Goal: Task Accomplishment & Management: Complete application form

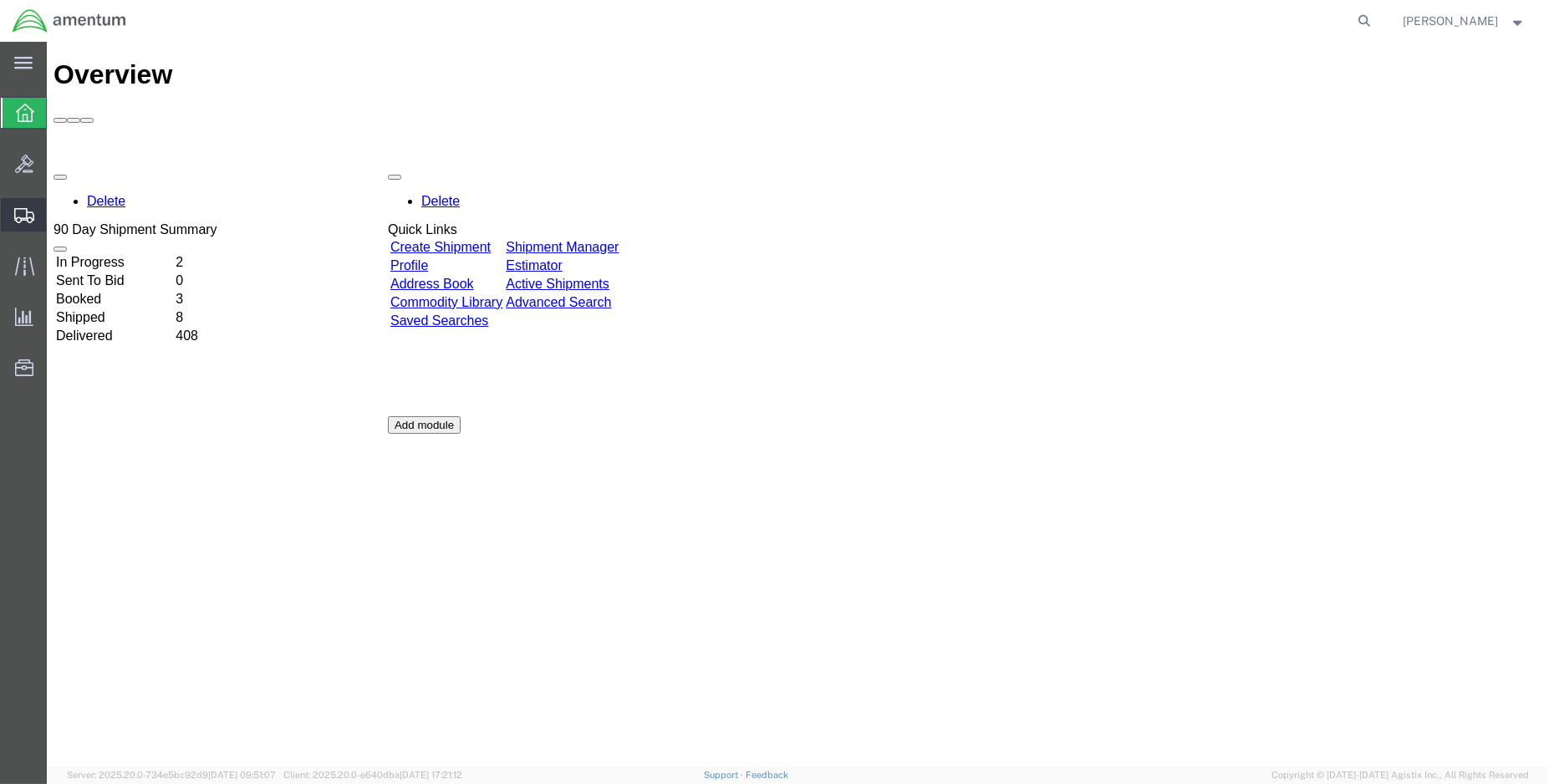
click at [0, 0] on span "Create Shipment" at bounding box center [0, 0] width 0 height 0
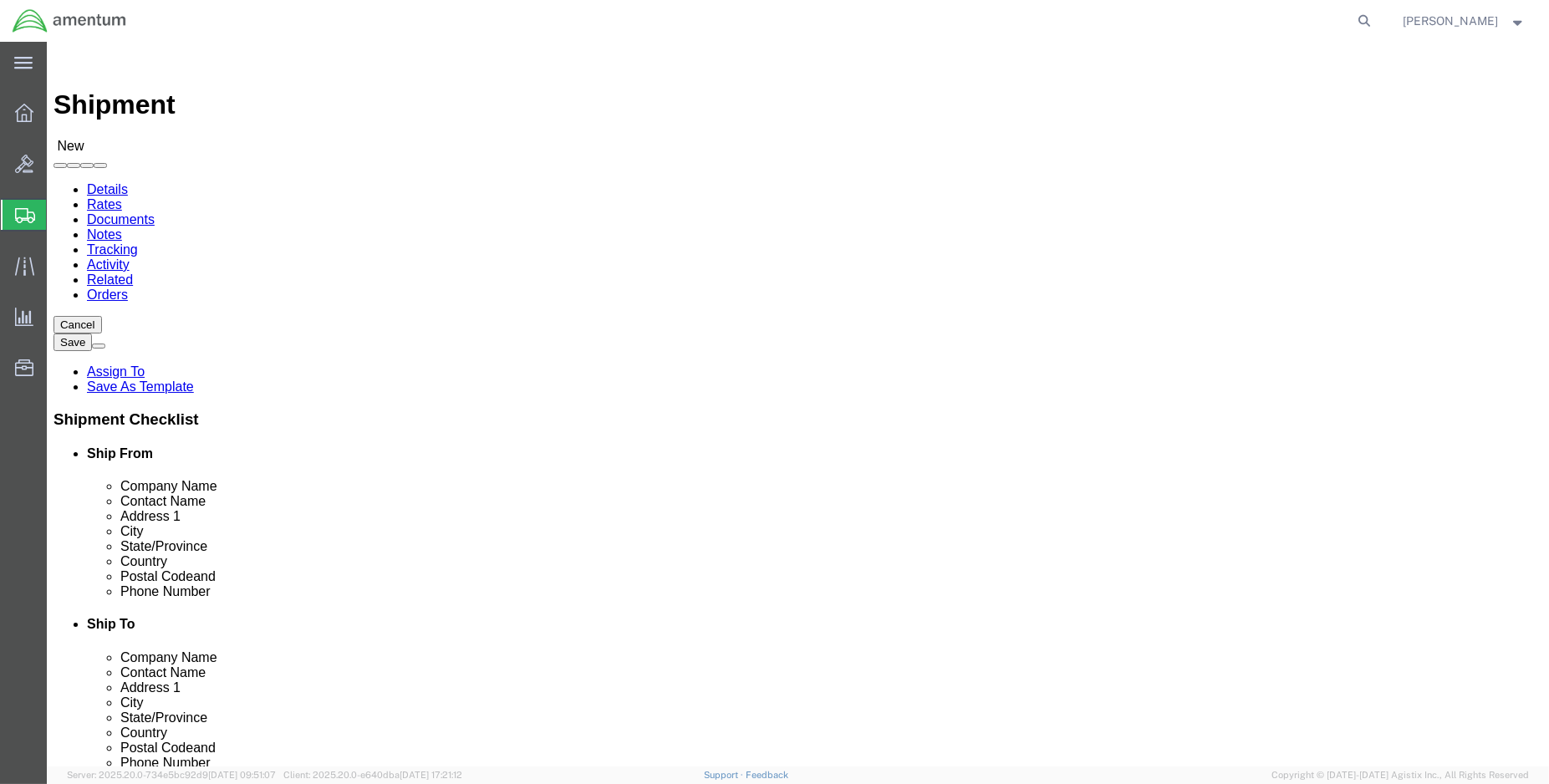
select select
select select "MYPROFILE"
select select "LA"
type input "ncc"
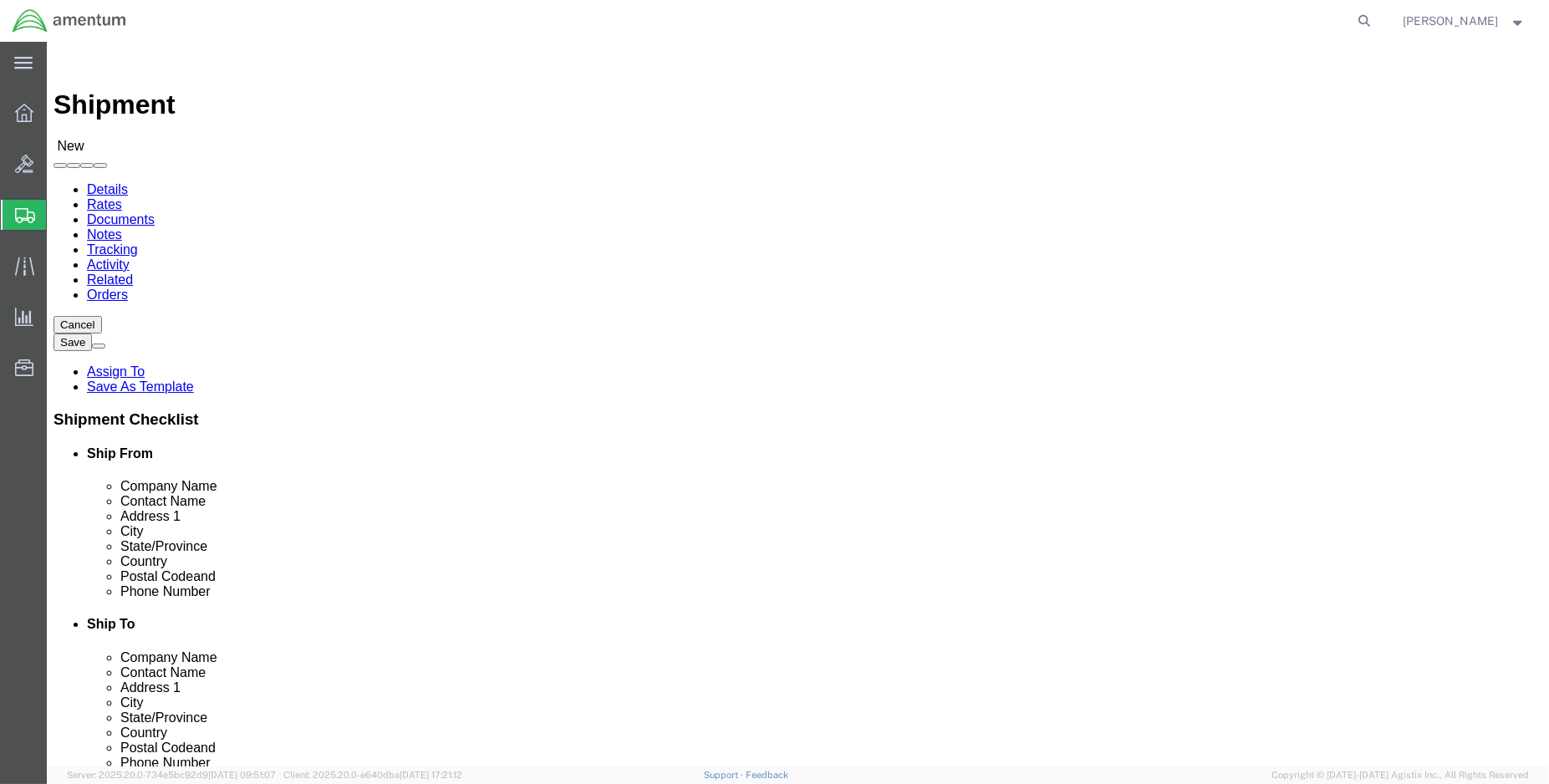
select select "69291"
select select "TX"
click input "text"
type input "Robert Howard"
click input "text"
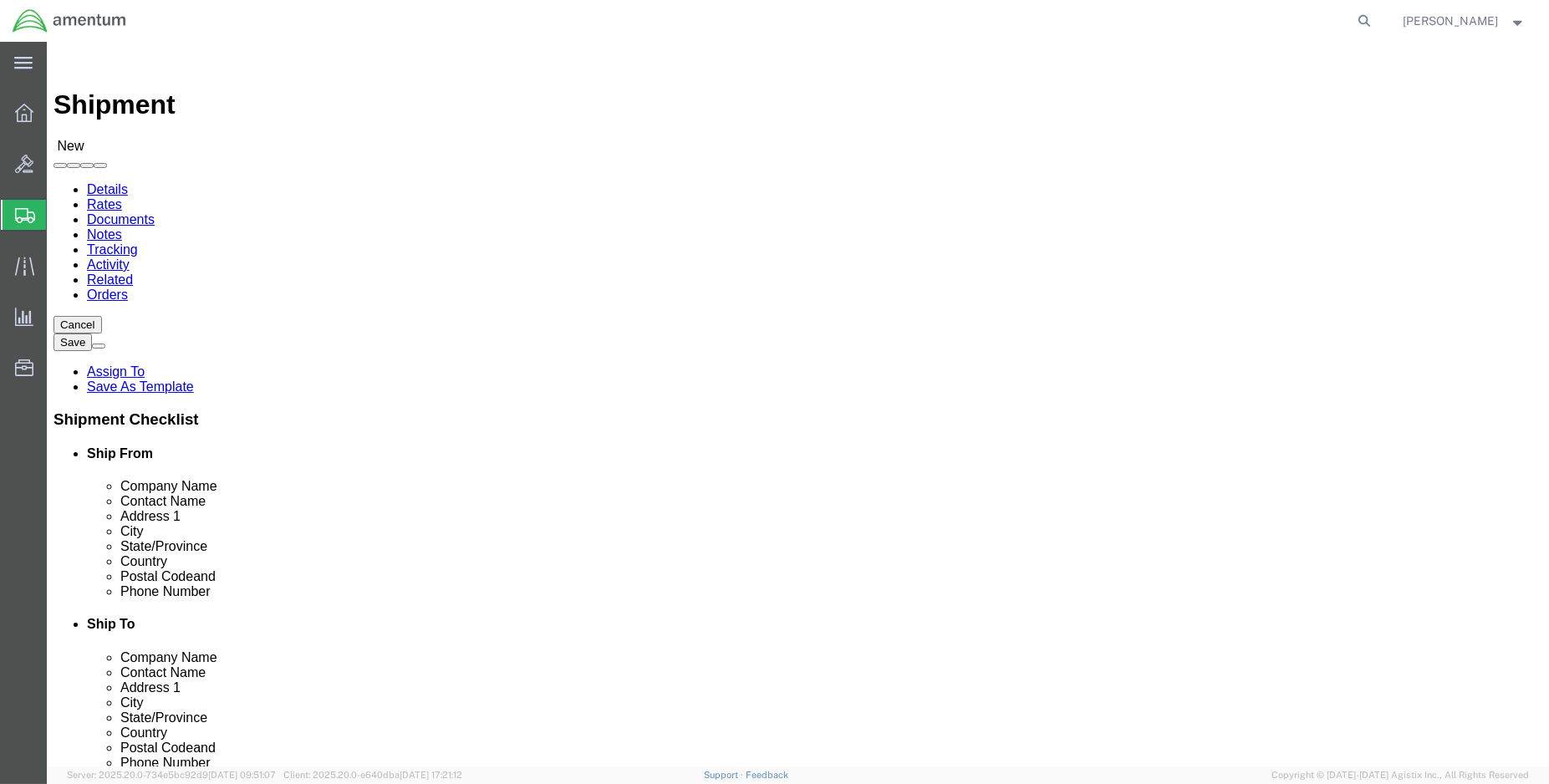
click input "text"
type input "6192276938"
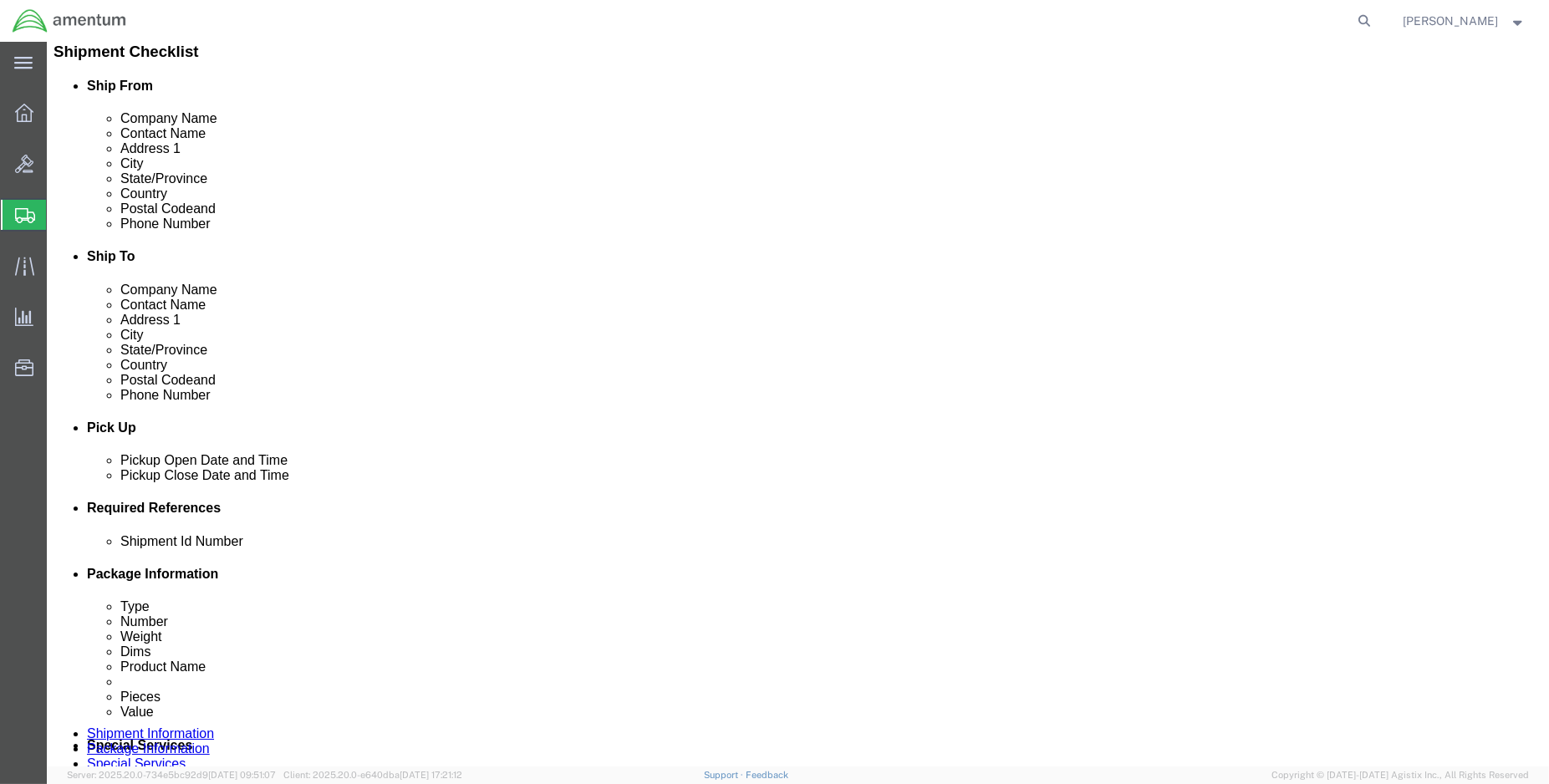
scroll to position [371, 0]
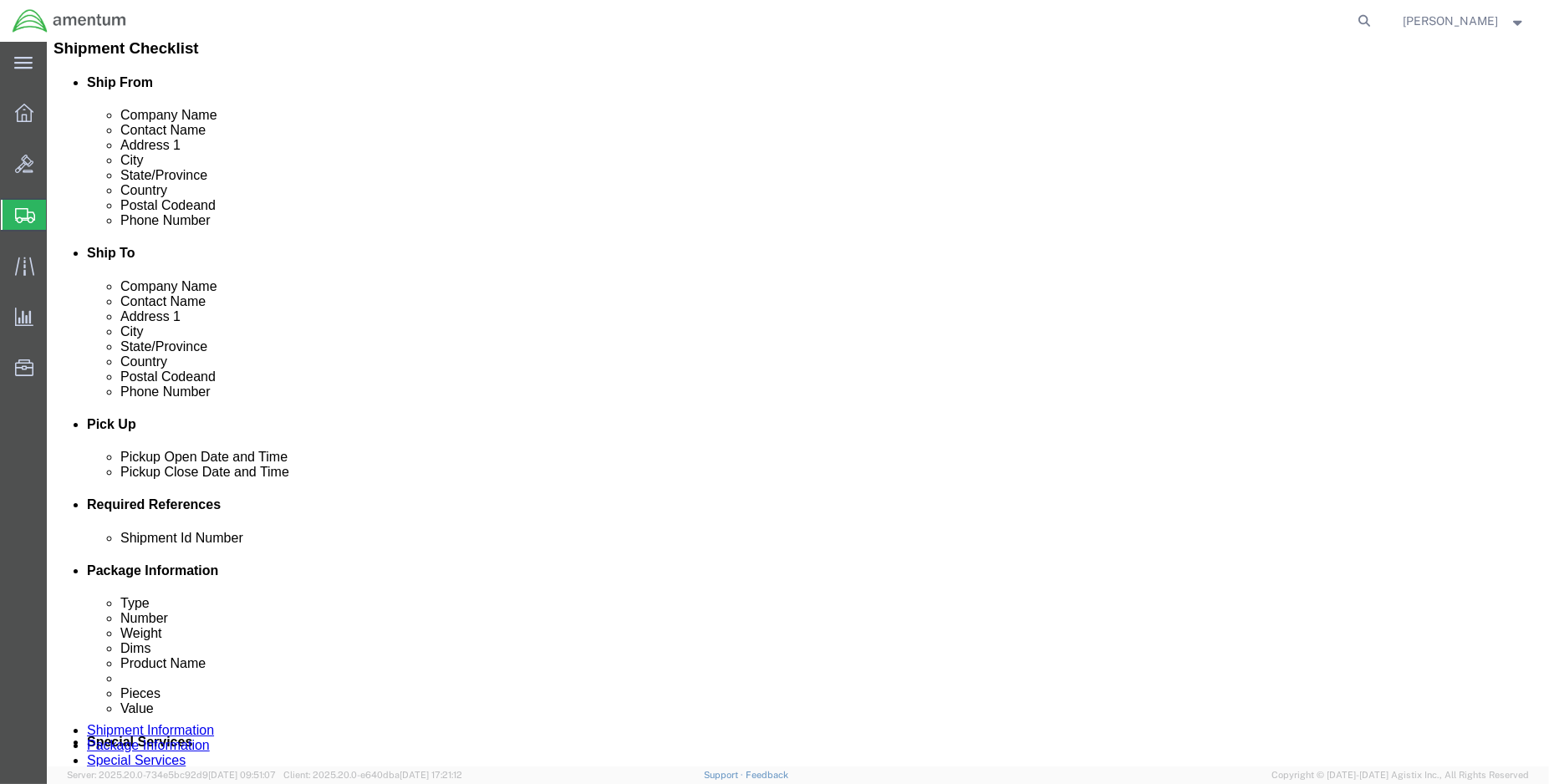
click div "Oct 09 2025 11:00 AM"
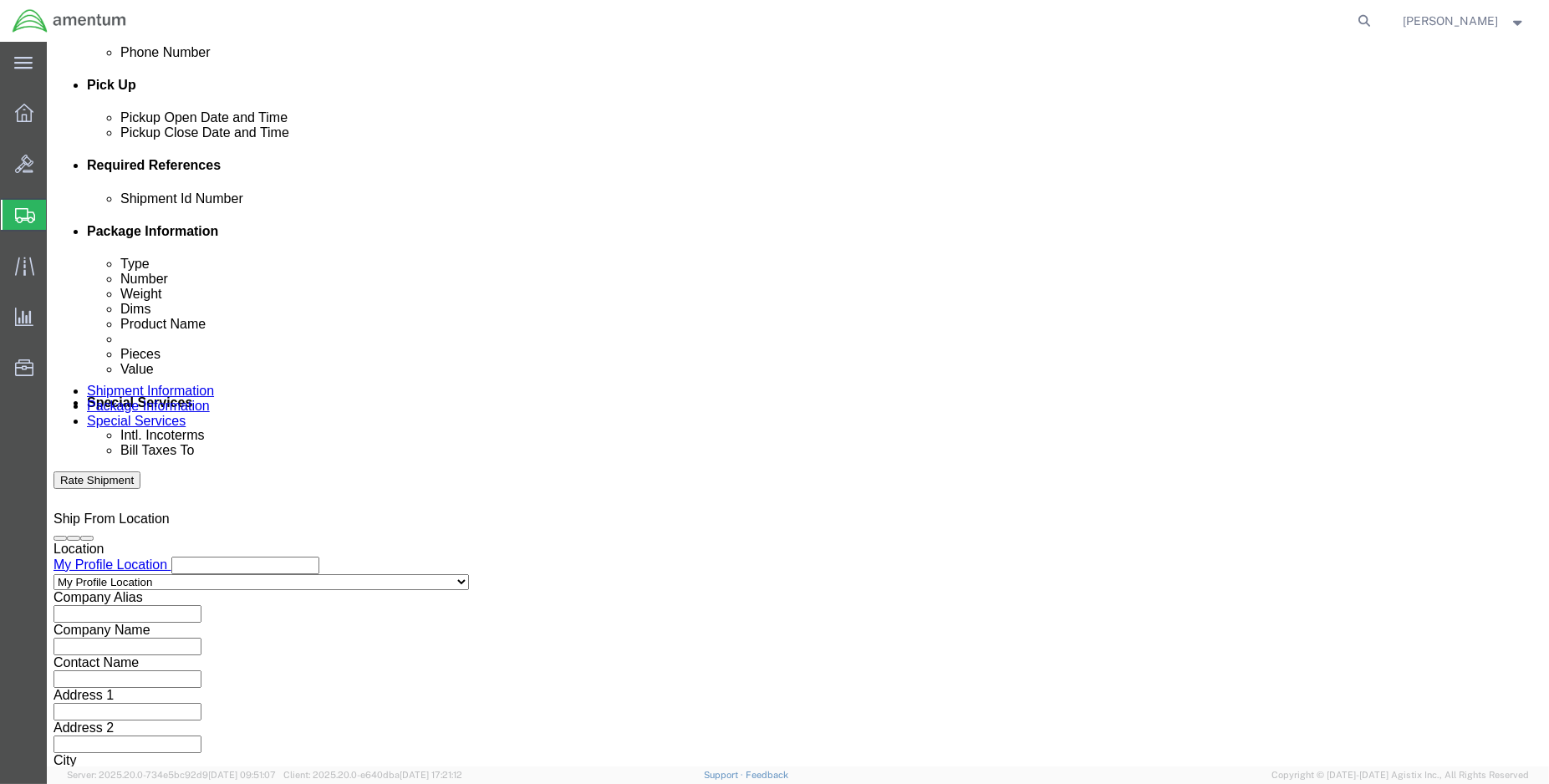
type input "1:00 PM"
click button "Apply"
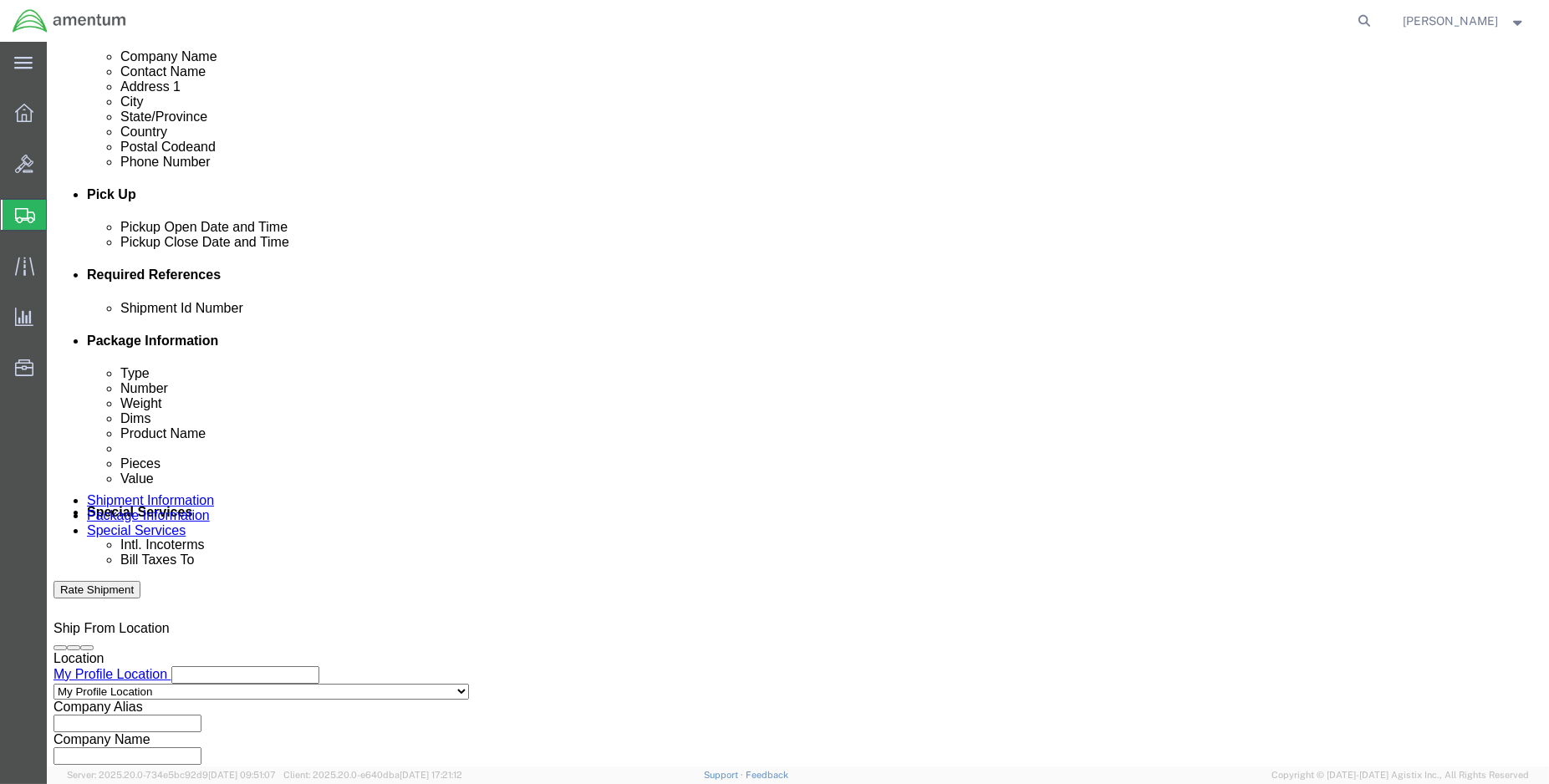
scroll to position [524, 0]
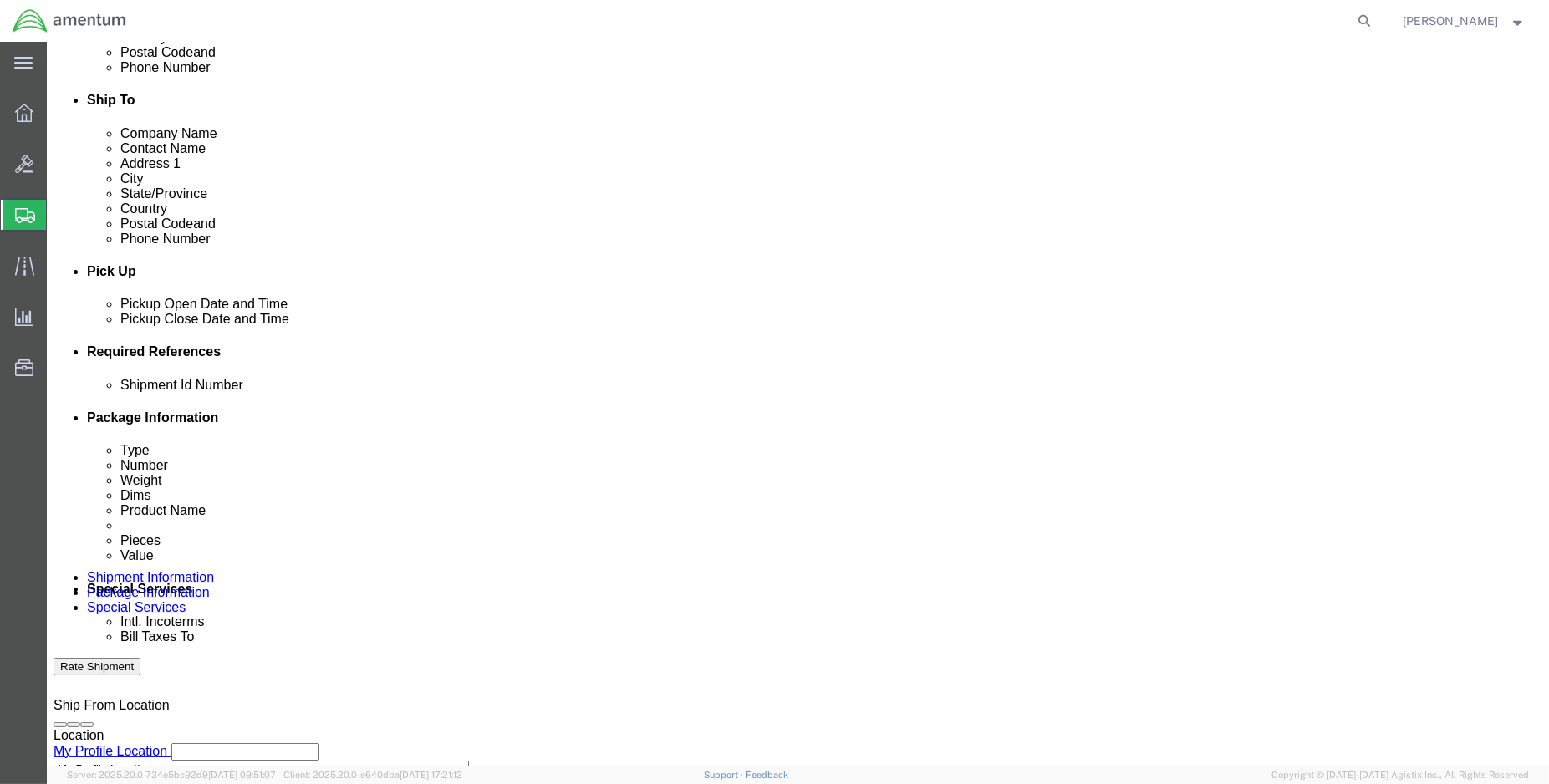
click div "Oct 09 2025 2:00 PM"
click button "Apply"
click div "Oct 09 2025 2:00 PM"
type input "3:00 PM"
click button "Apply"
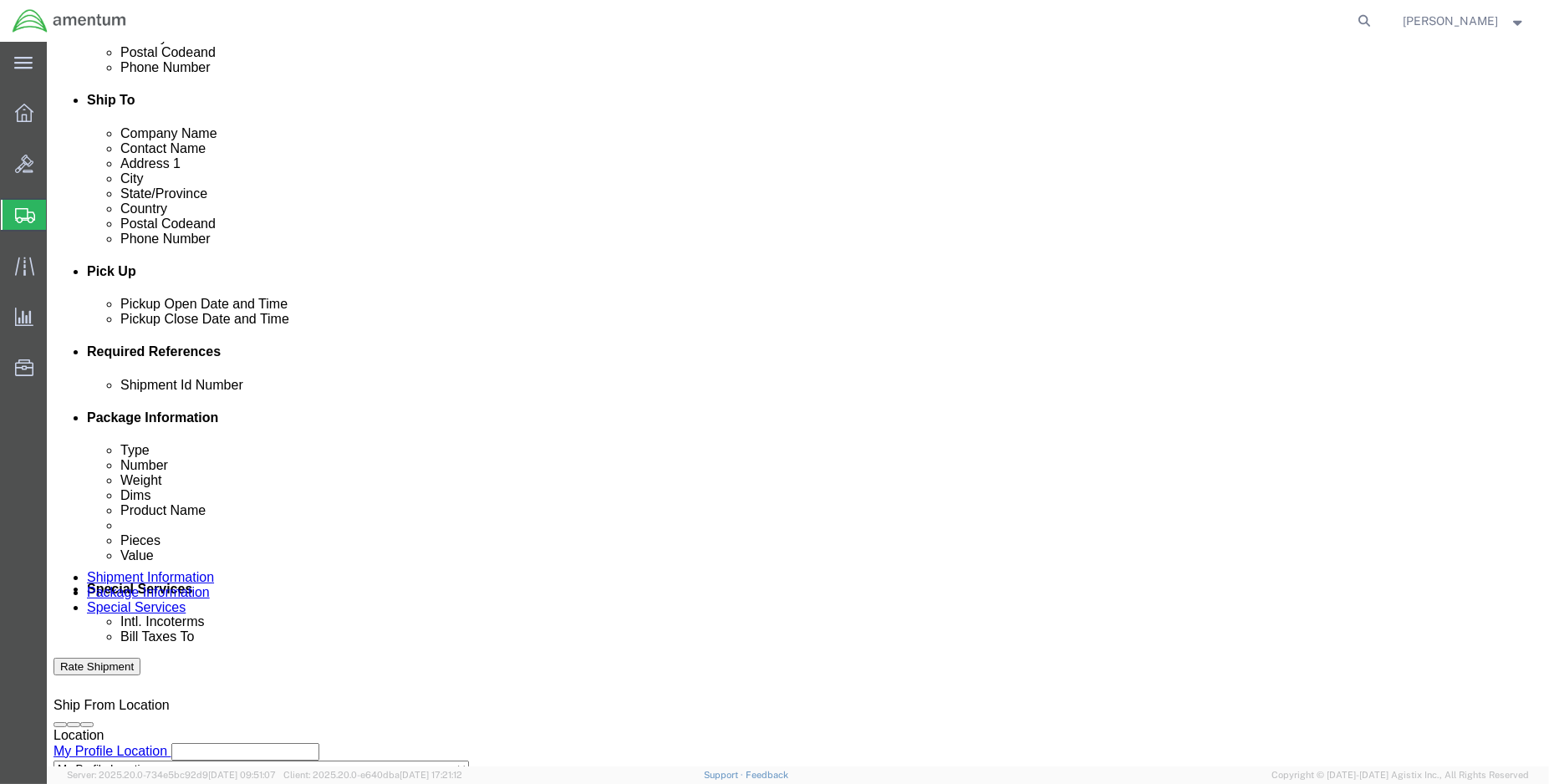
click button "Add reference"
click input "text"
type input "ENO shipment: GN3058"
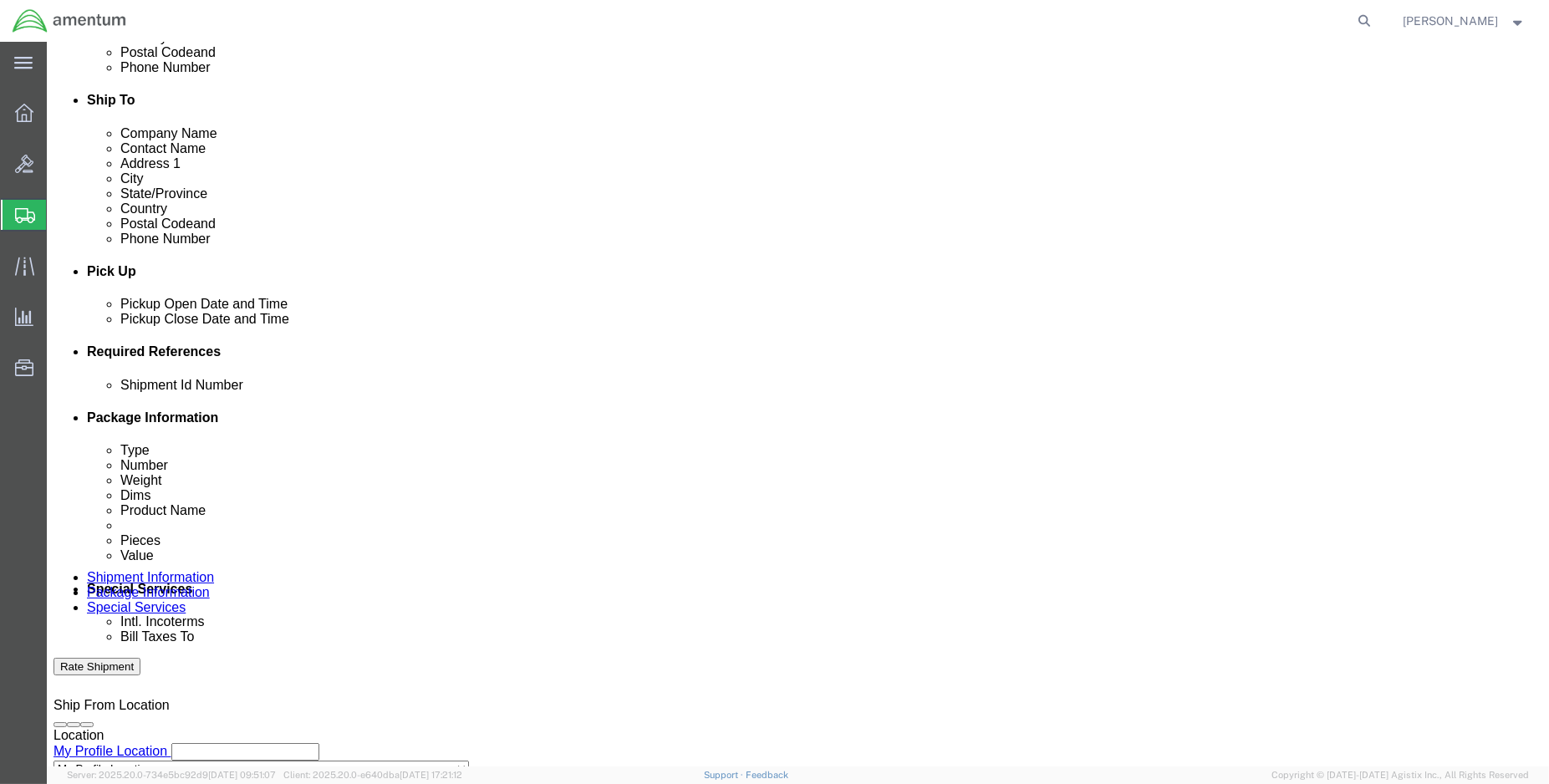
select select "DEPT"
type input "CBP"
select select "CUSTREF"
type input "NCC request: 3058"
select select "PROJNUM"
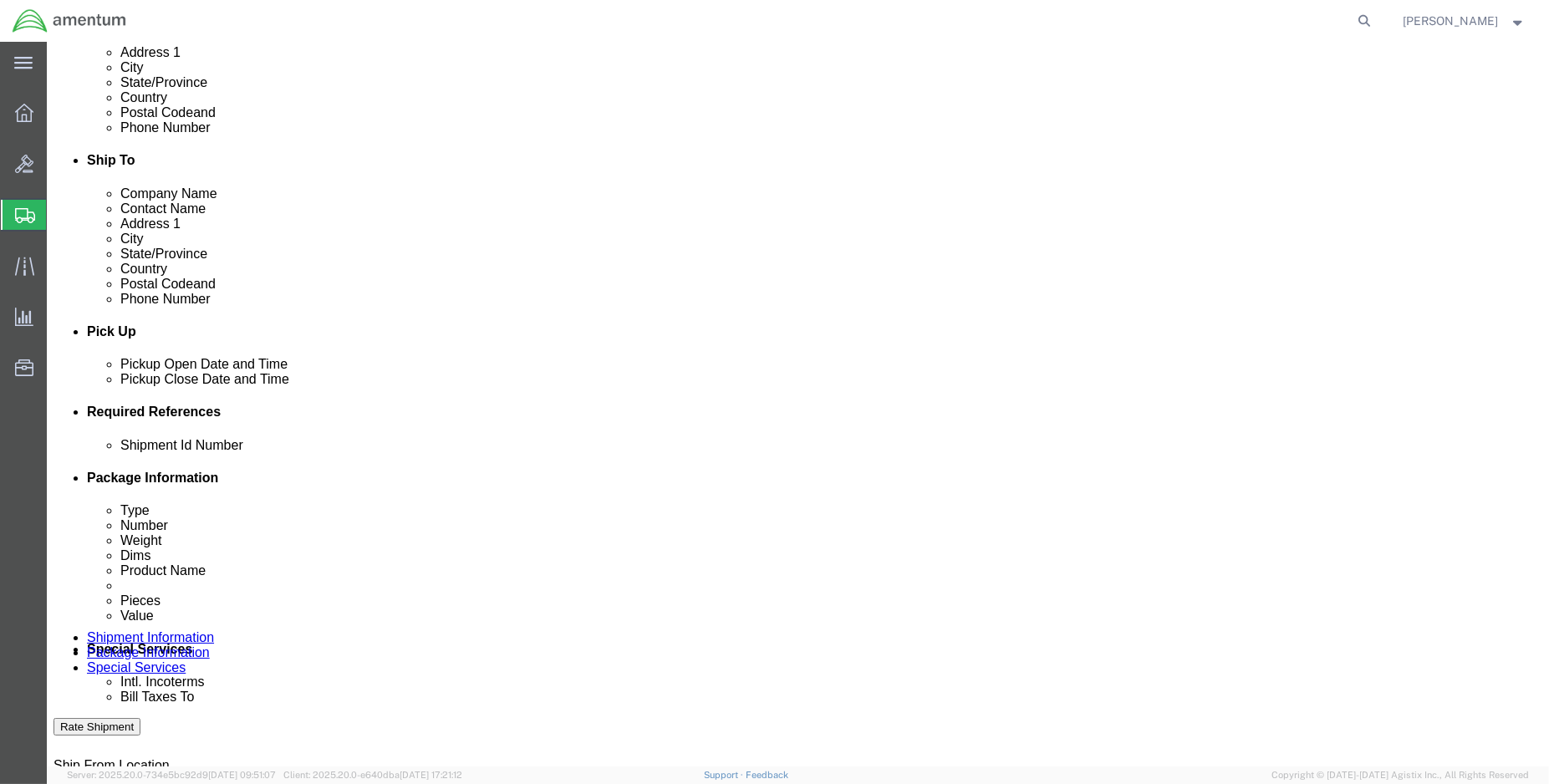
scroll to position [431, 0]
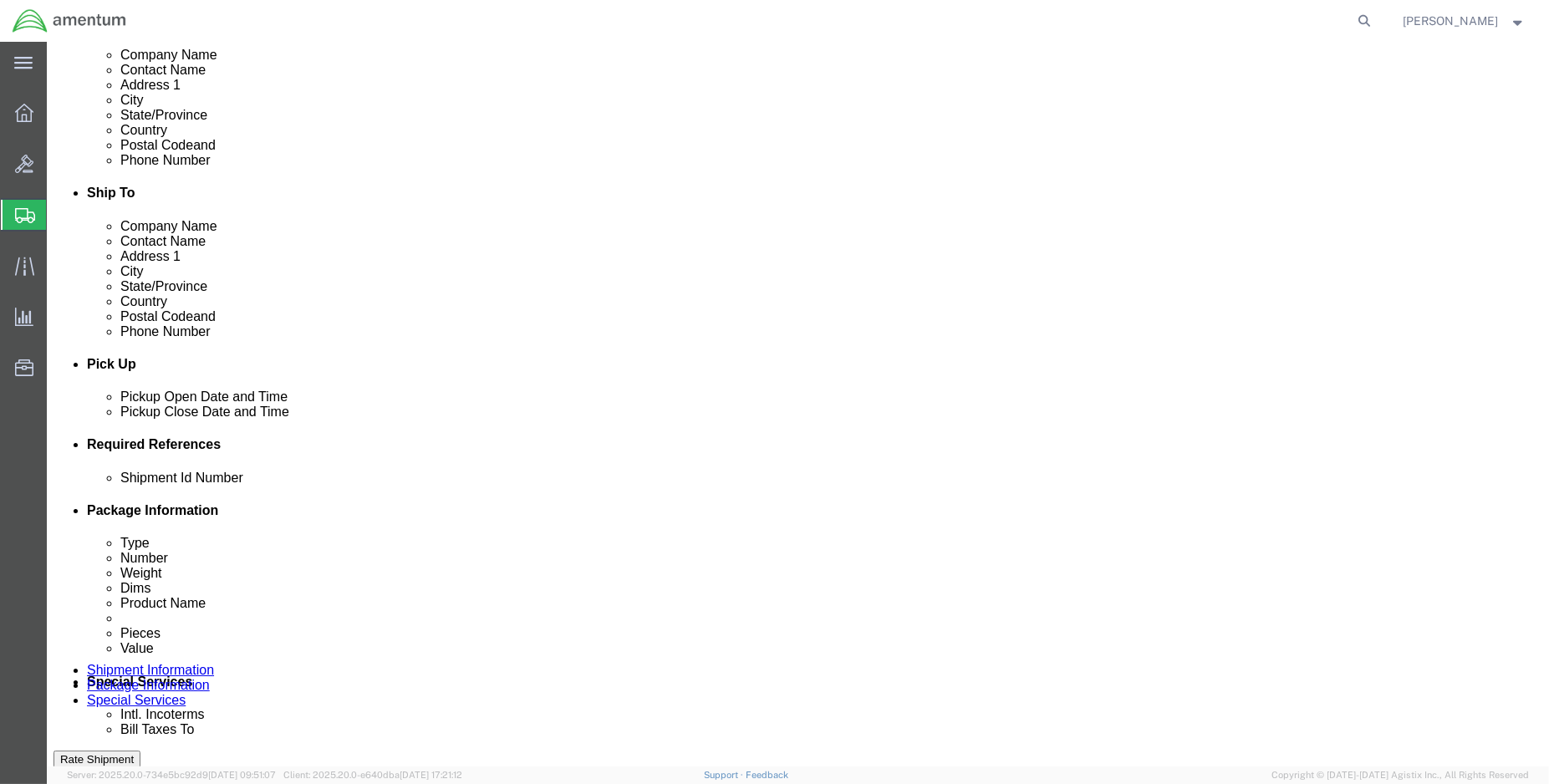
paste input "6118.04.03.2219.000.ENO.0000"
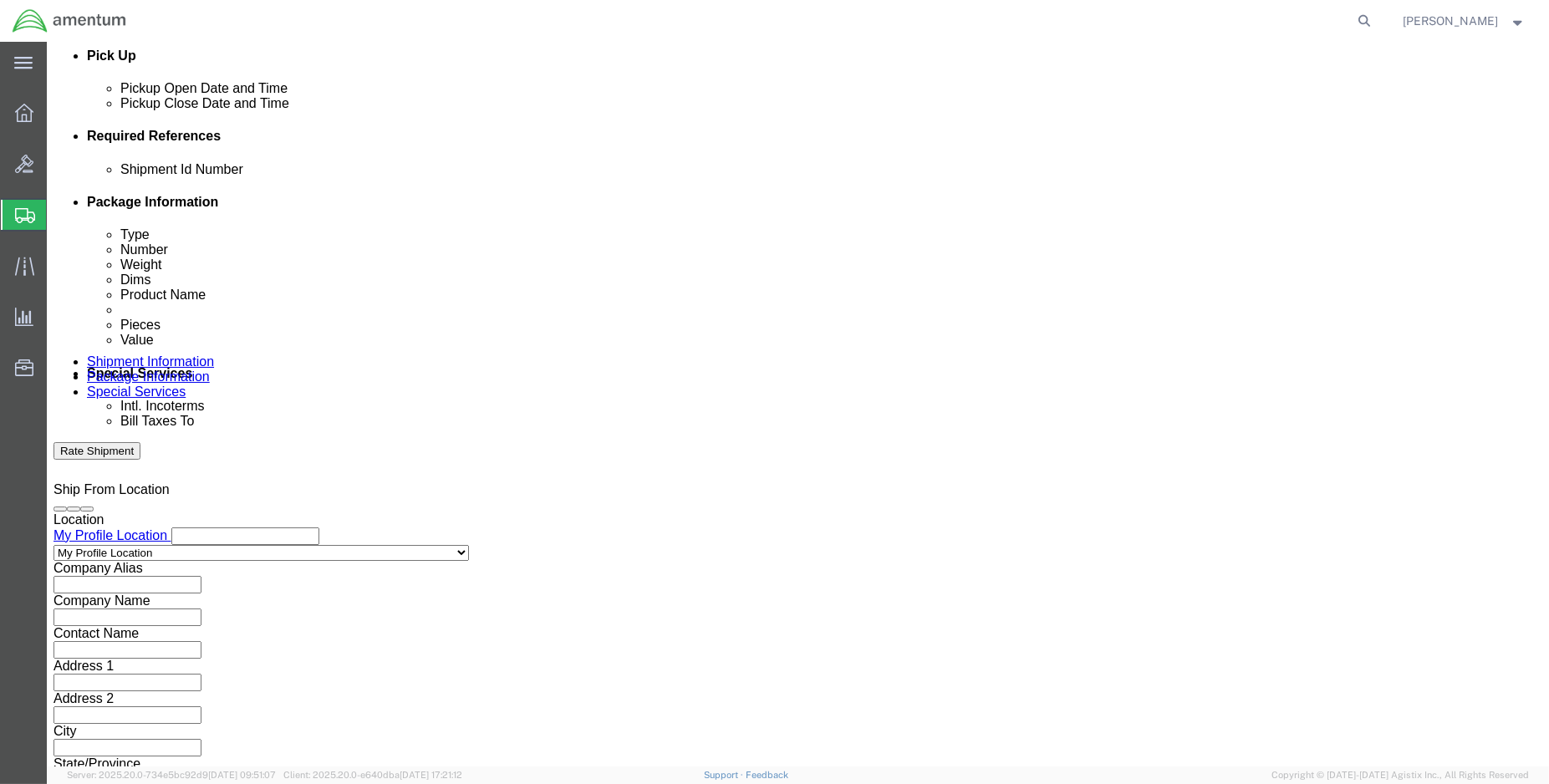
scroll to position [742, 0]
type input "6118.04.03.2219.000.ENO.0000"
click button "Continue"
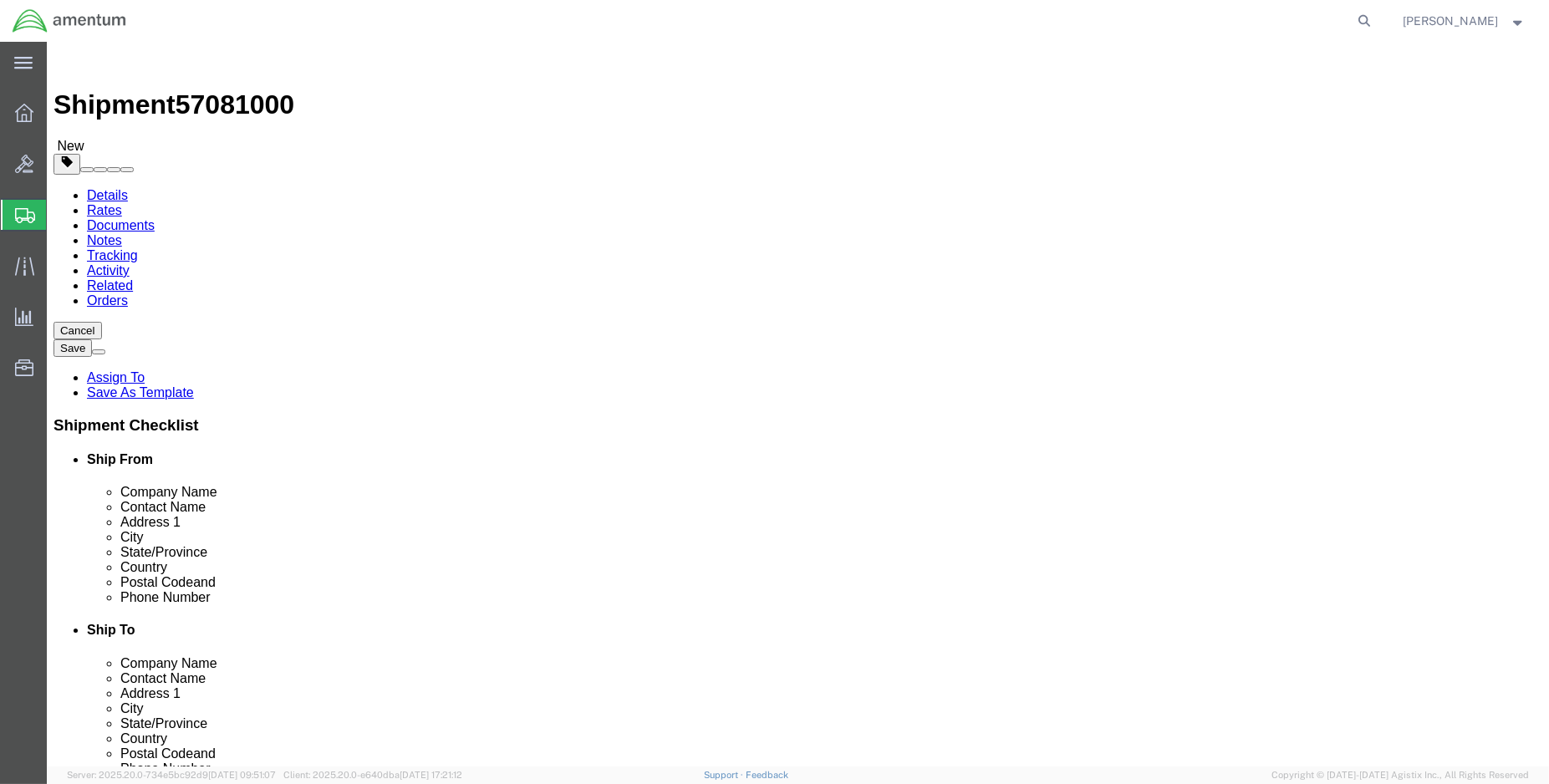
click select "Select BCK Boxes Bale(s) Basket(s) Bolt(s) Bottle(s) Buckets Bulk Bundle(s) Can…"
select select "MBX"
click select "Select BCK Boxes Bale(s) Basket(s) Bolt(s) Bottle(s) Buckets Bulk Bundle(s) Can…"
type input "13.00"
type input "11.50"
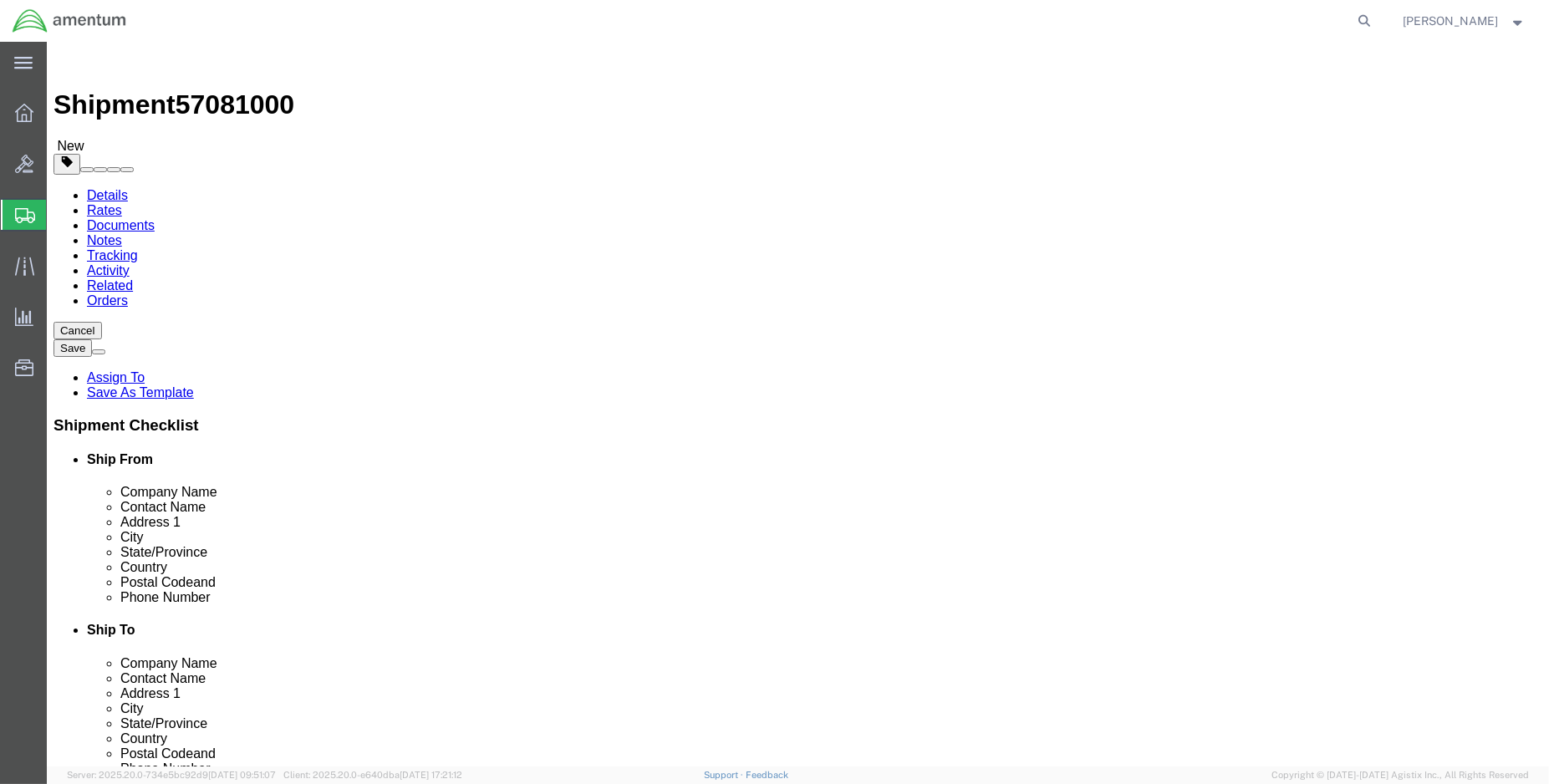
type input "2.50"
drag, startPoint x: 233, startPoint y: 390, endPoint x: 207, endPoint y: 392, distance: 26.1
click div "0.00 Select kgs lbs"
type input "2.00"
click span
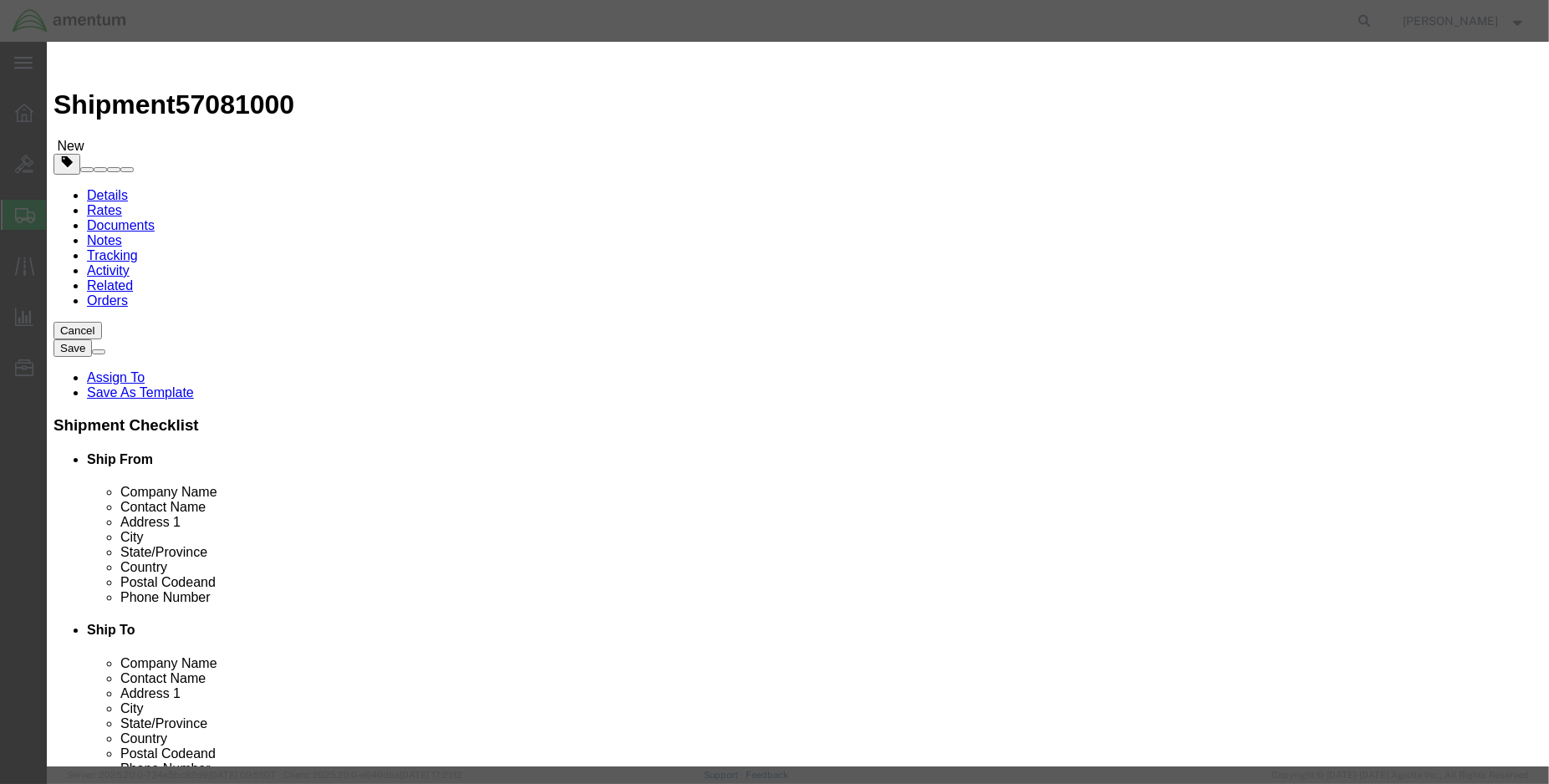
click input "text"
type input "gn3058"
click td "Name: GREASE, LITHIUM BASED"
select select
checkbox input "false"
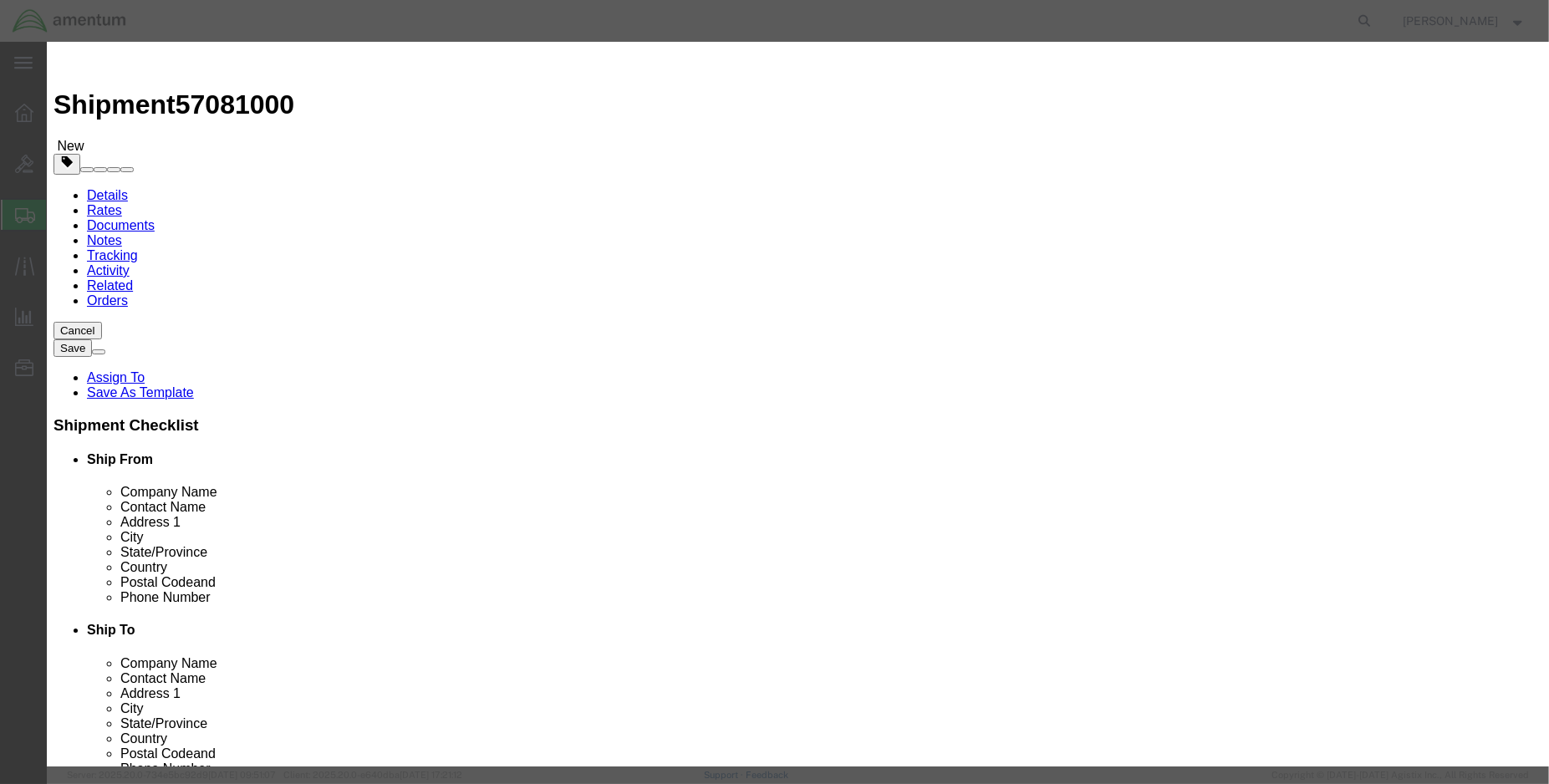
type input "GREASE, LITHIUM BASED"
type input "NYCOGN3058"
type input "GREASE, LITHIUM BASED"
click input "text"
type input "2.00"
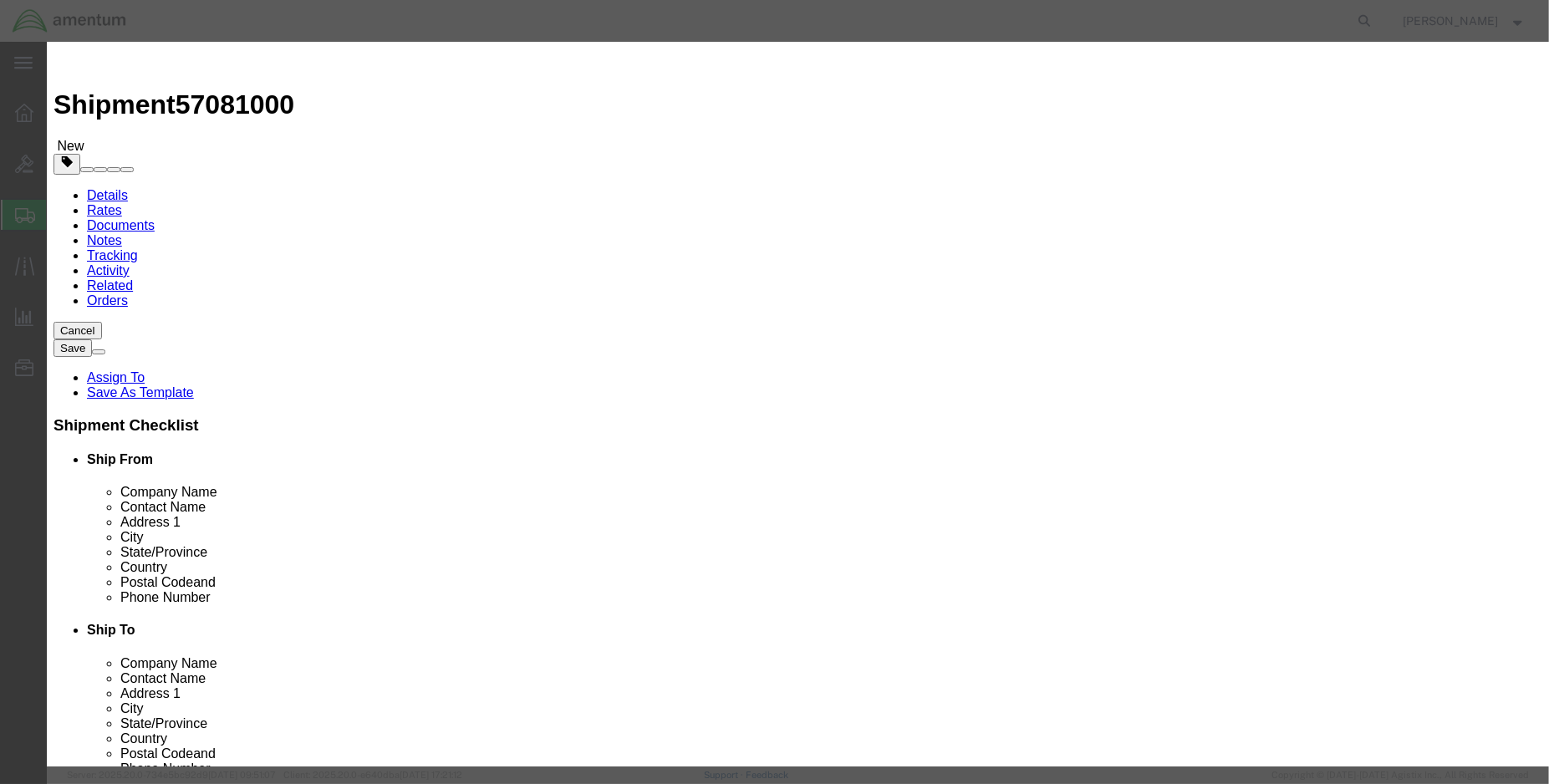
click input "text"
type input "50.00"
click button "Save & Close"
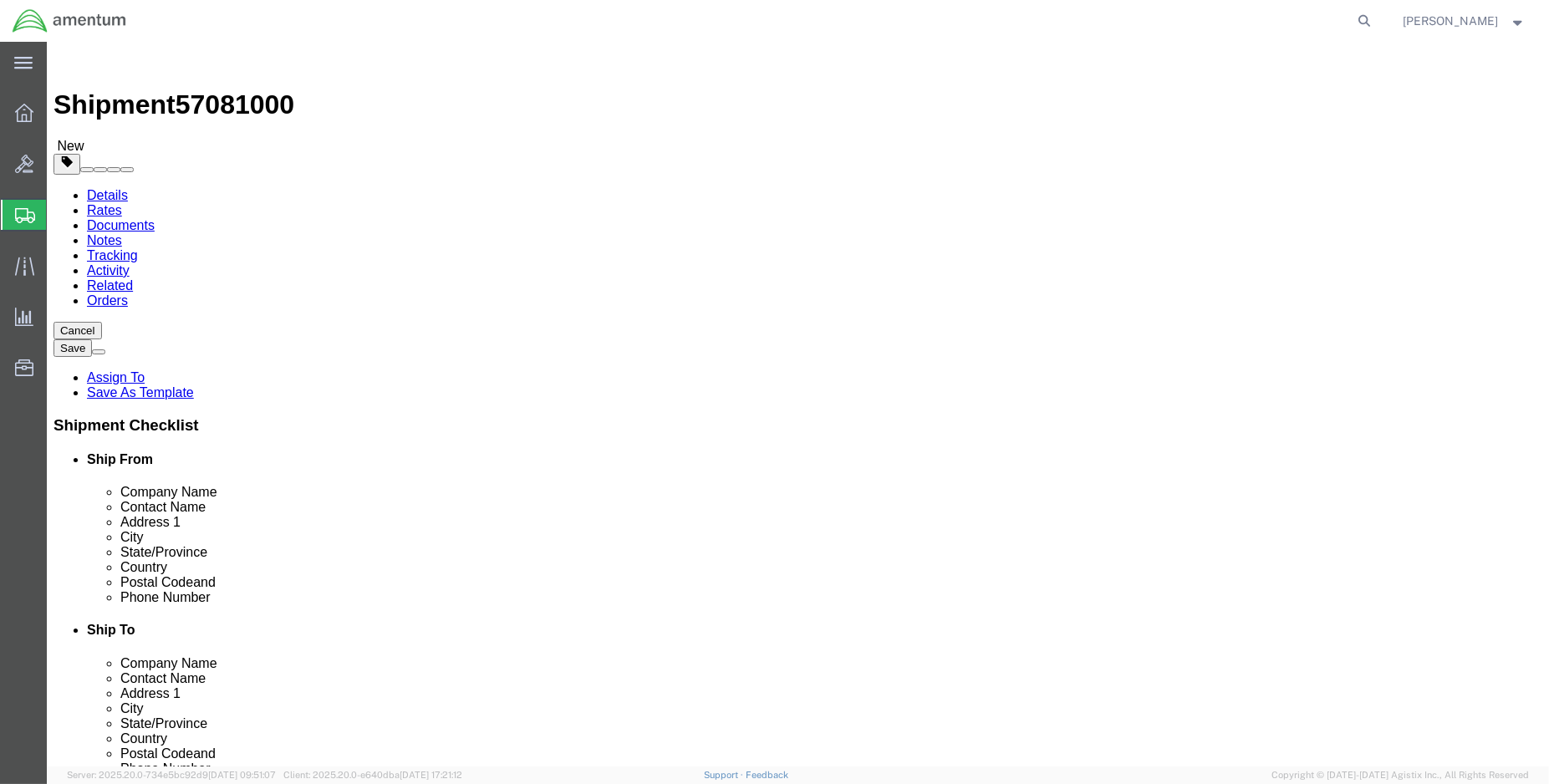
click button "Rate Shipment"
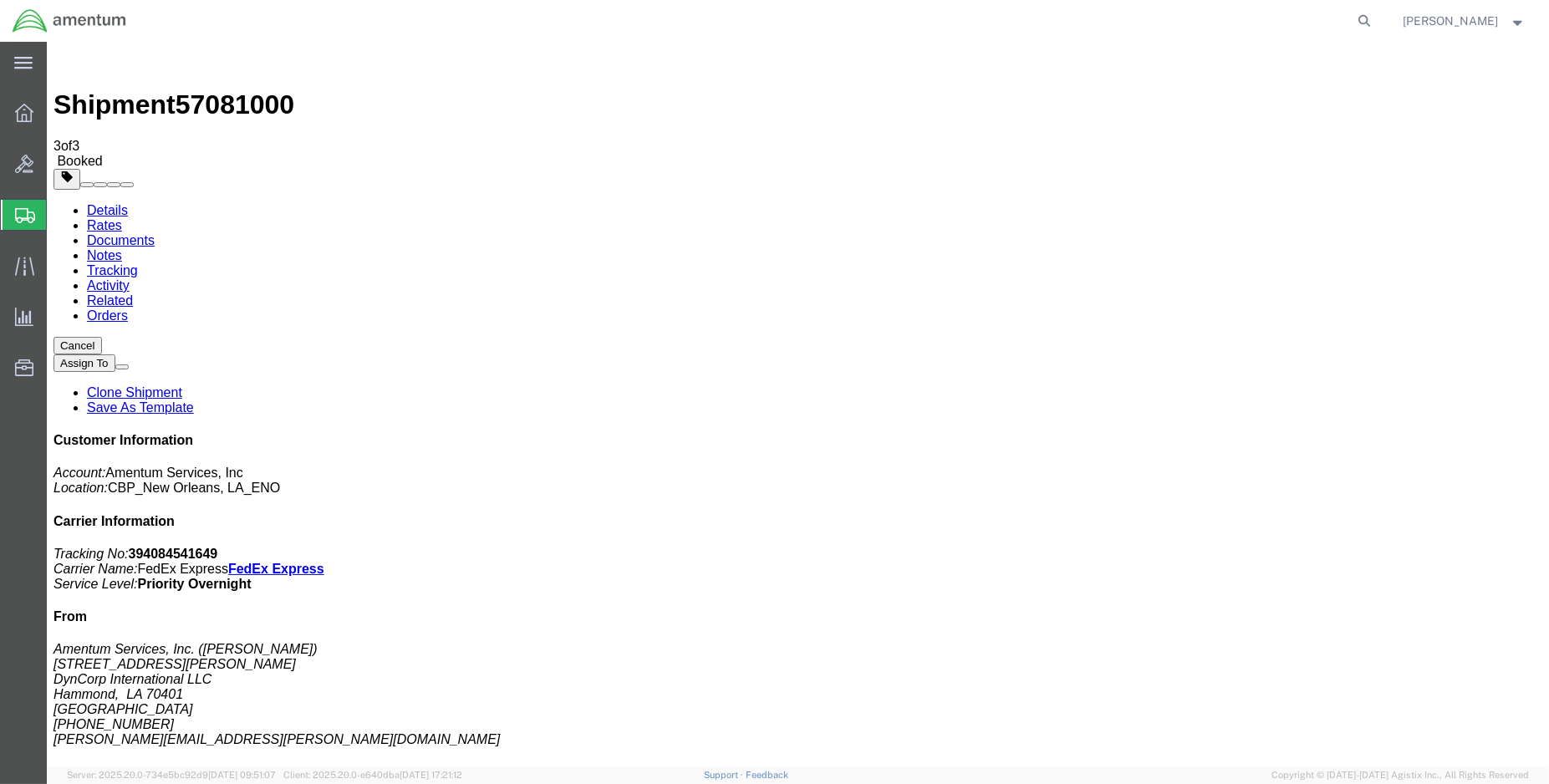
click at [107, 203] on link "Details" at bounding box center [107, 210] width 41 height 14
click link "Schedule pickup request"
click at [0, 0] on span "Create Shipment" at bounding box center [0, 0] width 0 height 0
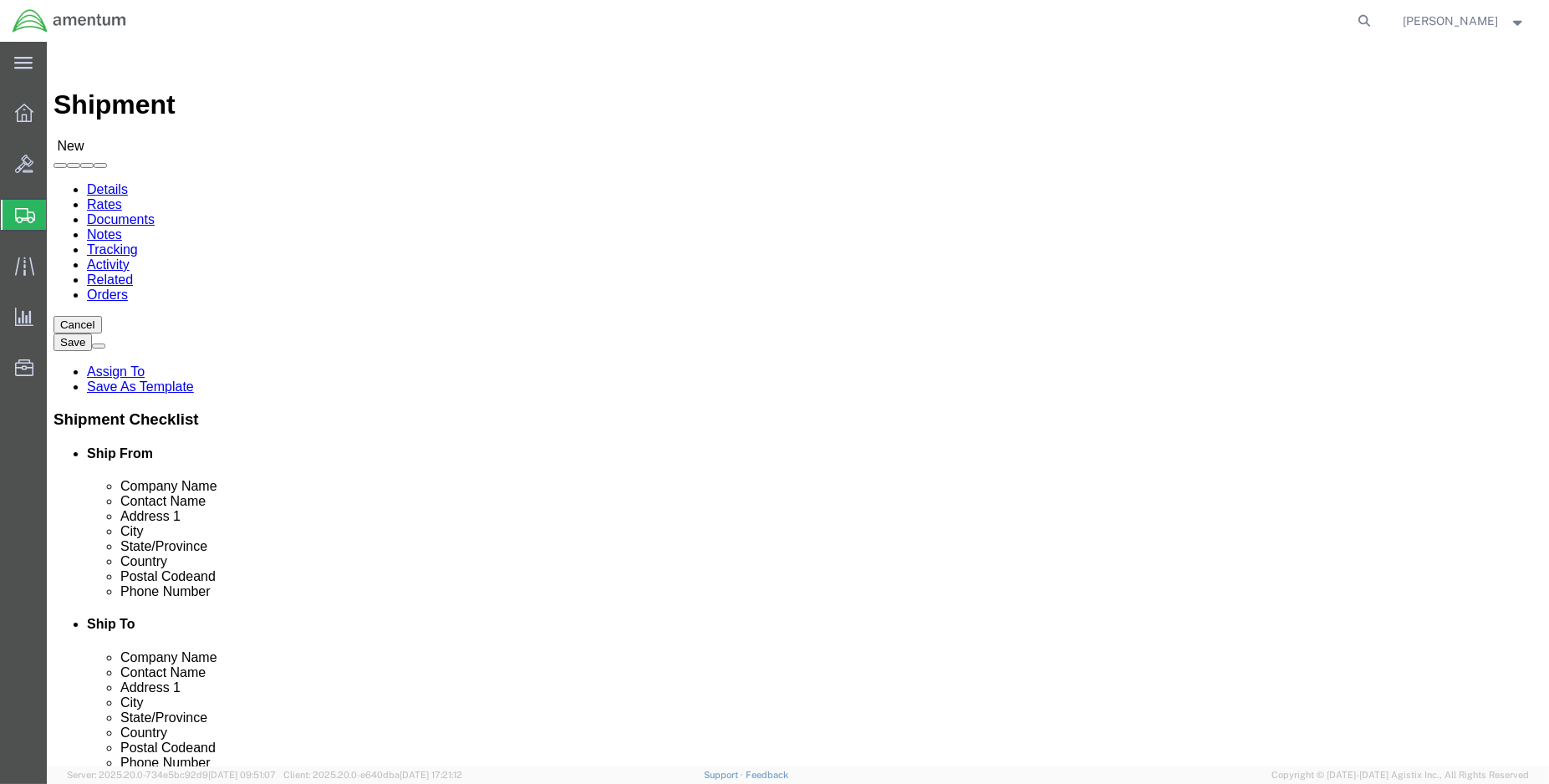
select select "MYPROFILE"
select select "LA"
click input "text"
type input "s"
type input "Safetech/Semco Aerospace"
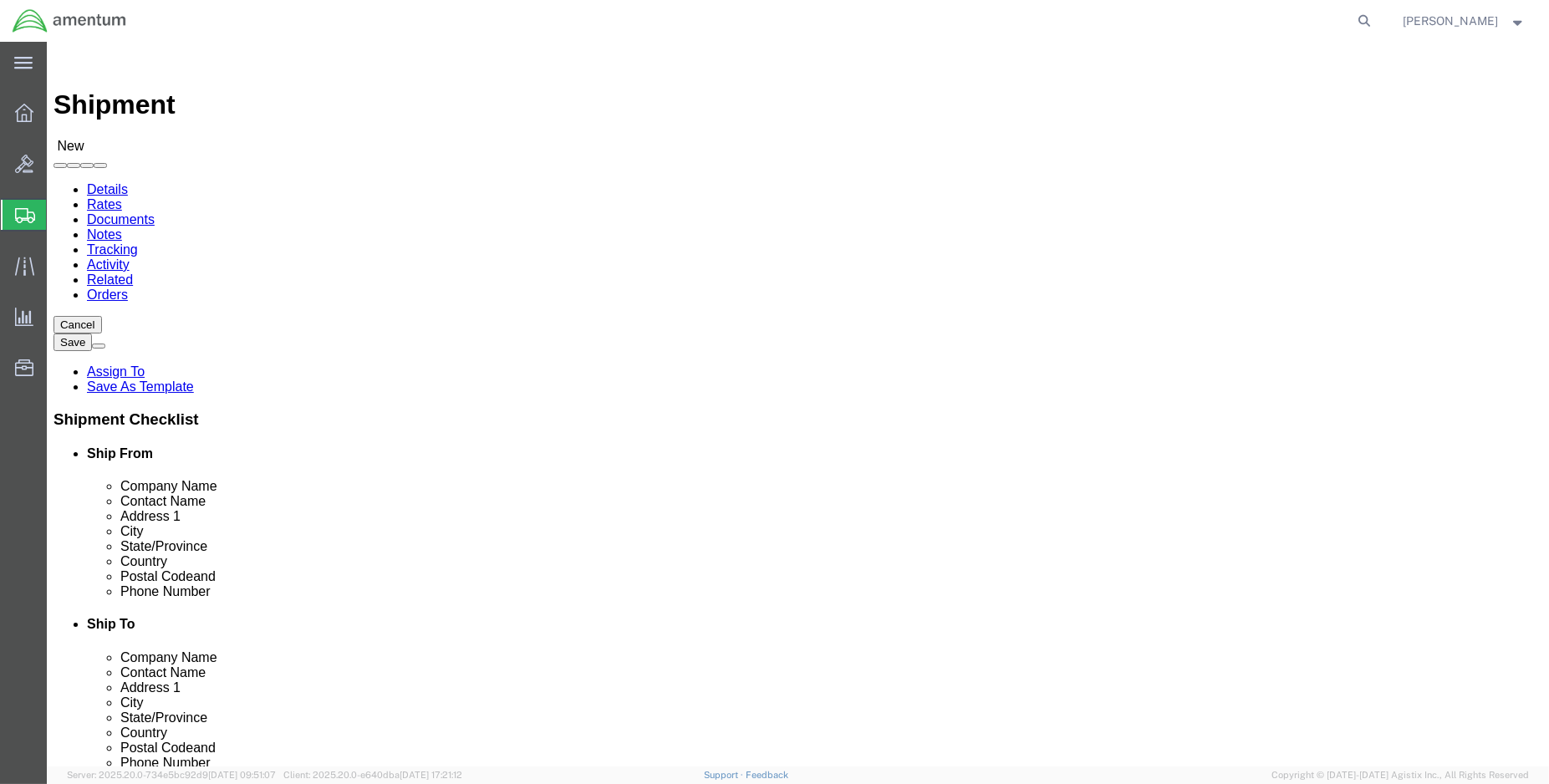
select select "TX"
type input "Safetech/Semco Aerospace"
click input "text"
type input "H"
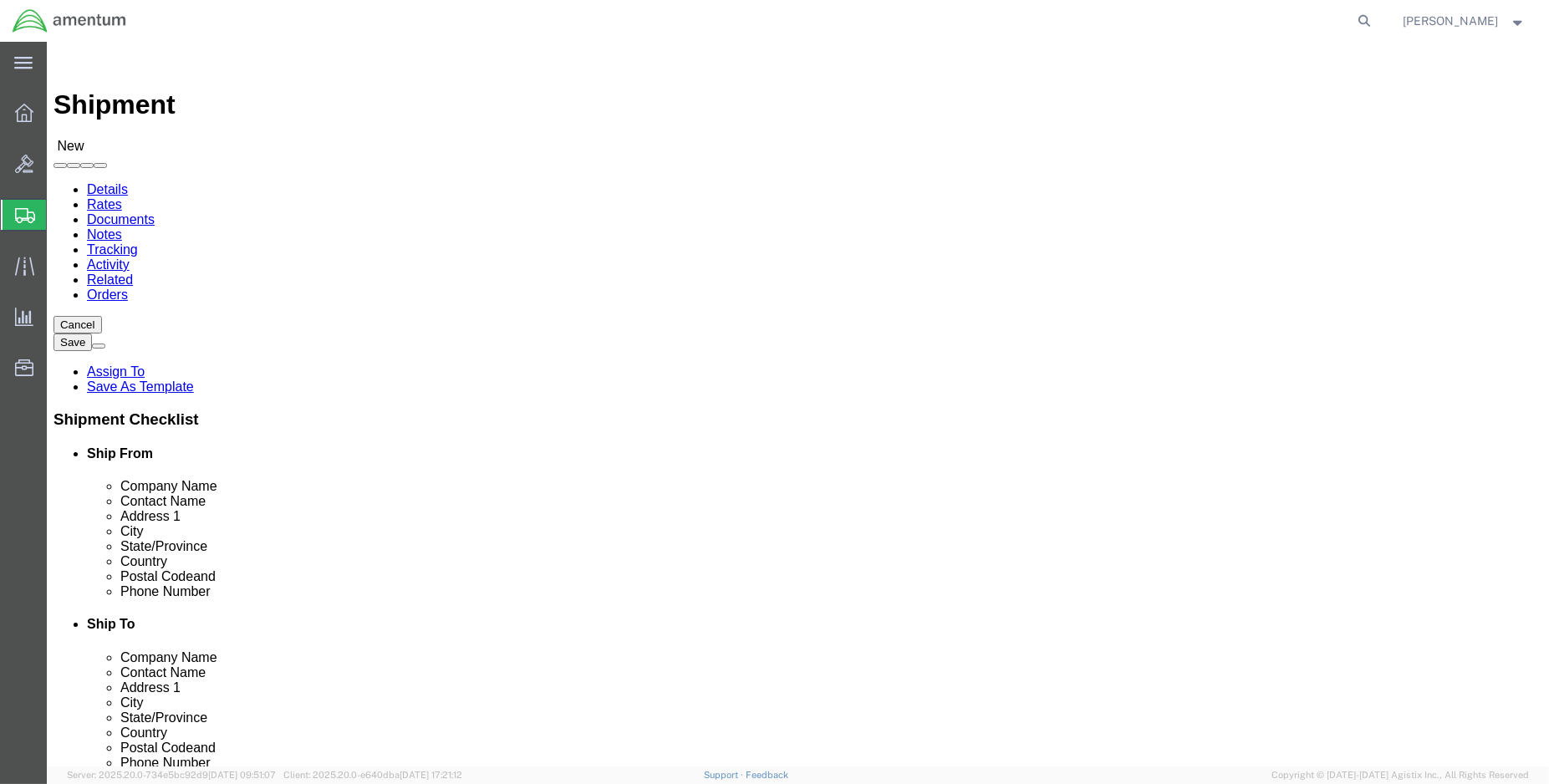
type input "HERMAN CHERRY"
type input "1625 Crescent Cir #309"
type input "Carrollton"
type input "HUMBLE"
type input "75006"
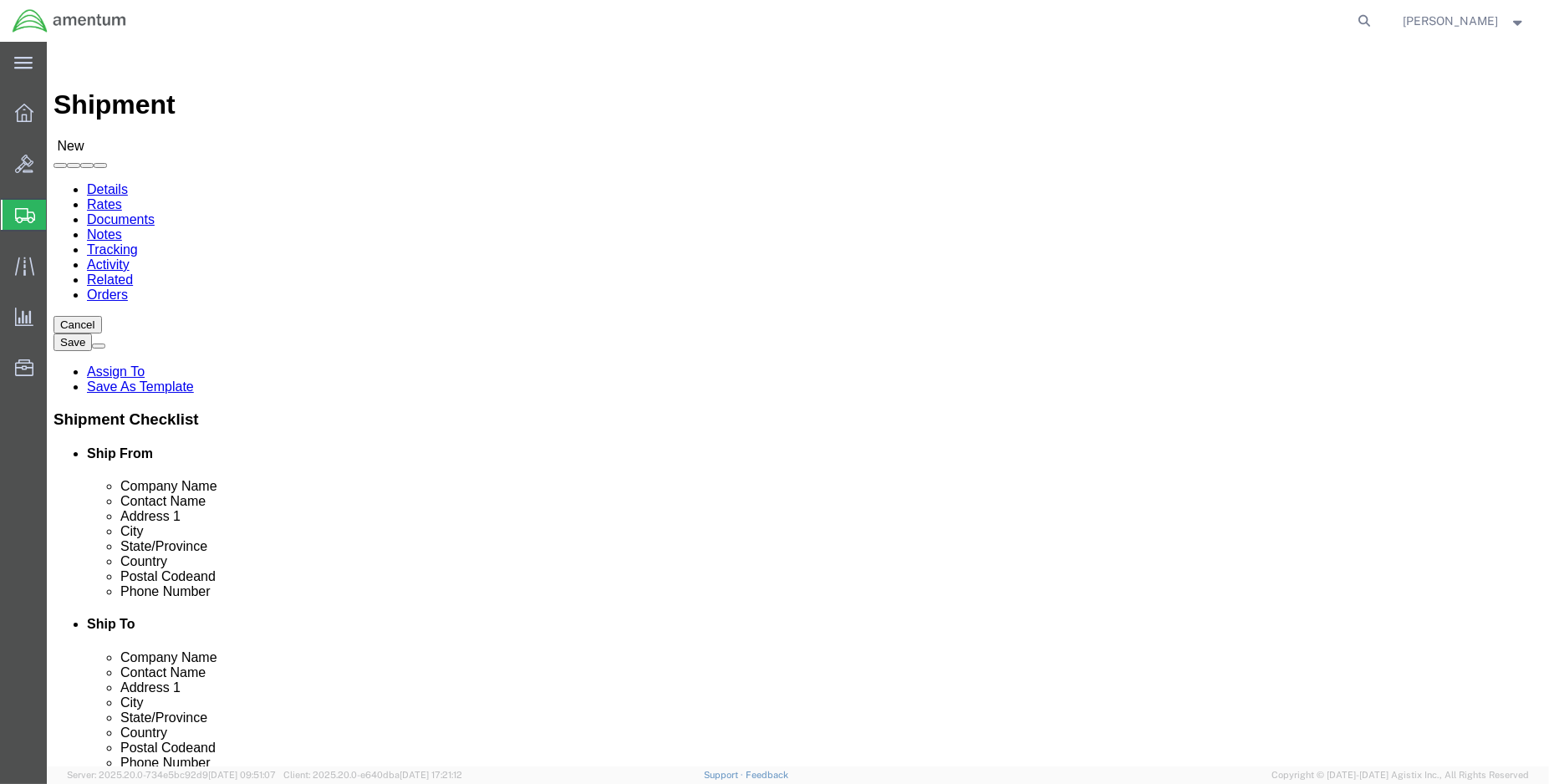
type input "77396"
click input "text"
type input "2814461777"
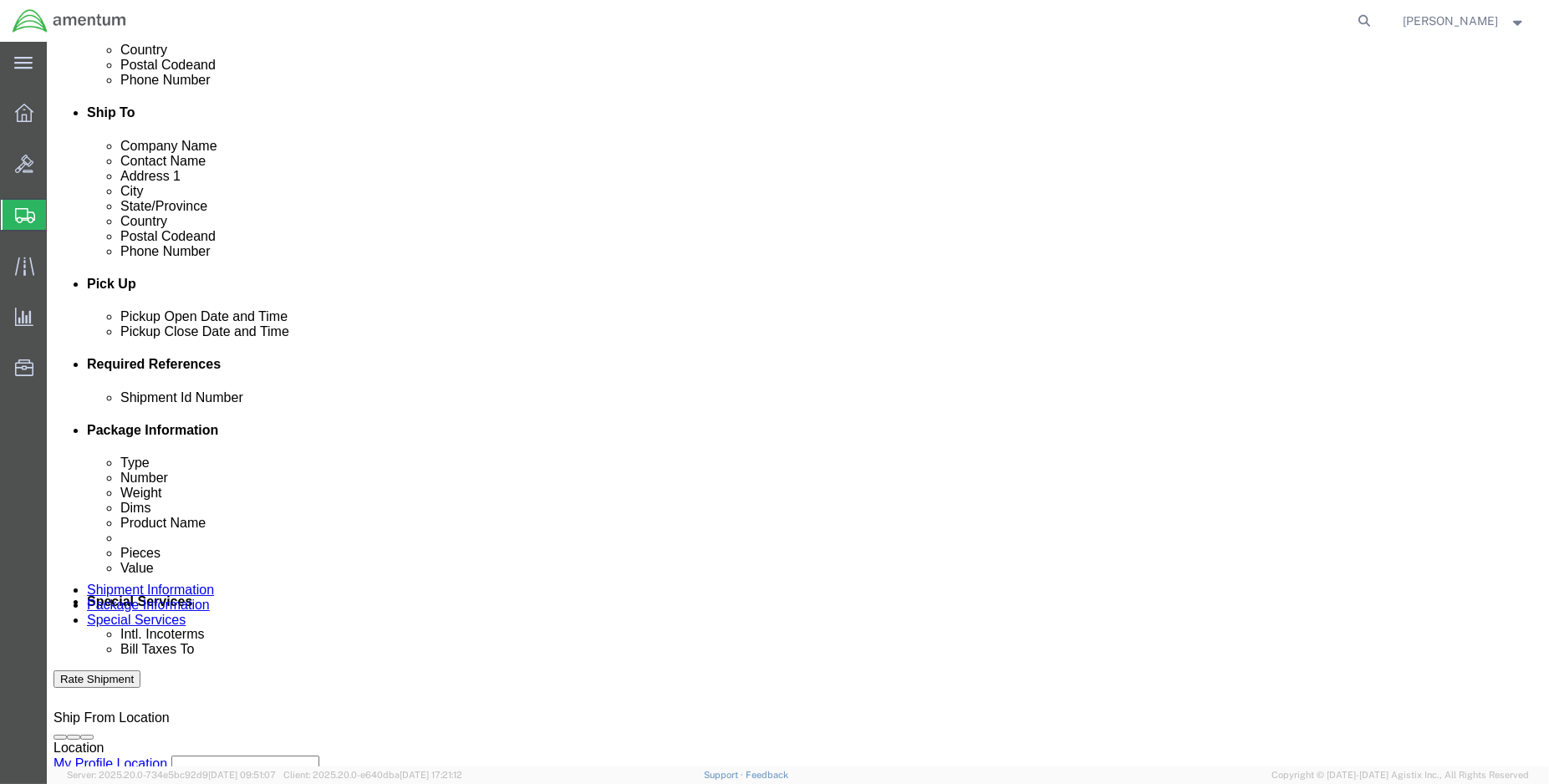
scroll to position [557, 0]
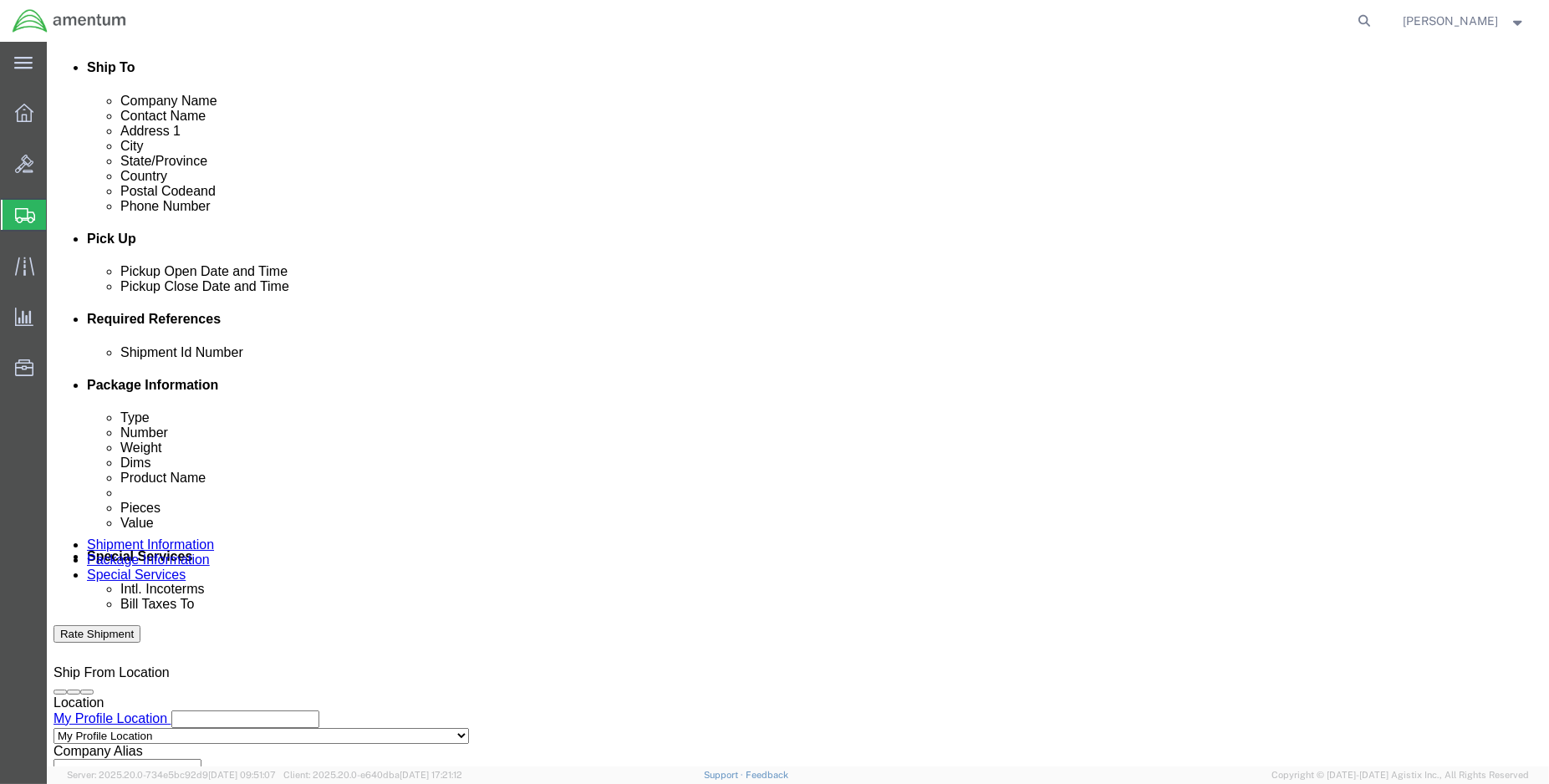
click div "Oct 09 2025 12:00 PM"
type input "1:00 PM"
drag, startPoint x: 239, startPoint y: 617, endPoint x: 269, endPoint y: 561, distance: 63.5
click button "Apply"
click div "Oct 09 2025 2:00 PM"
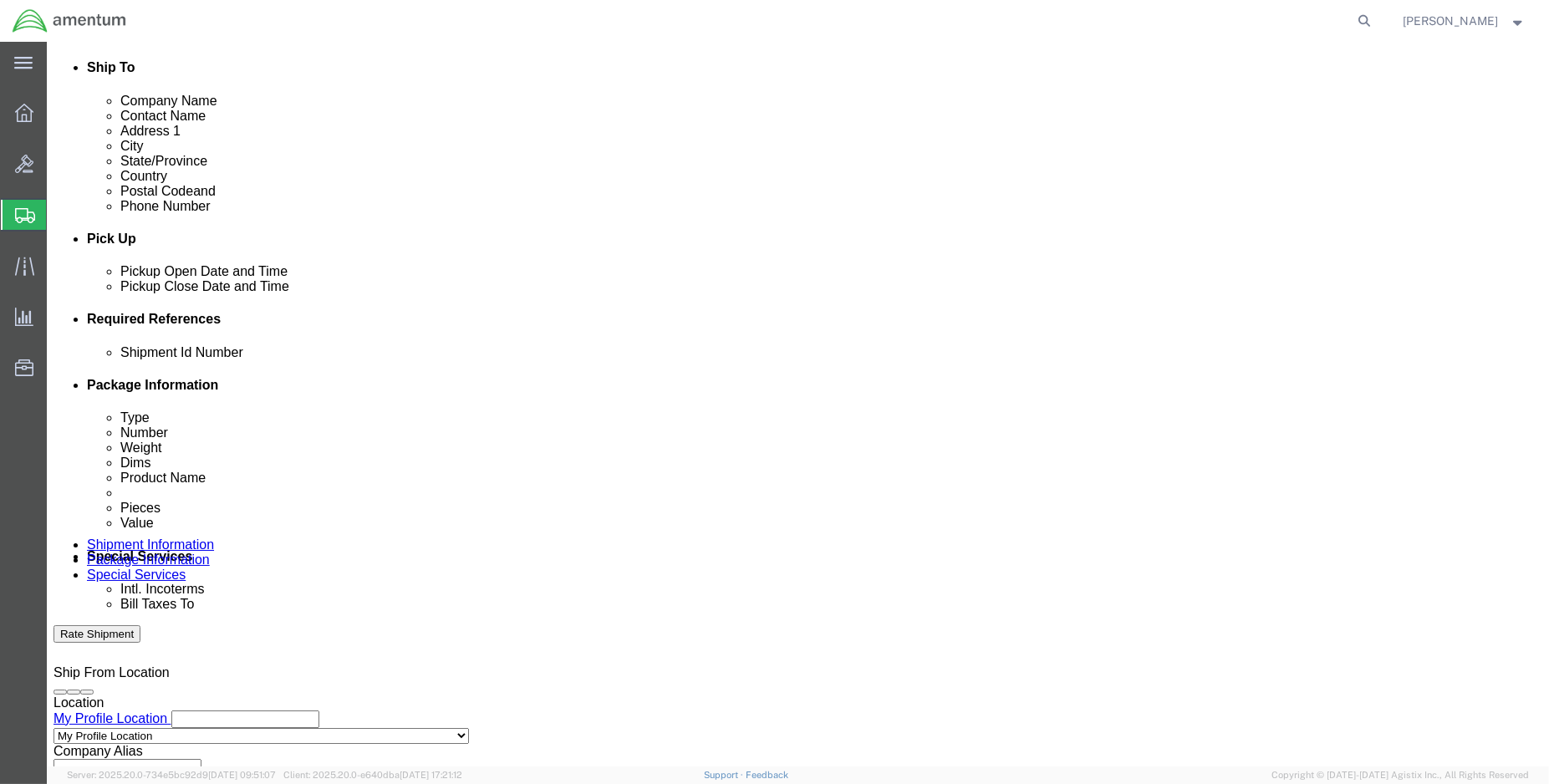
type input "3:00 PM"
drag, startPoint x: 510, startPoint y: 600, endPoint x: 505, endPoint y: 609, distance: 10.3
click div "Close Time 3:00 PM Oct 09 2025 2:00 PM - Oct 09 2025 2:00 PM Cancel Apply"
click button "Apply"
click div "Add reference"
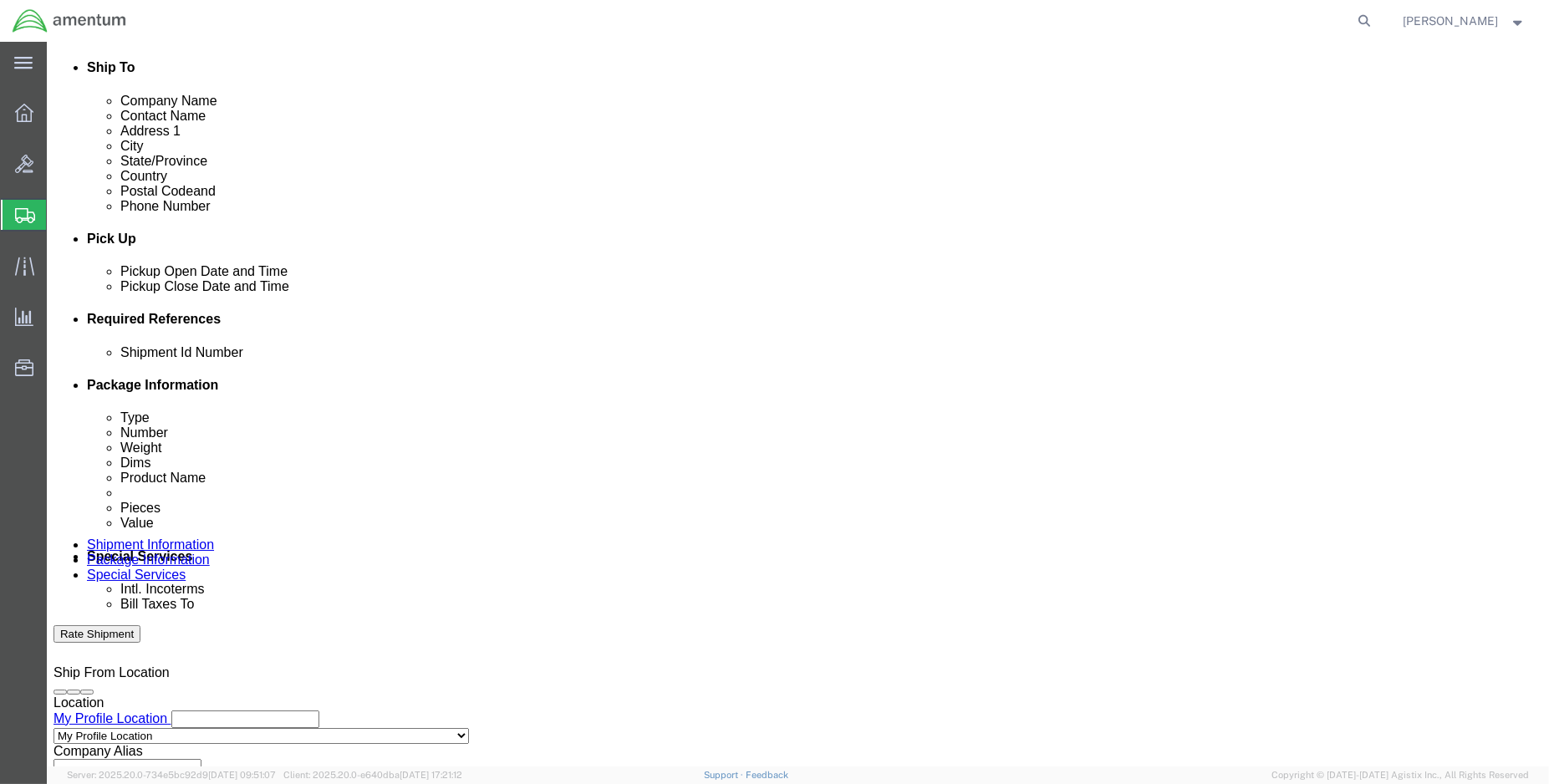
click button "Add reference"
click input "text"
type input "e"
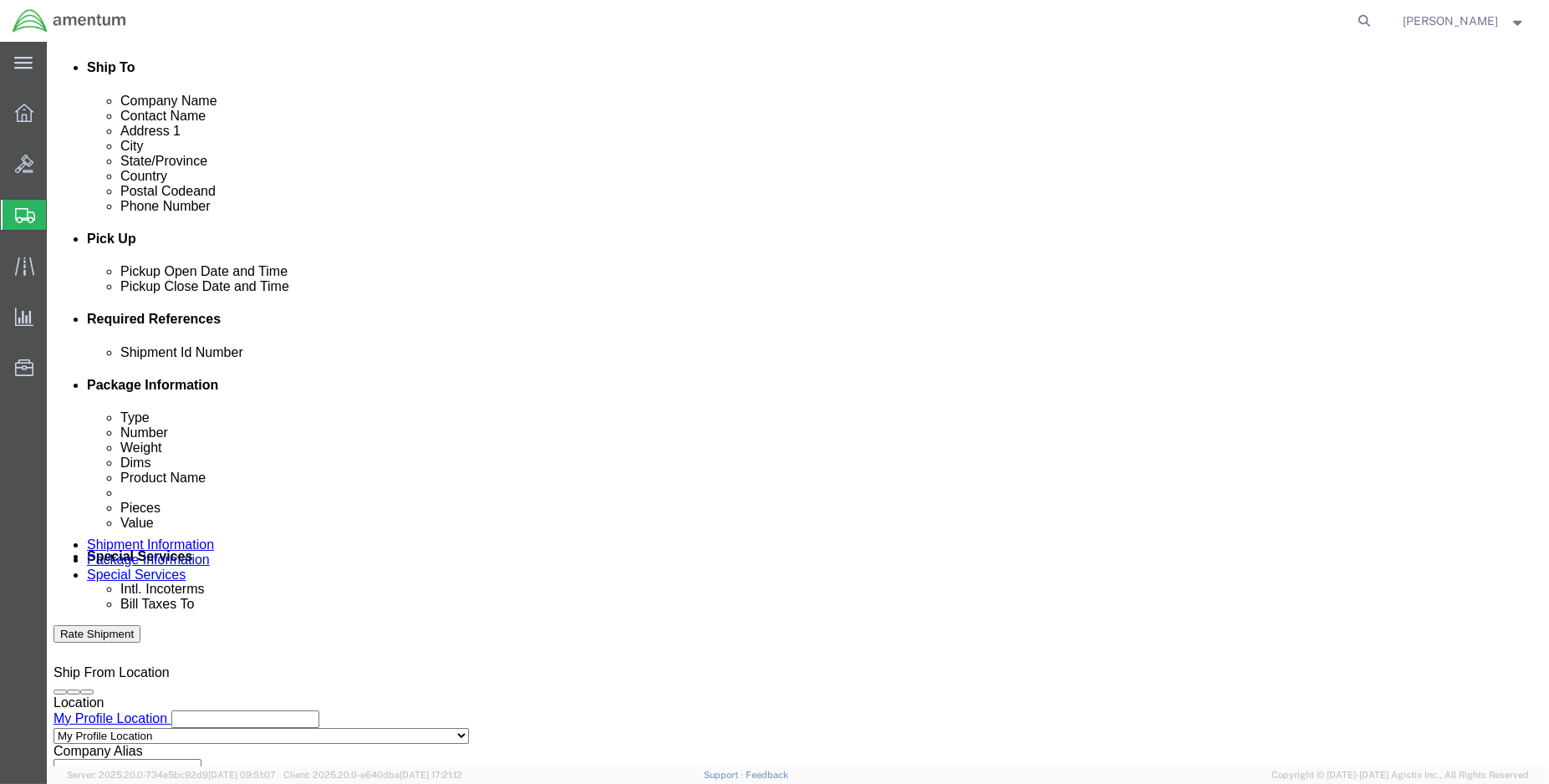
scroll to position [0, 8]
type input "ENO shipment: CBP0044946"
select select "DEPT"
type input "CBP"
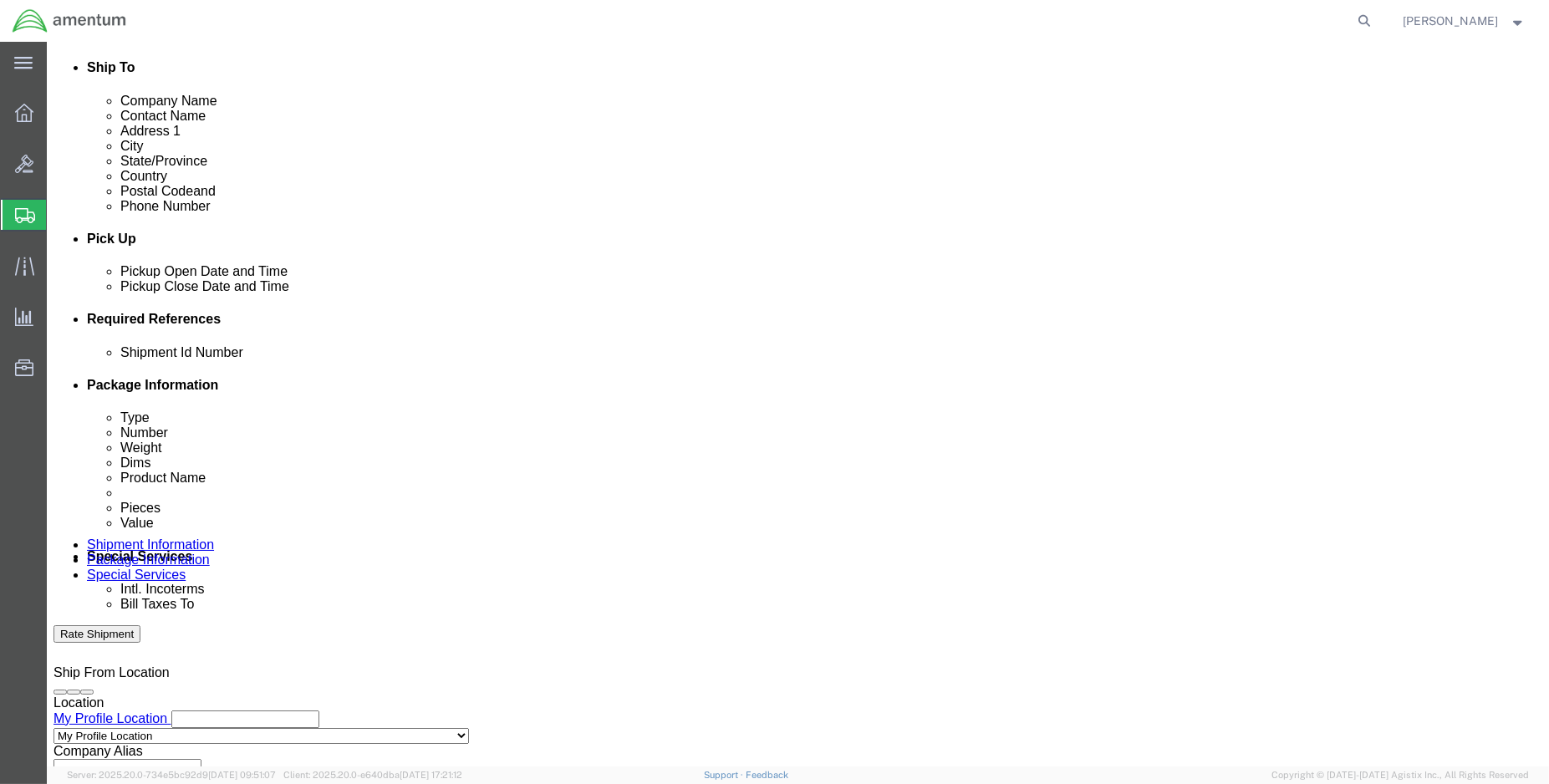
select select "CUSTREF"
type input "EFO CBP0044946"
select select "PROJNUM"
paste input "6118.04.03.2219.000.ENO.0000"
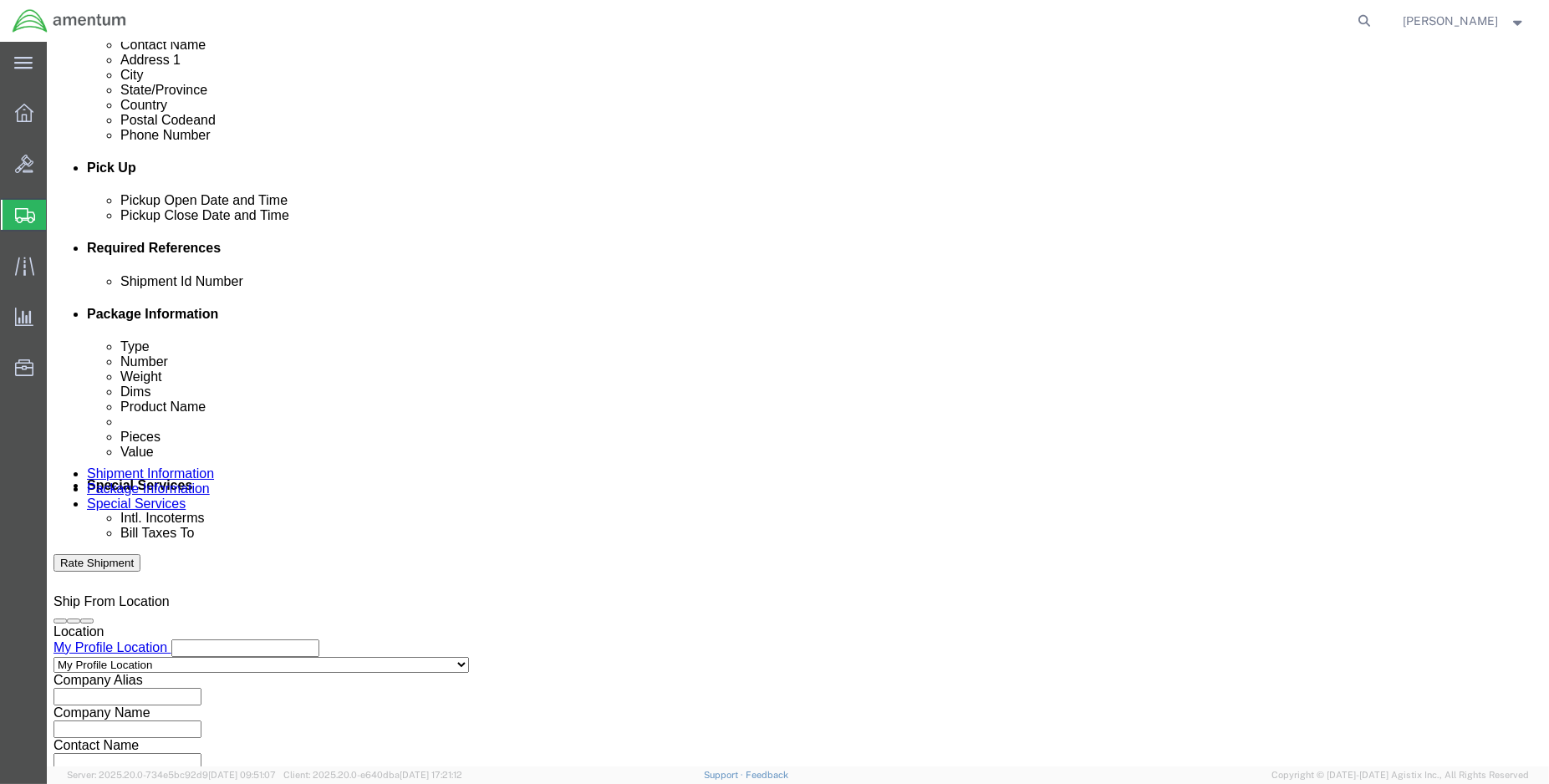
scroll to position [742, 0]
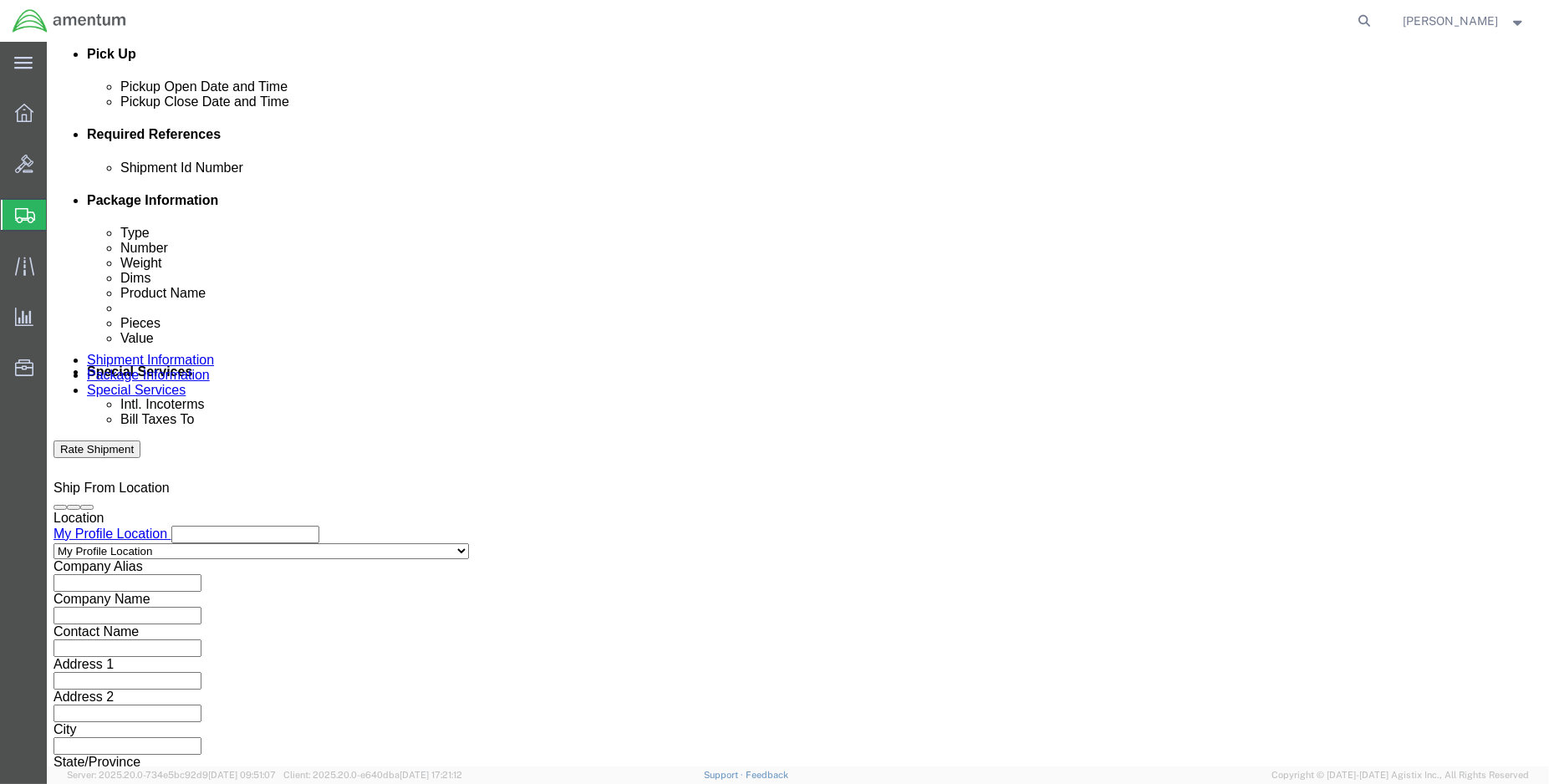
type input "6118.04.03.2219.000.ENO.0000"
click button "Continue"
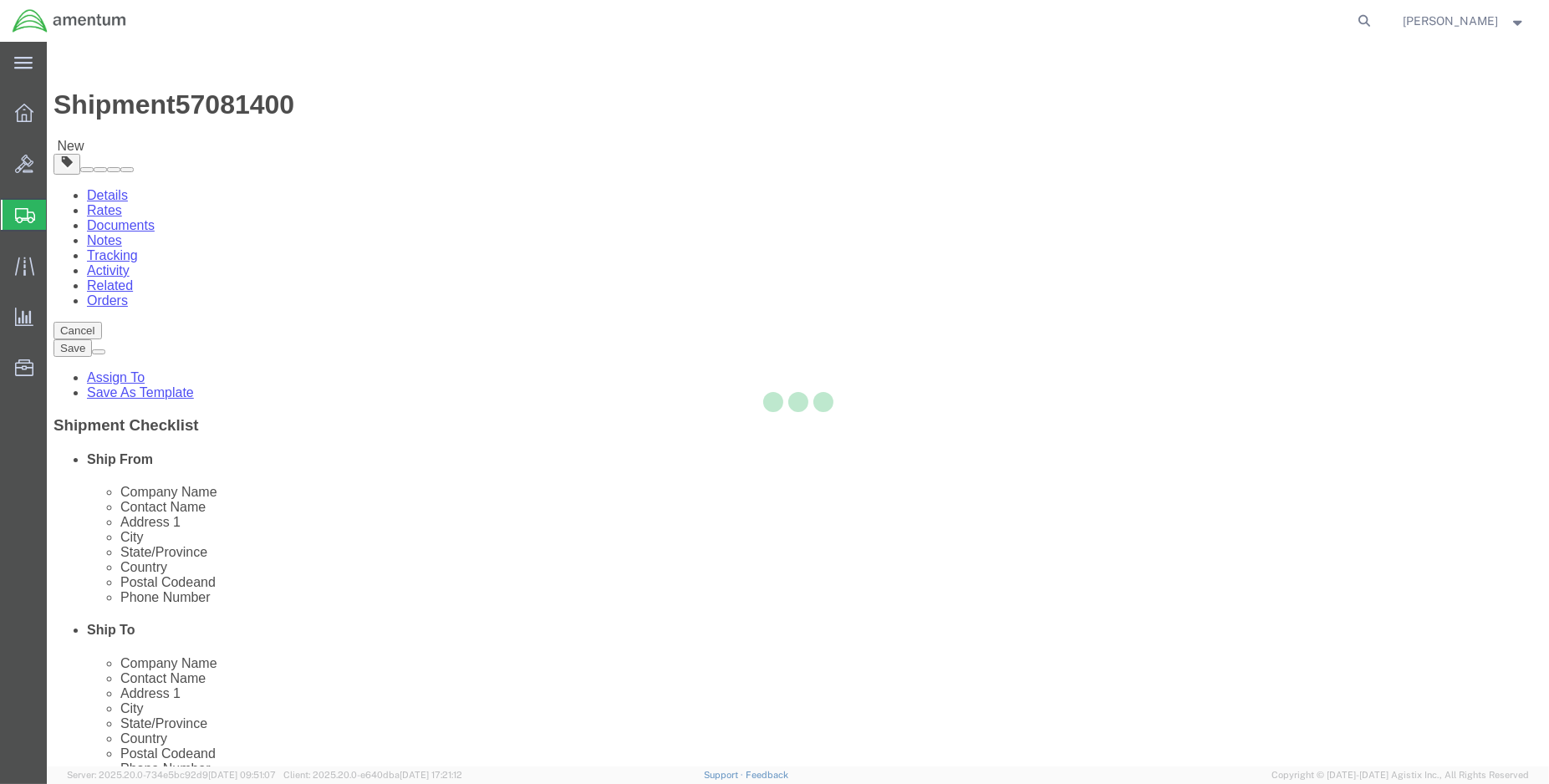
select select "CBOX"
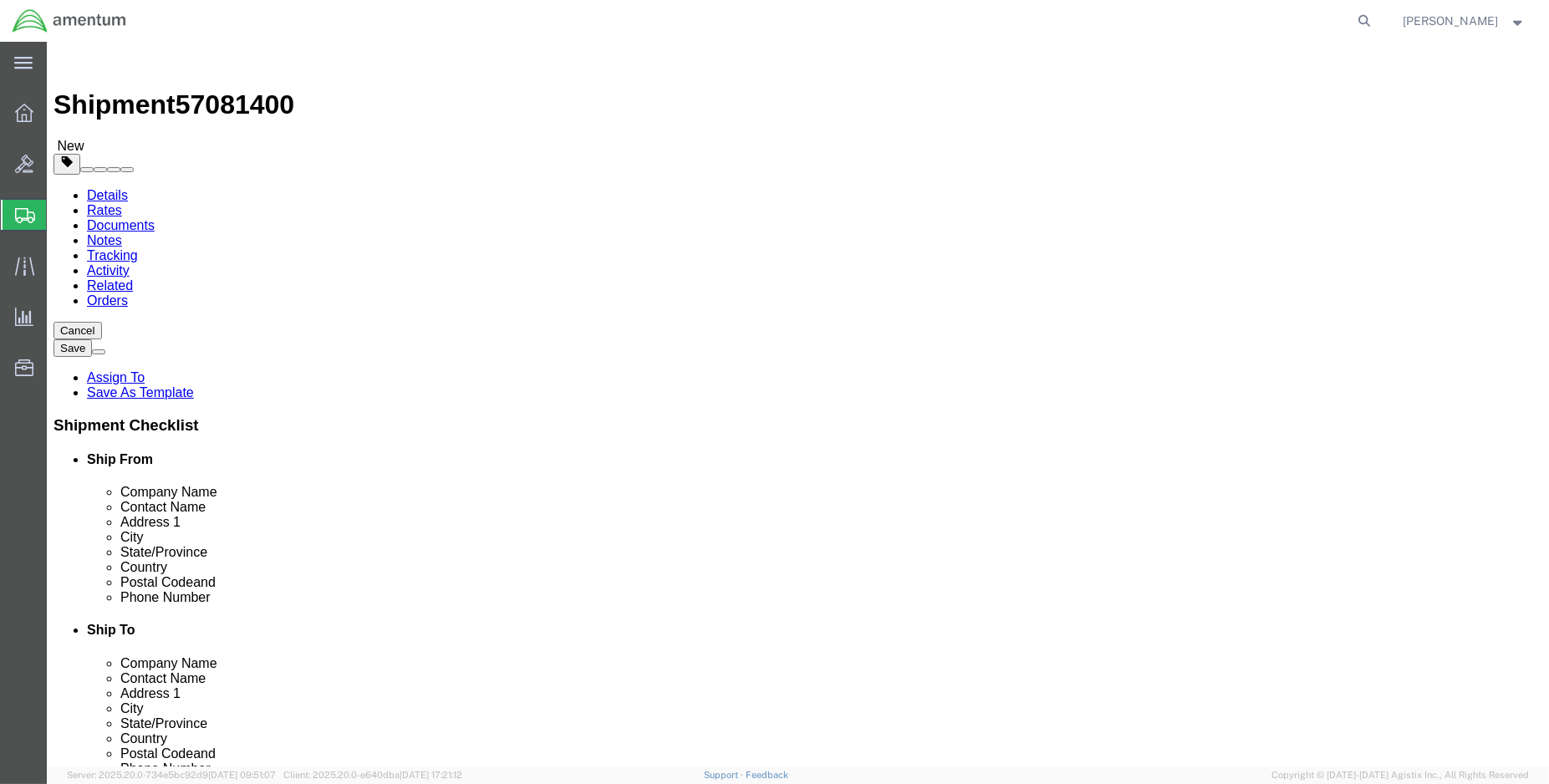
click input "text"
type input "24"
type input "16"
type input "8"
type input "8.6"
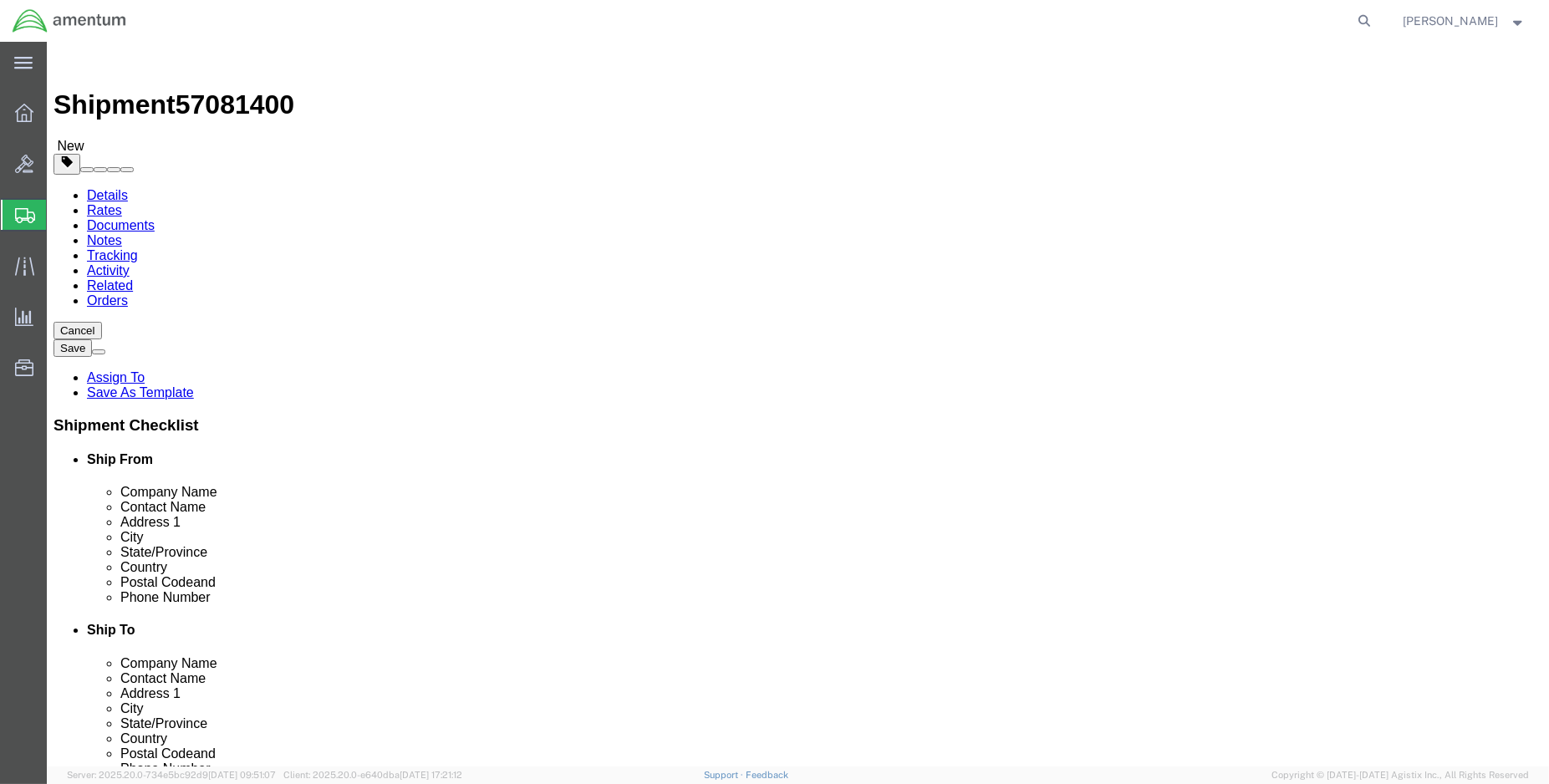
click link "Add Content"
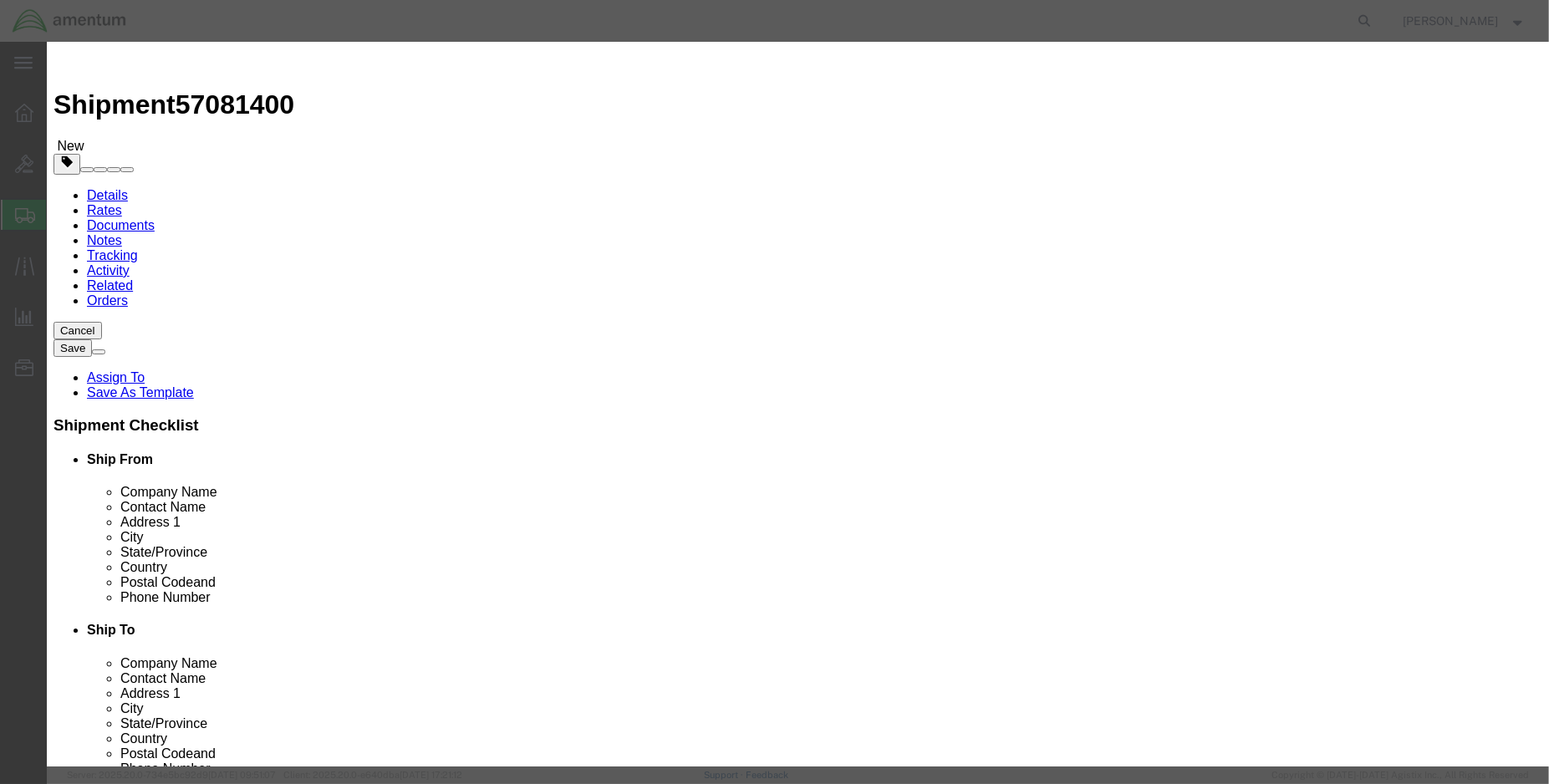
click input "text"
type input "5500-t2a"
click td "Name: O2 BOTTLE W/REGULATOR"
select select "USD"
type input "O2 BOTTLE W/REGULATOR"
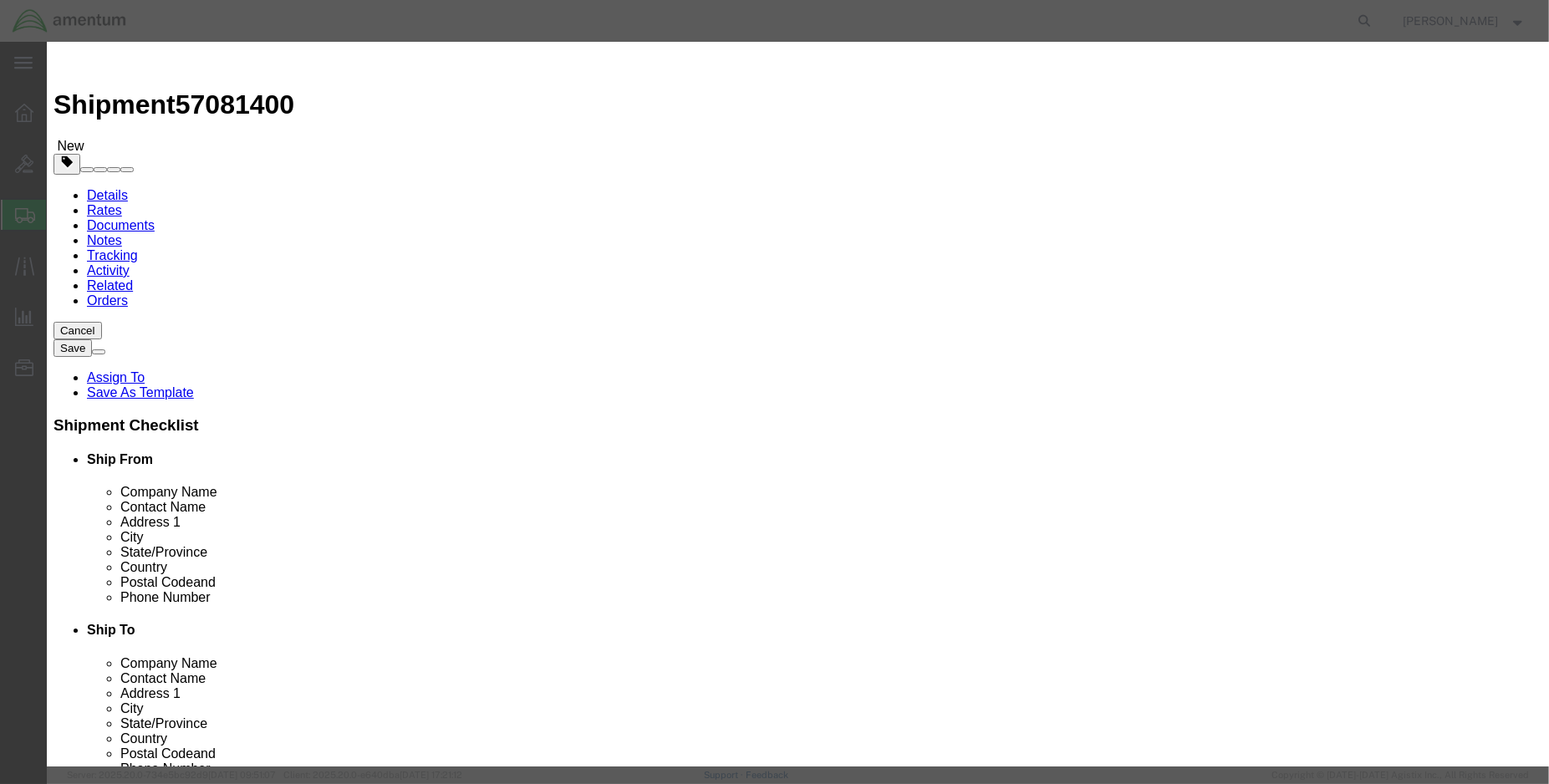
type input "5500-T2A-Y0N"
type input "O2 BOTTLE W/REGULATOR (PN: 5500-T2A-Y0N / SN: P15070447)"
type input "1"
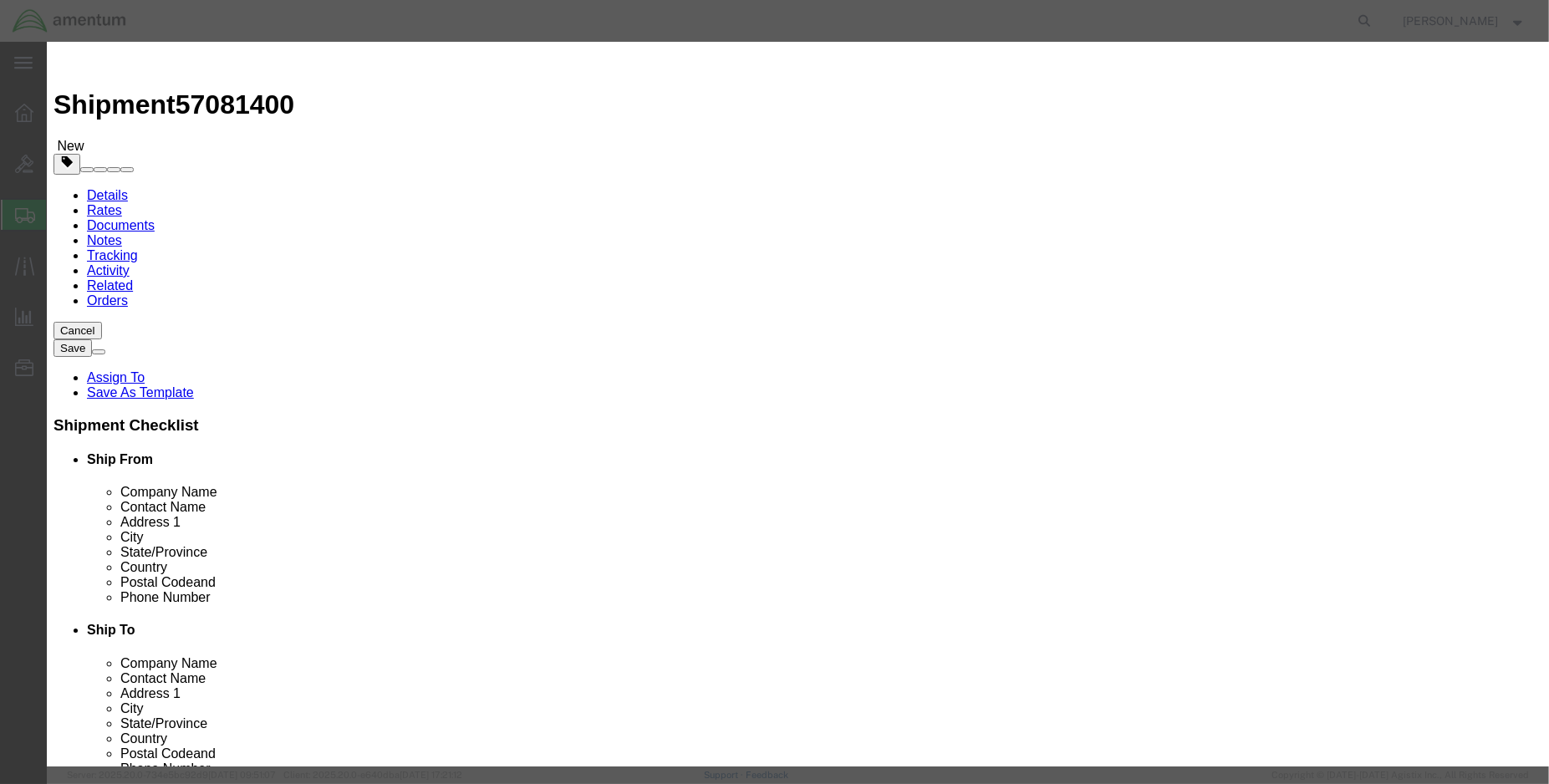
type input "4300.00"
click input "text"
type input "P15070447"
click div "Save & Add Another Save & Close Close"
click button "Save & Close"
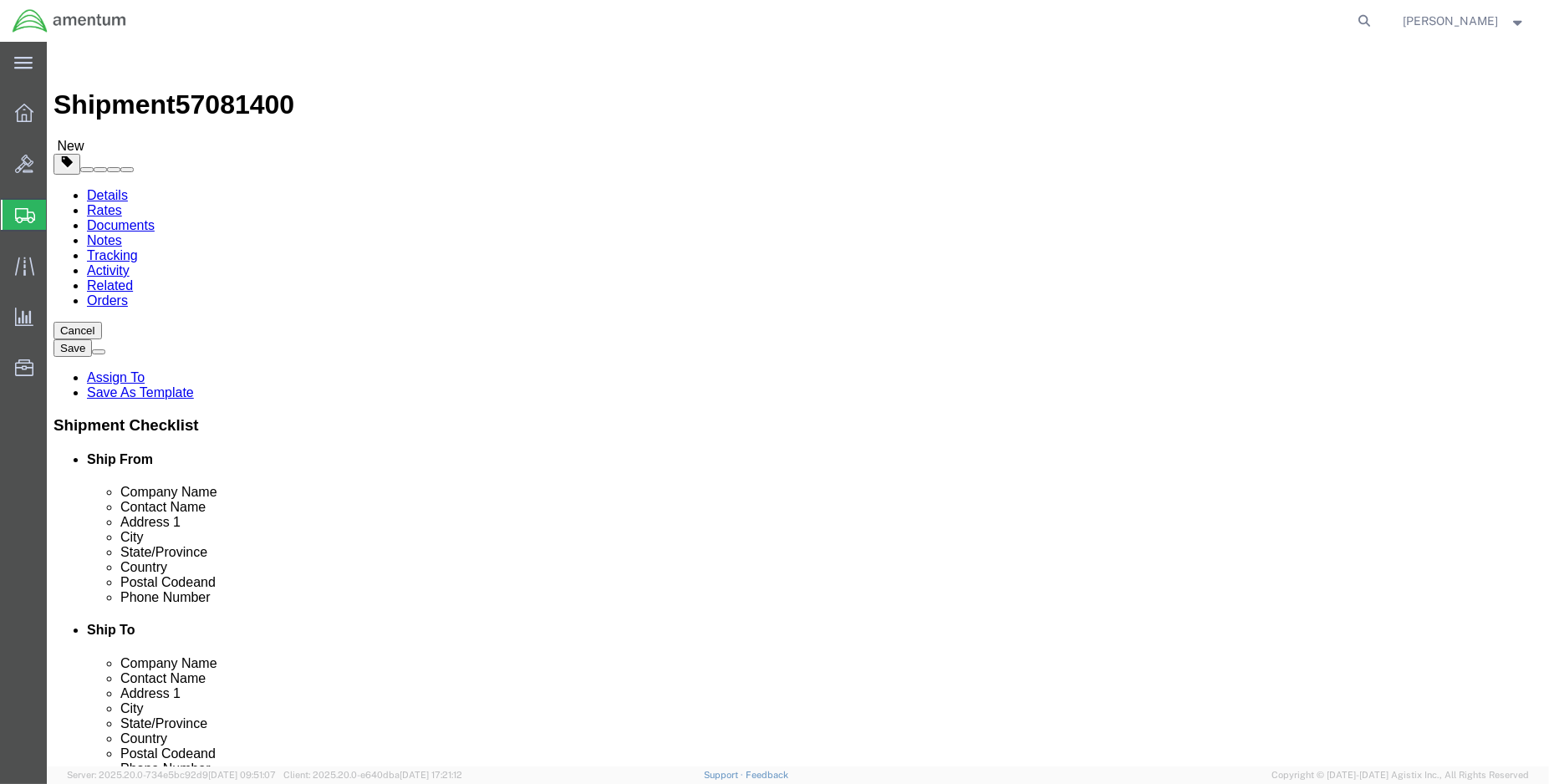
drag, startPoint x: 249, startPoint y: 348, endPoint x: 199, endPoint y: 359, distance: 51.2
click div "Dimensions Length 24 x Width 16 x Height 8 Select cm ft in"
type input "13"
type input "12"
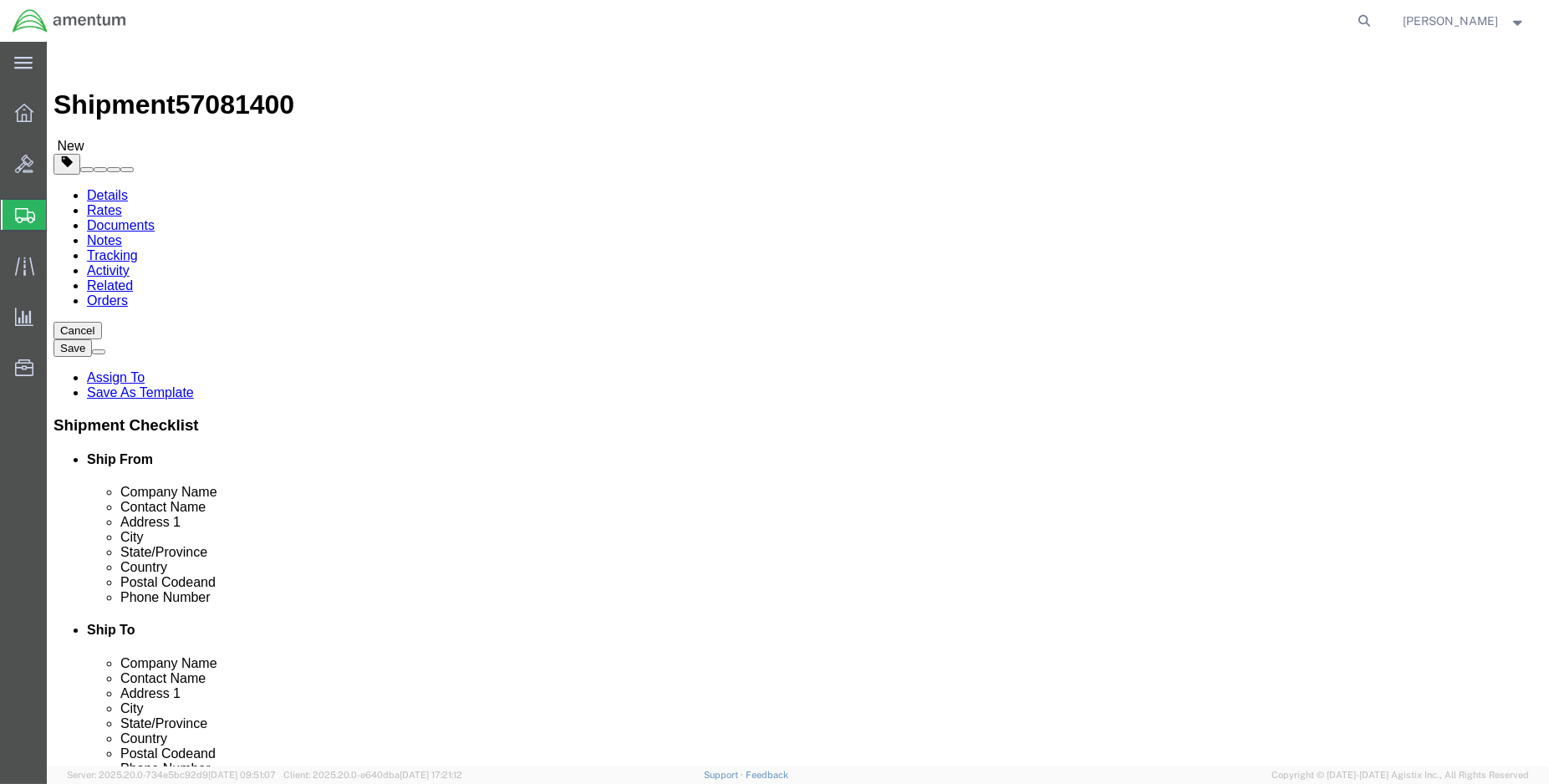
type input "9.00"
click link "Shipment Information"
click input "text"
type input "M"
type input "matthew.p.mcmillen@associates.cbp.dhs.gov"
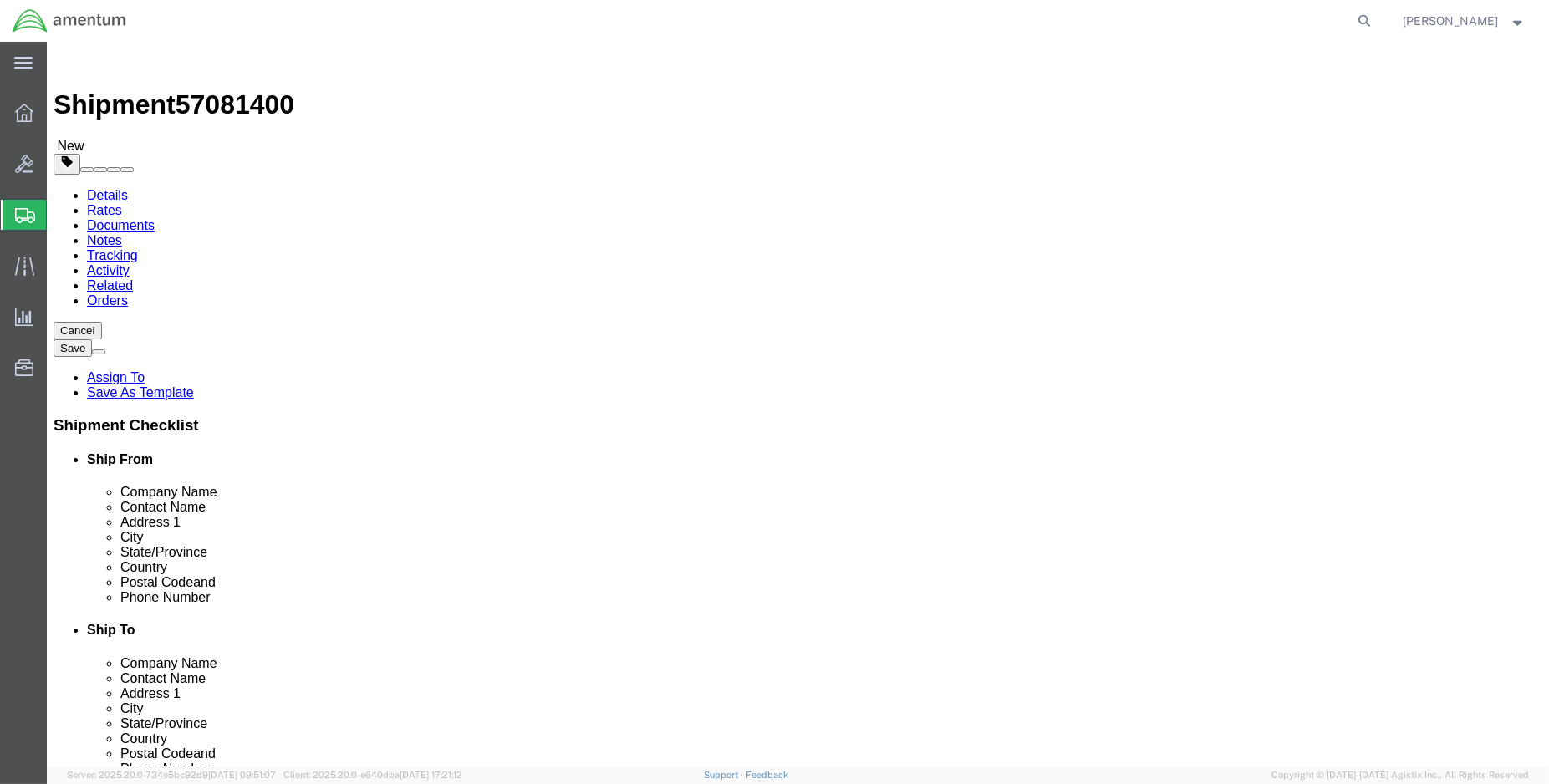
checkbox input "true"
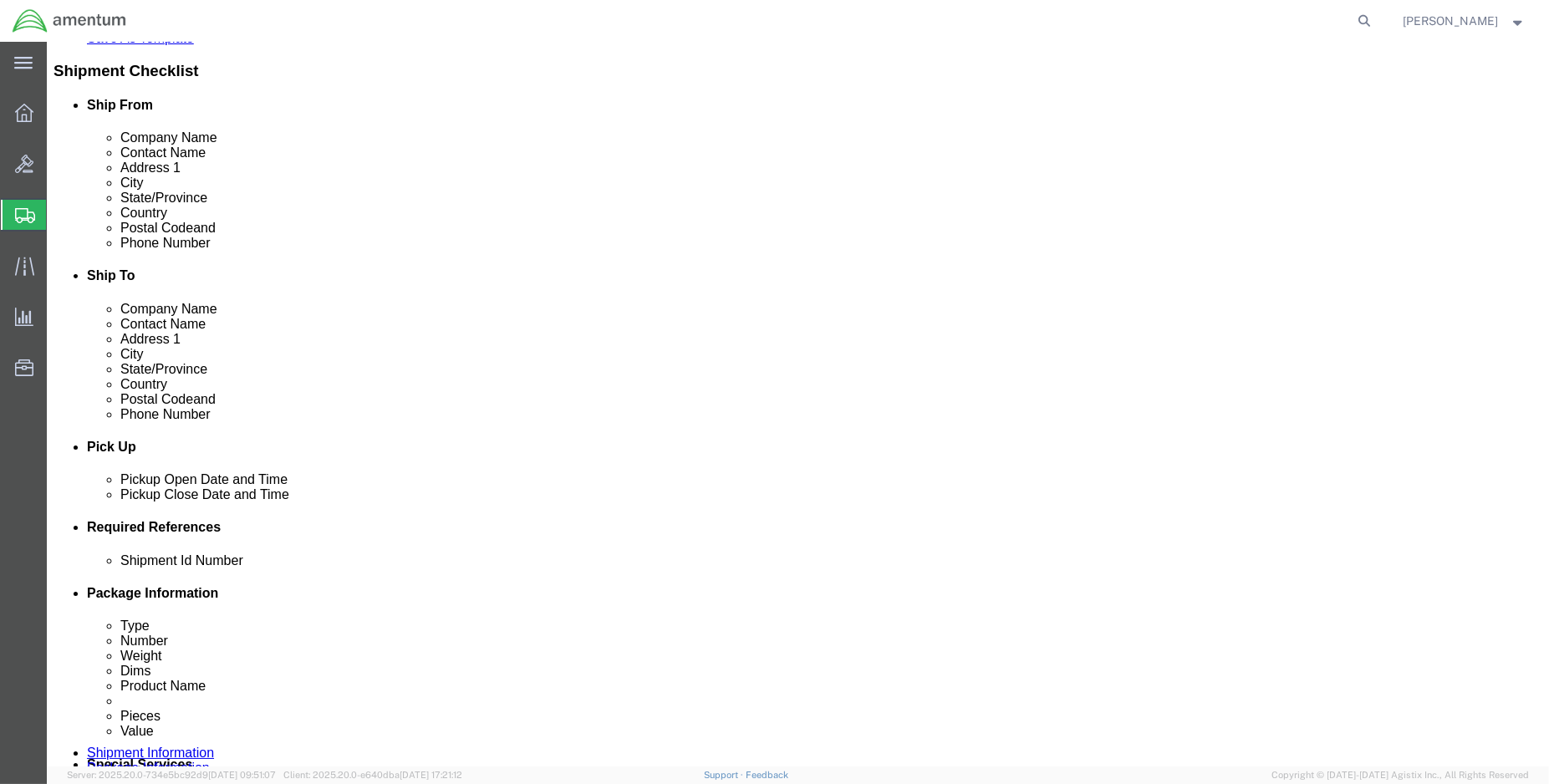
scroll to position [371, 0]
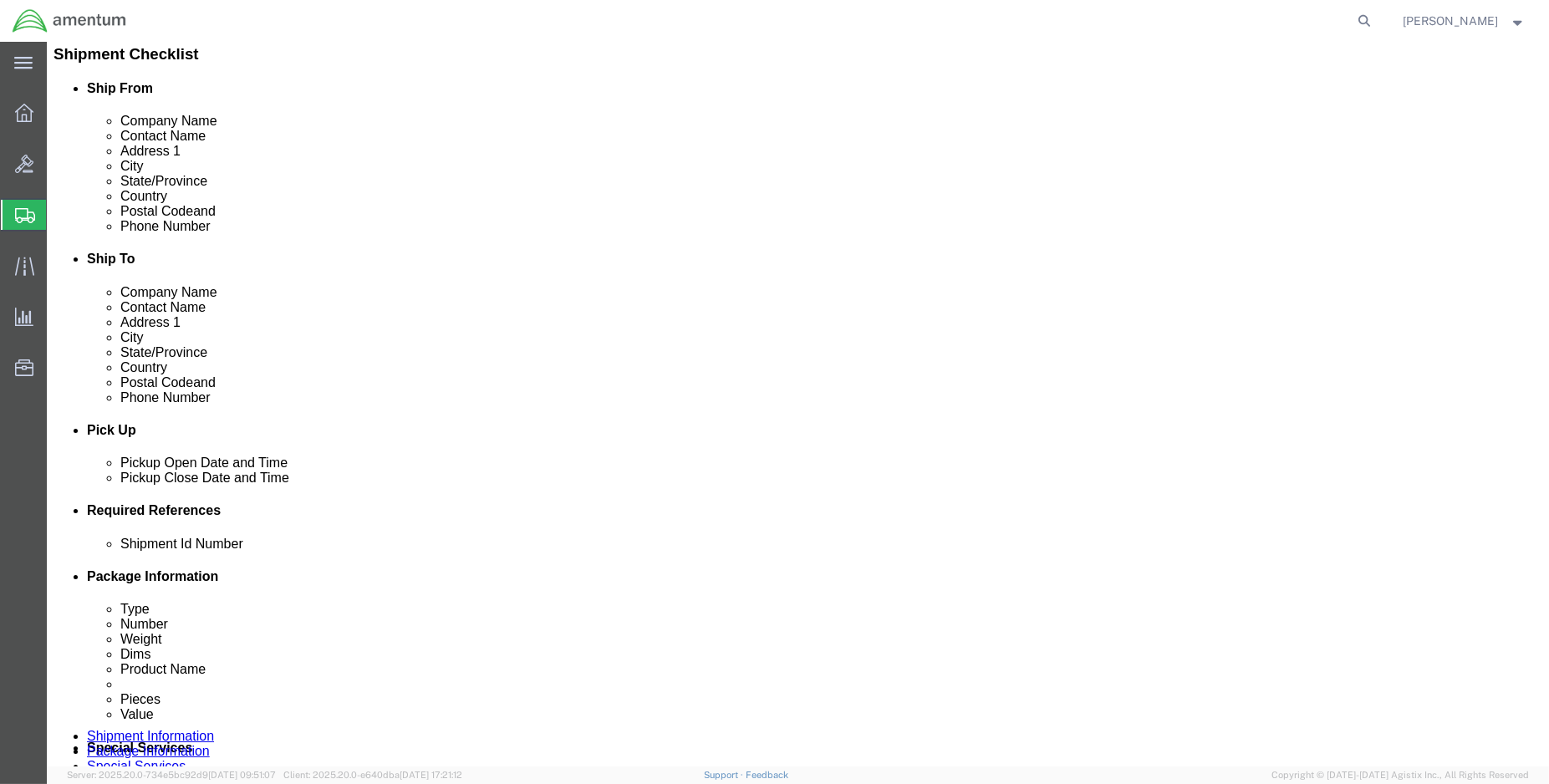
click button "Rate Shipment"
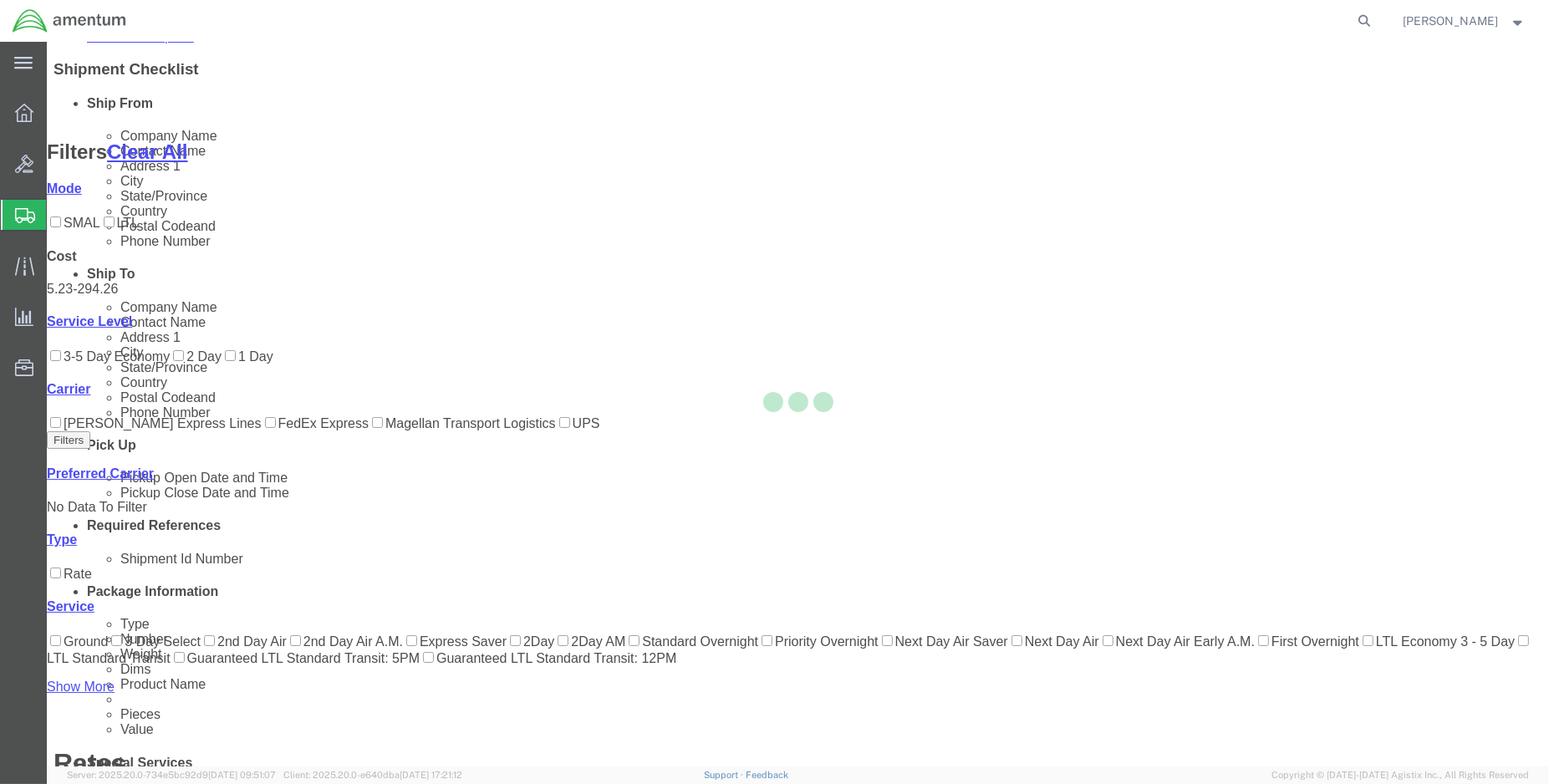
scroll to position [180, 0]
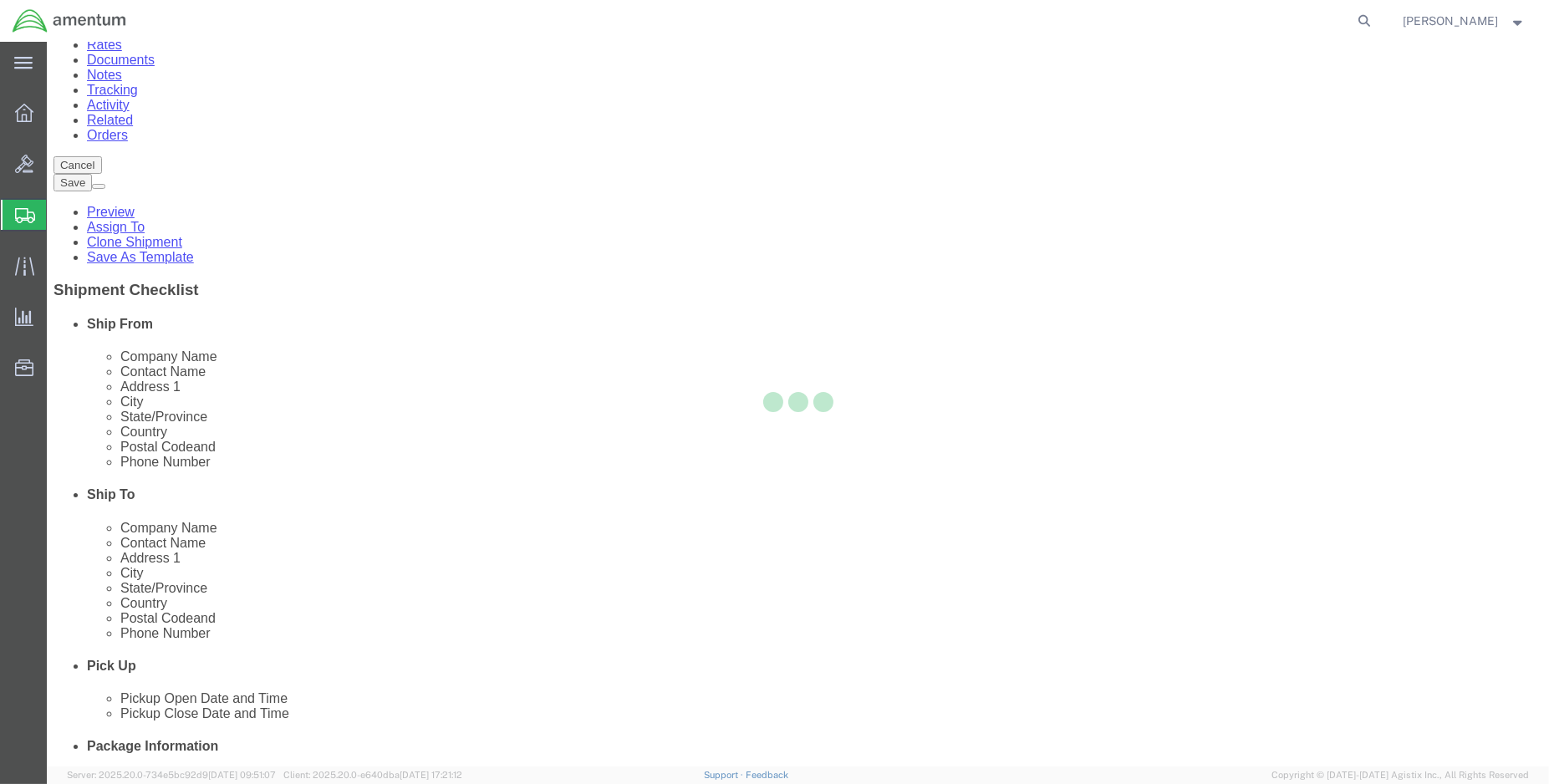
scroll to position [0, 0]
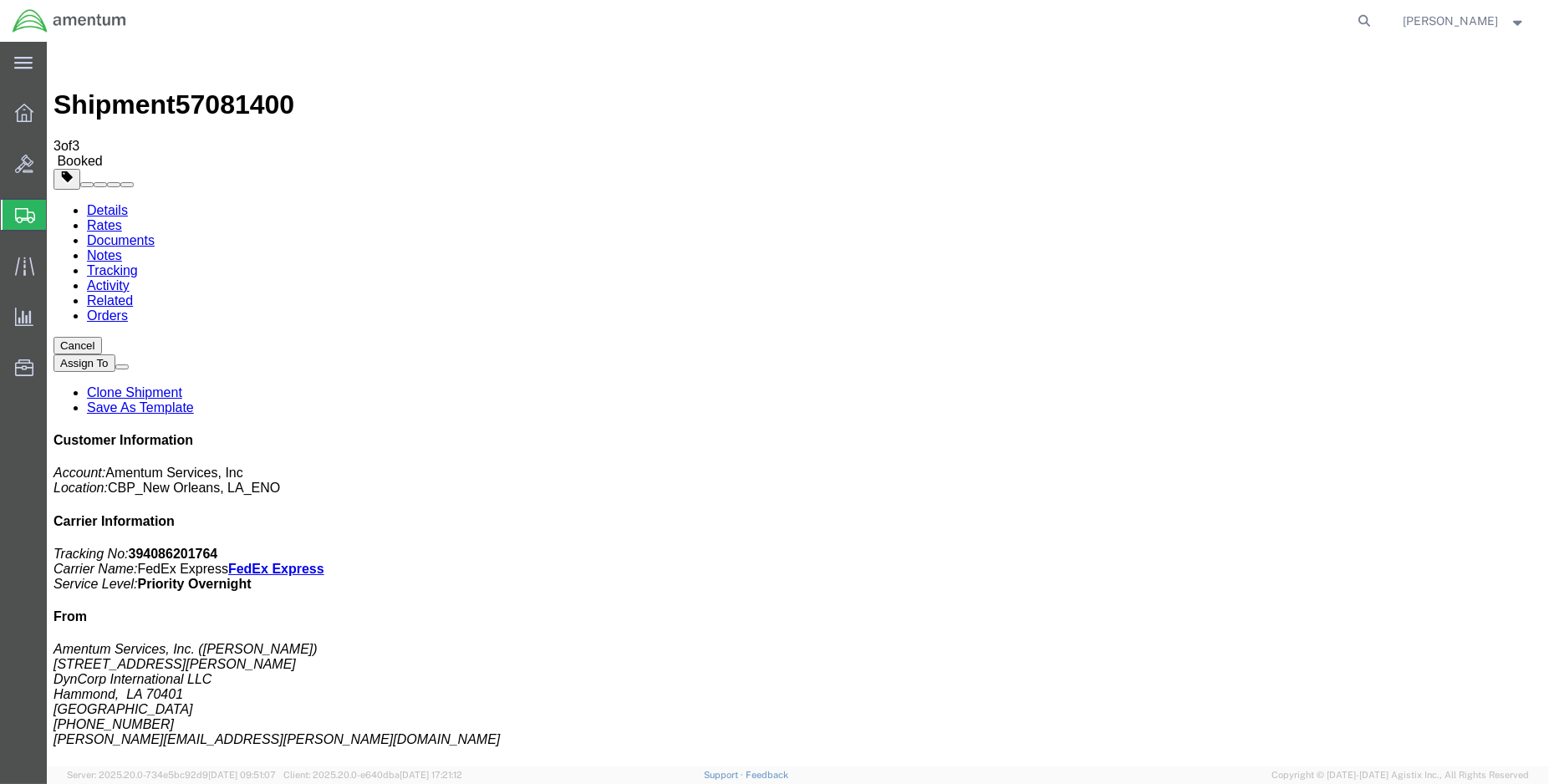
click at [109, 203] on link "Details" at bounding box center [107, 210] width 41 height 14
click link "Schedule pickup request"
click at [0, 0] on span "Create Shipment" at bounding box center [0, 0] width 0 height 0
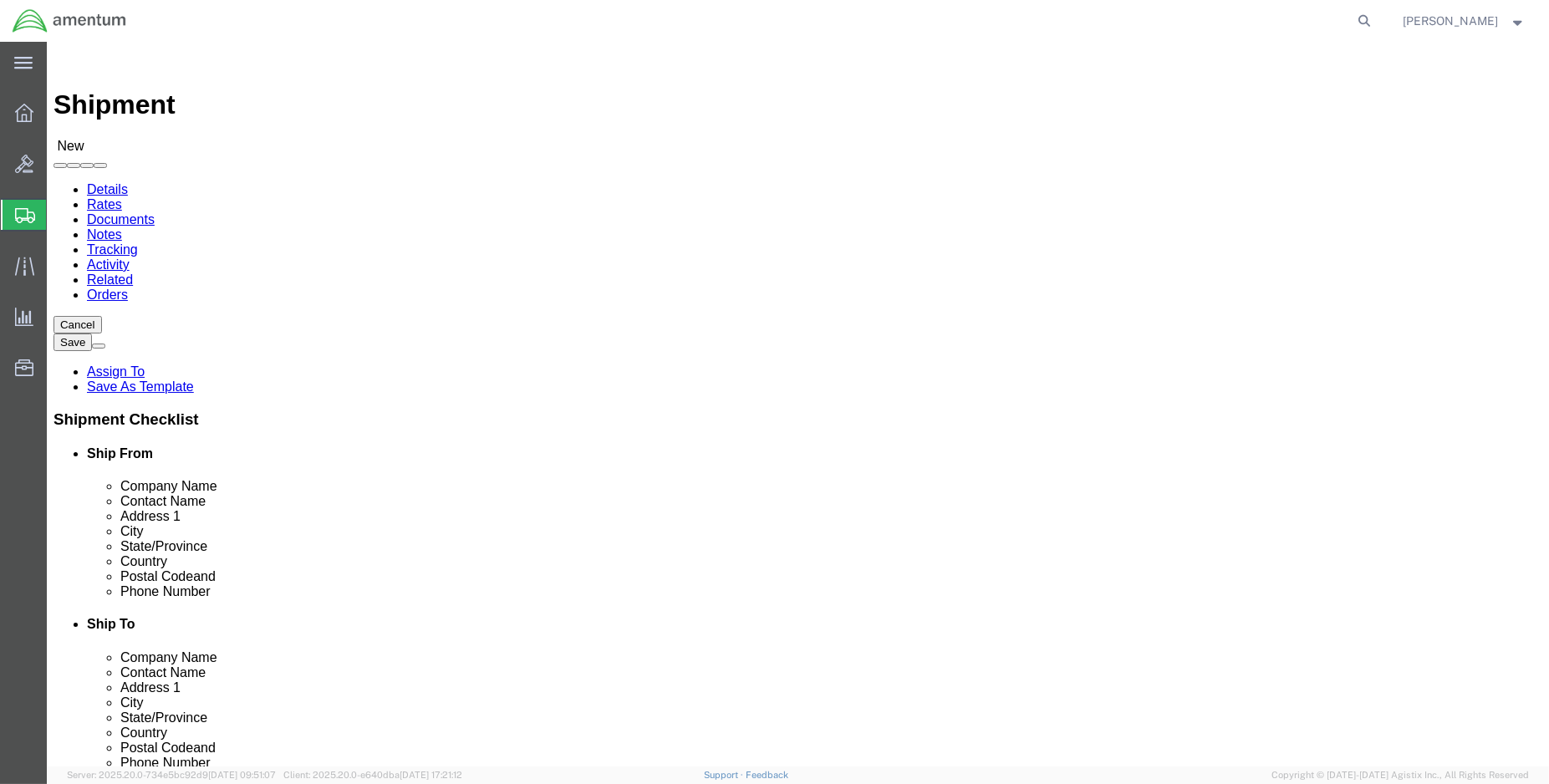
drag, startPoint x: 328, startPoint y: 244, endPoint x: 334, endPoint y: 250, distance: 8.5
select select "MYPROFILE"
select select "LA"
type input "eja"
select select "49930"
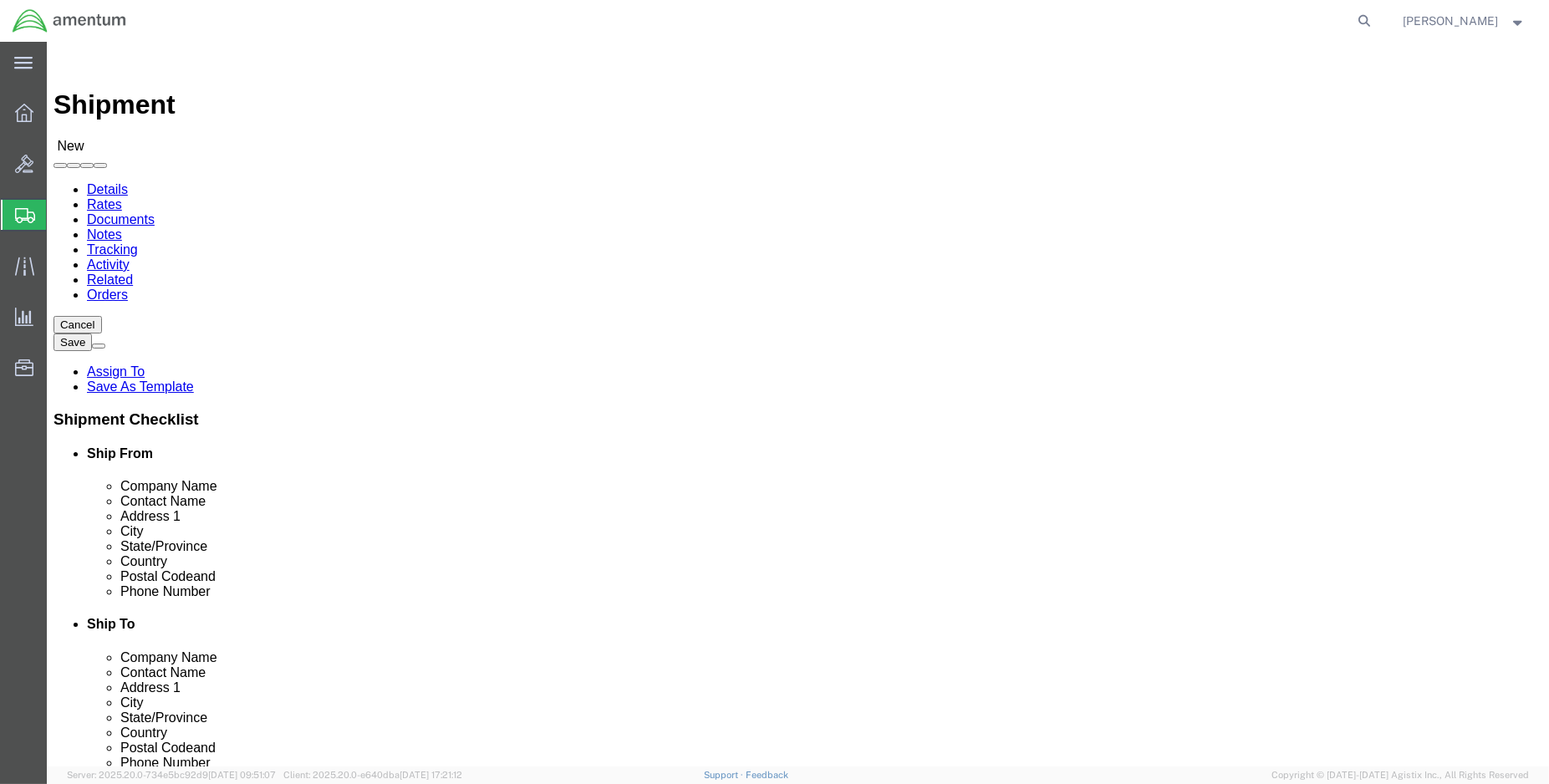
select select "FL"
click input "text"
type input "Norma Scott"
click input "text"
click input "norma.g.scott@associates.cbp.dhs.gov"
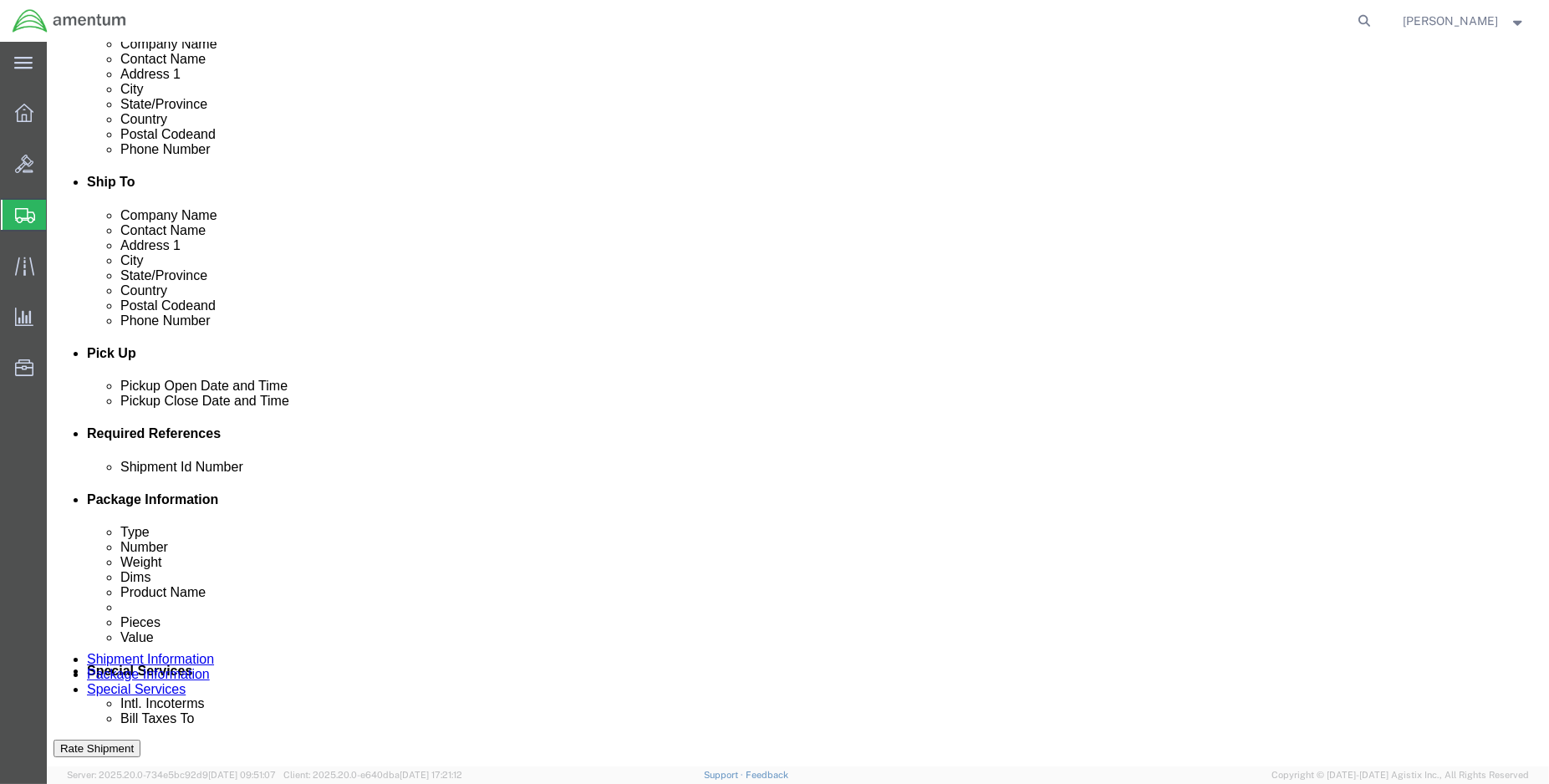
scroll to position [464, 0]
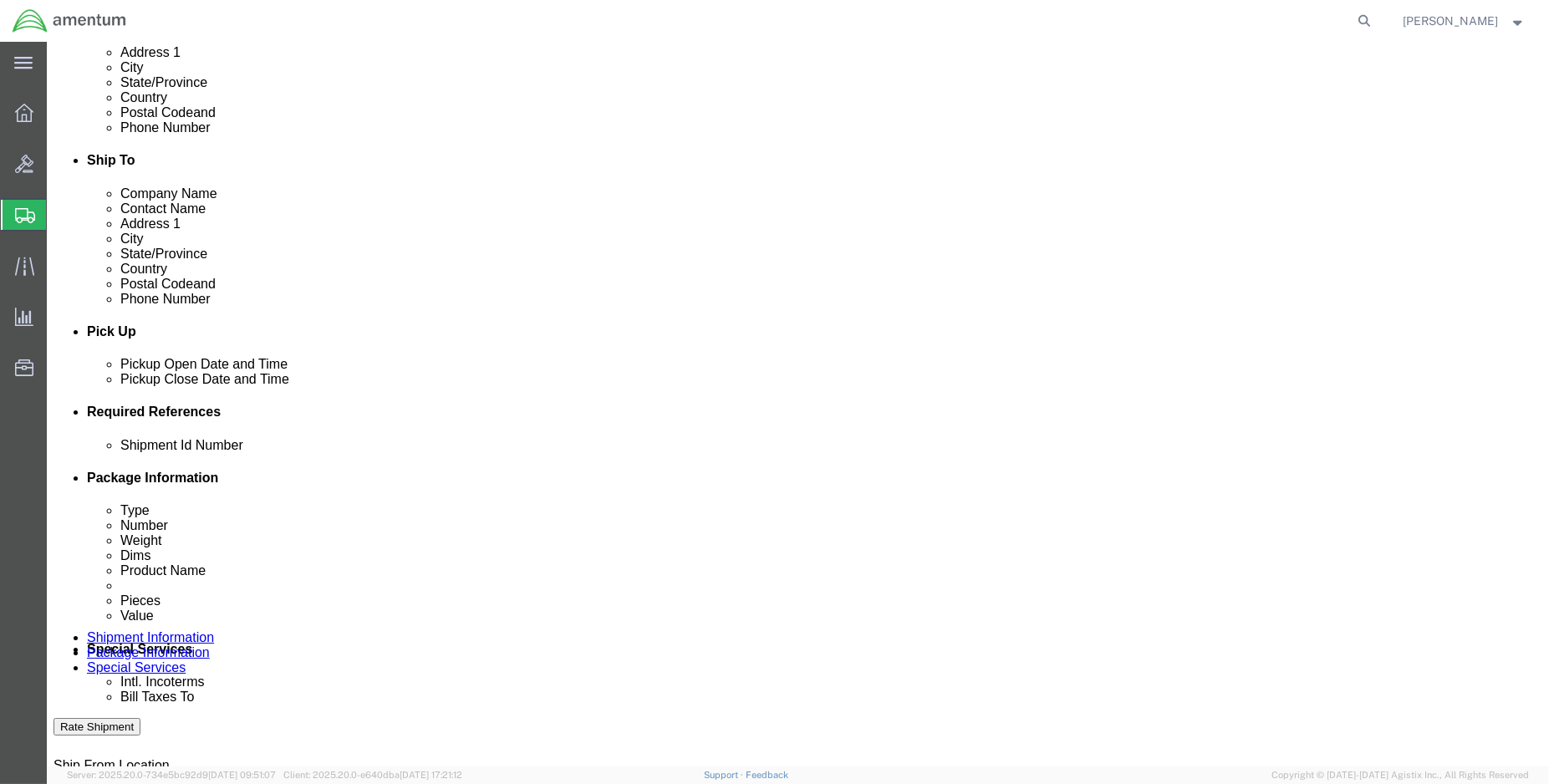
type input "norma.scott@associates.cbp.dhs.gov"
click div "Oct 09 2025 12:00 PM"
type input "1:00 PM"
drag, startPoint x: 235, startPoint y: 707, endPoint x: 281, endPoint y: 626, distance: 93.2
click button "Apply"
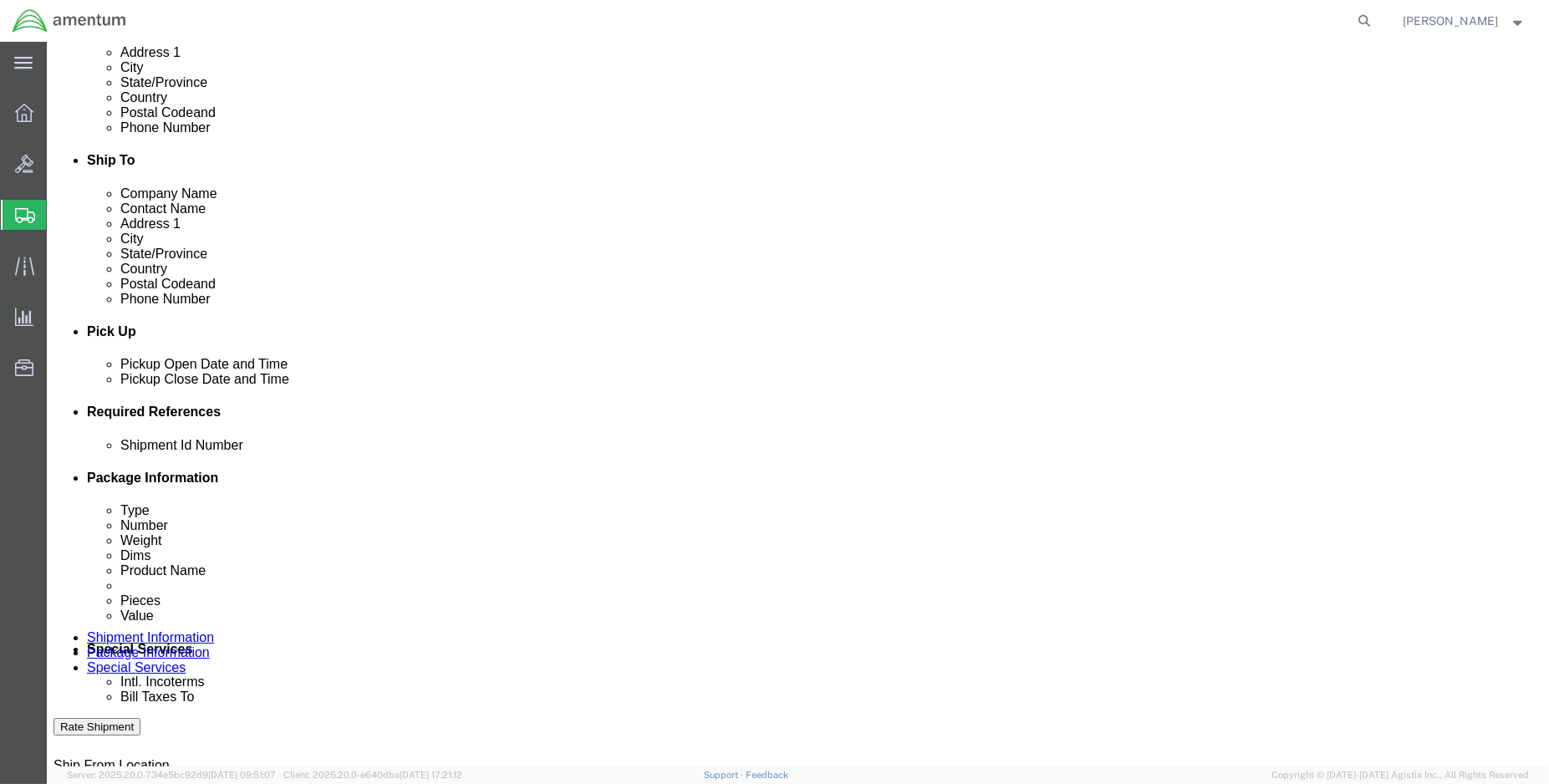
click div "Oct 09 2025 2:00 PM"
type input "3:00 PM"
click button "Apply"
click button "Add reference"
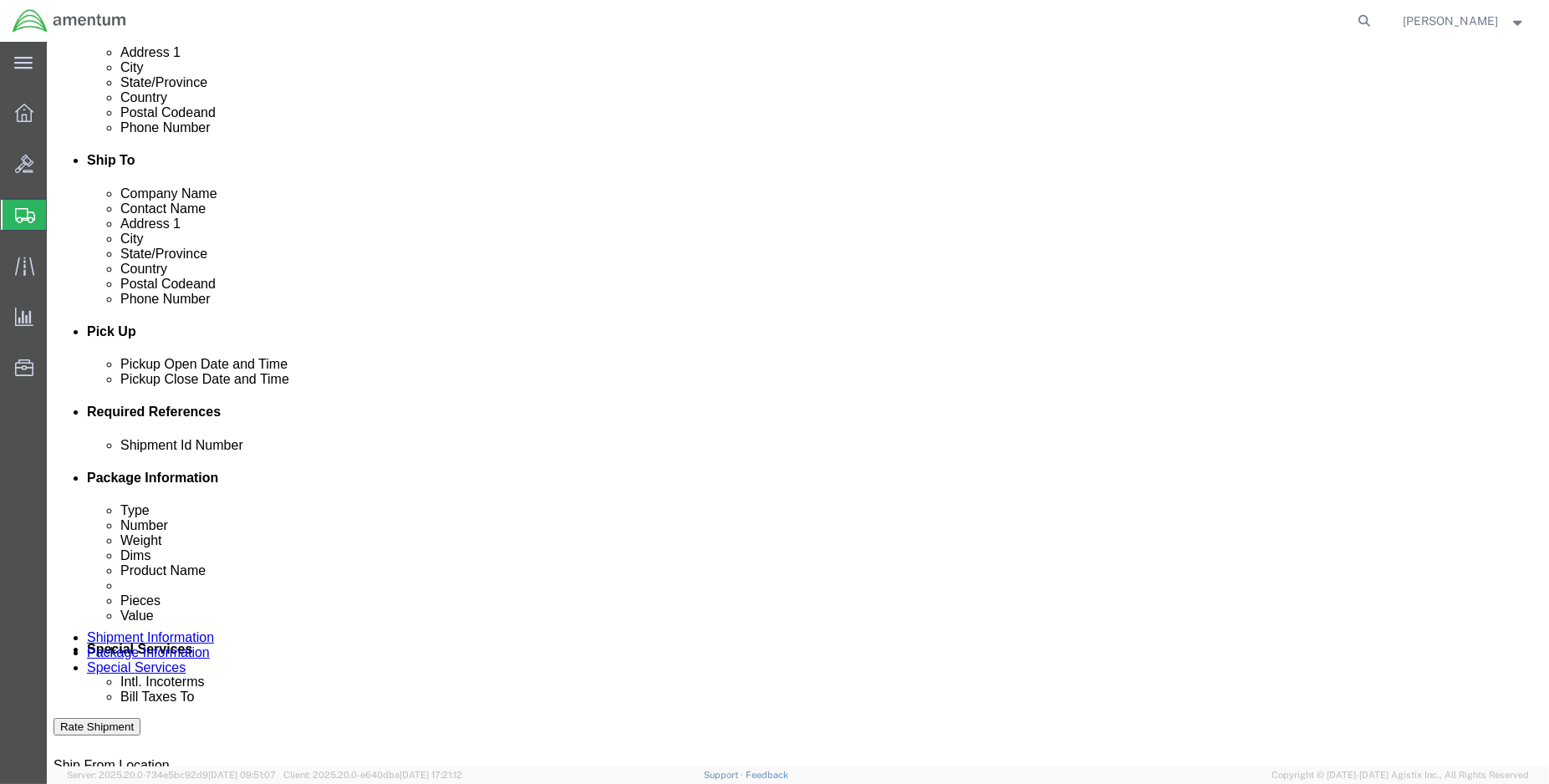
click button "Add reference"
click input "text"
click input "ENO shipment:"
type input "ENO shipment: 487-010805"
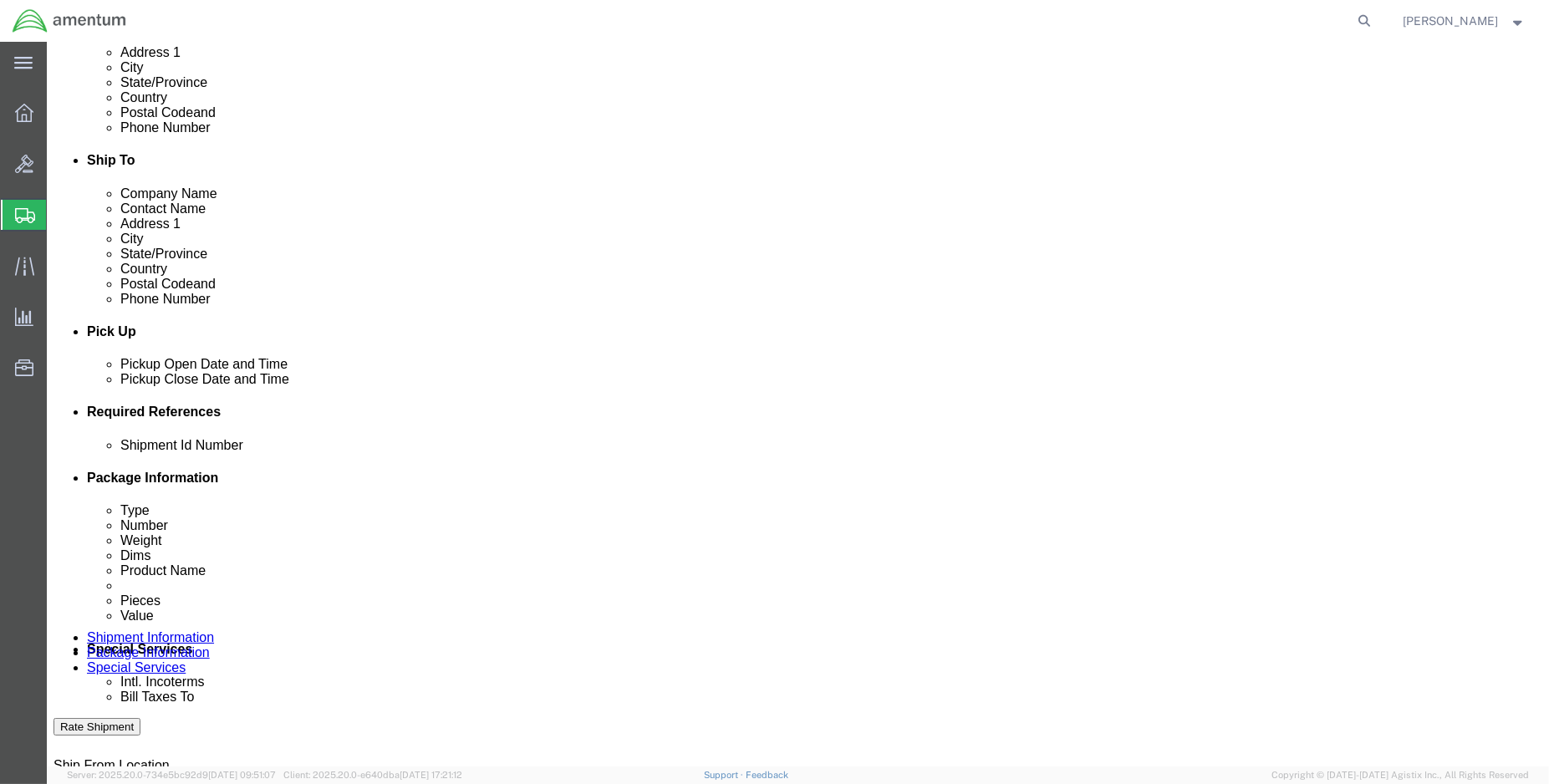
click select "Select Account Type Activity ID Airline Appointment Number ASN Batch Request # …"
select select "DEPT"
click select "Select Account Type Activity ID Airline Appointment Number ASN Batch Request # …"
click input "text"
type input "CBP"
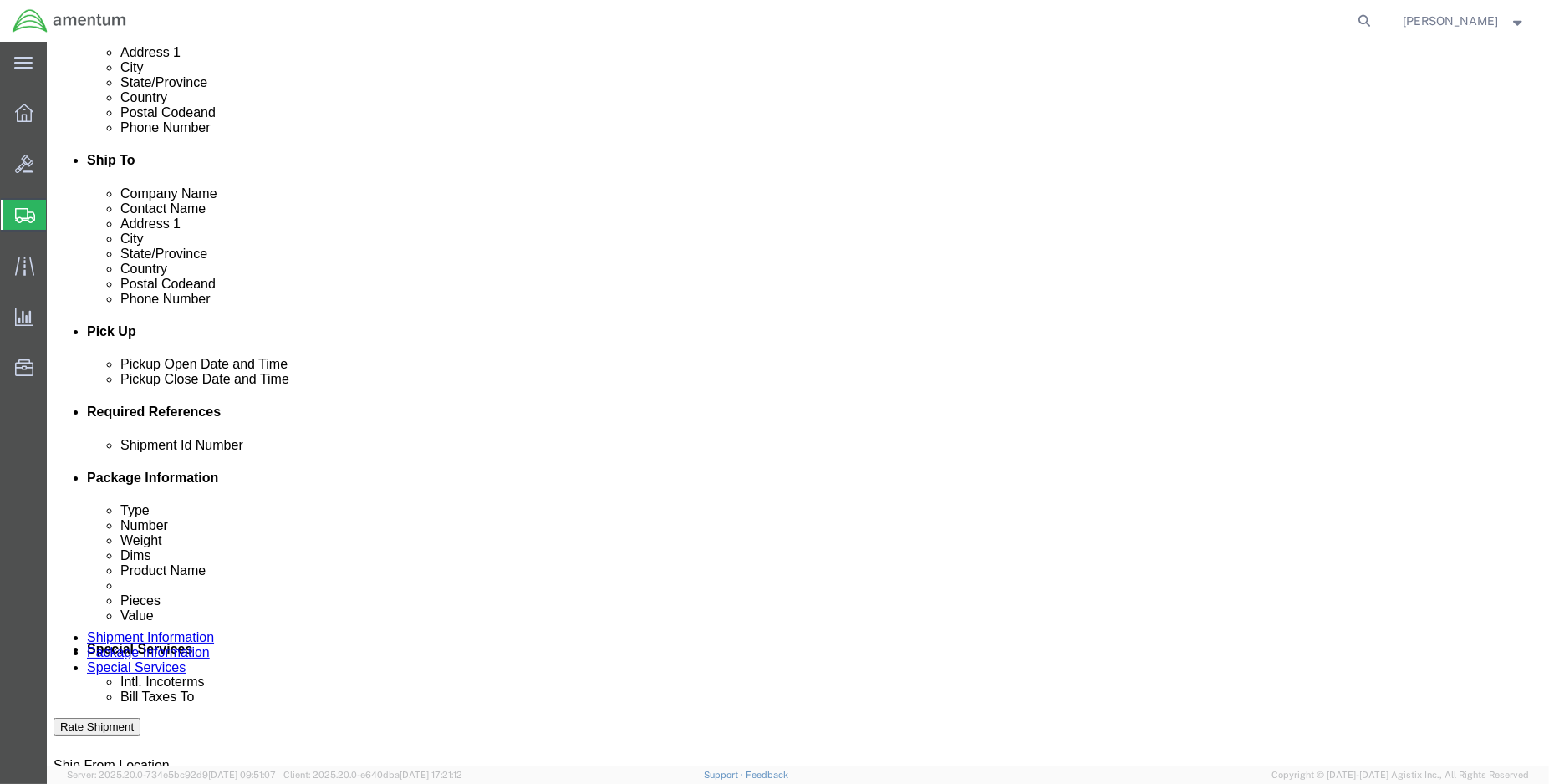
select select "CUSTREF"
type input "EJA usage: 487-010805"
select select "PROJNUM"
paste input "6118.04.03.2219.000.ENO.0000"
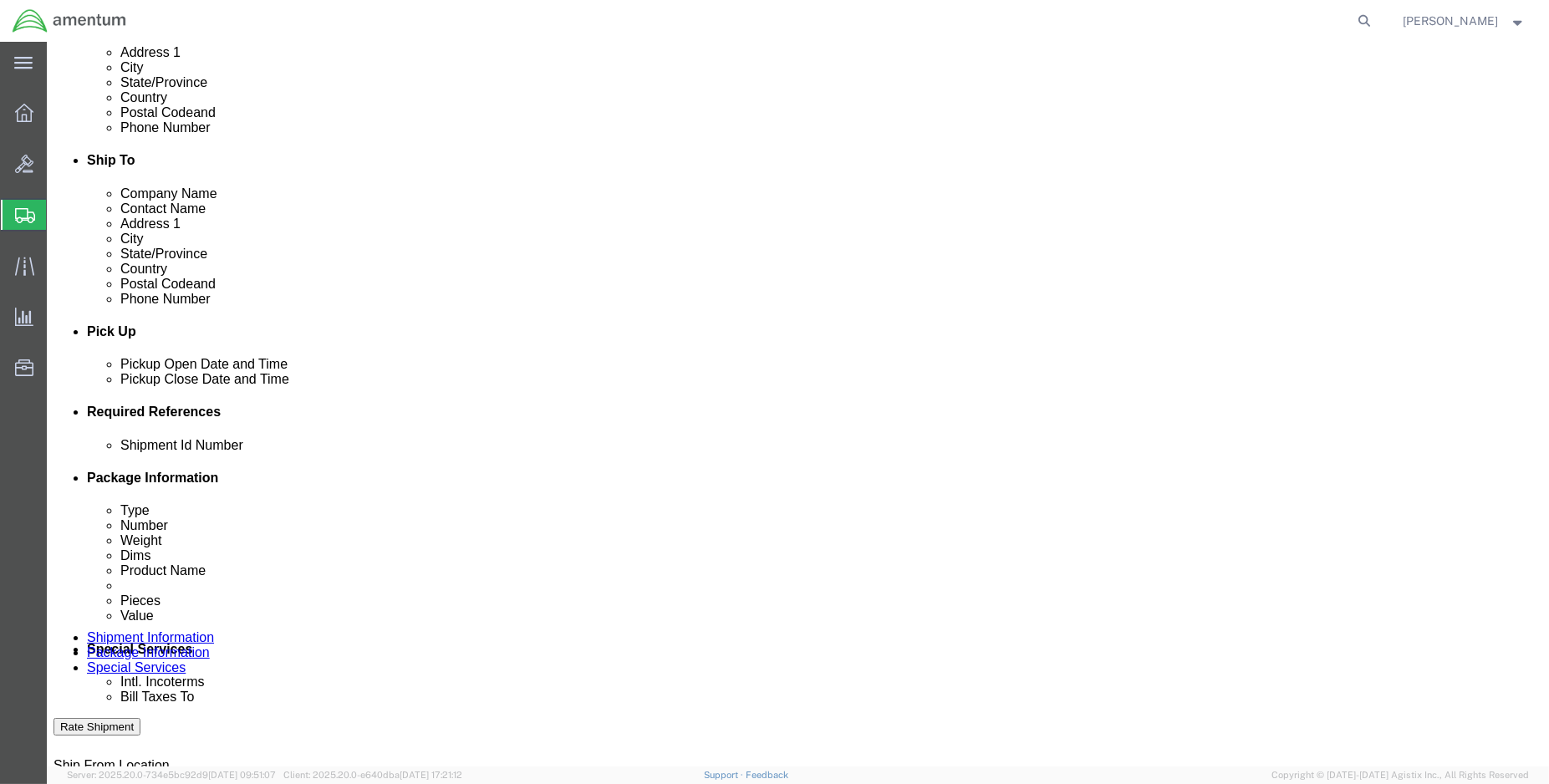
type input "6118.04.03.2219.000.ENO.0000"
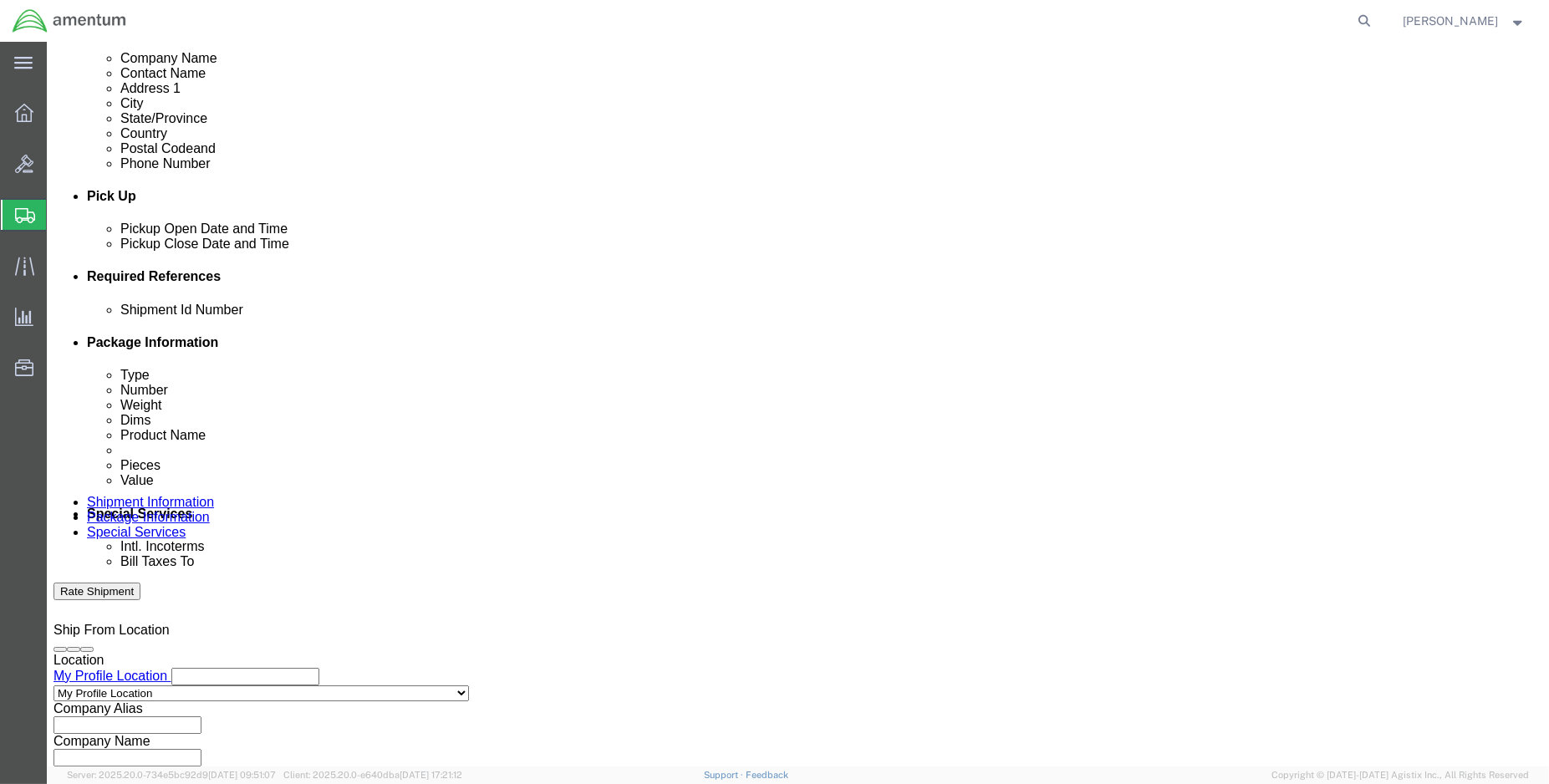
scroll to position [742, 0]
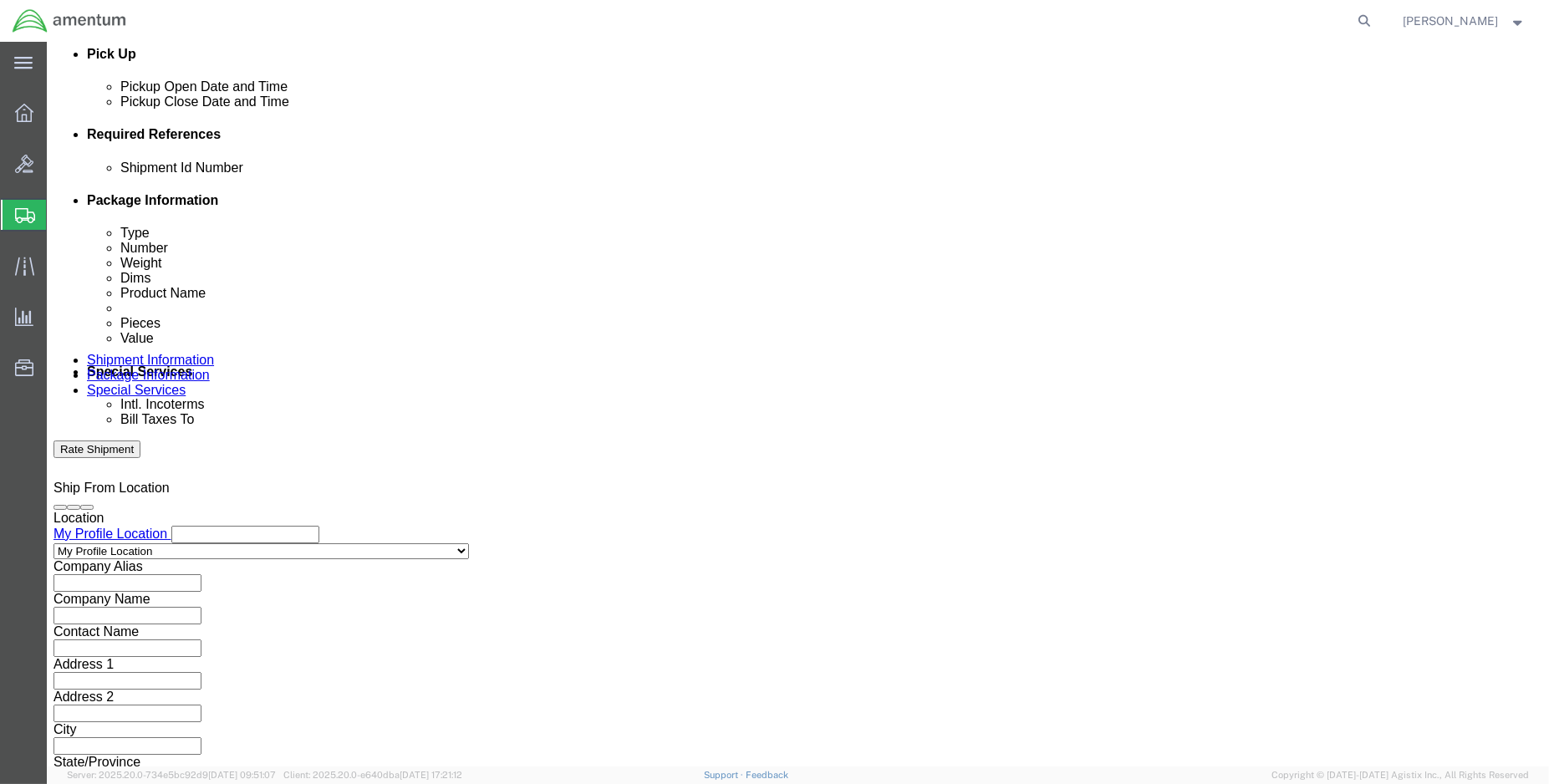
click button "Continue"
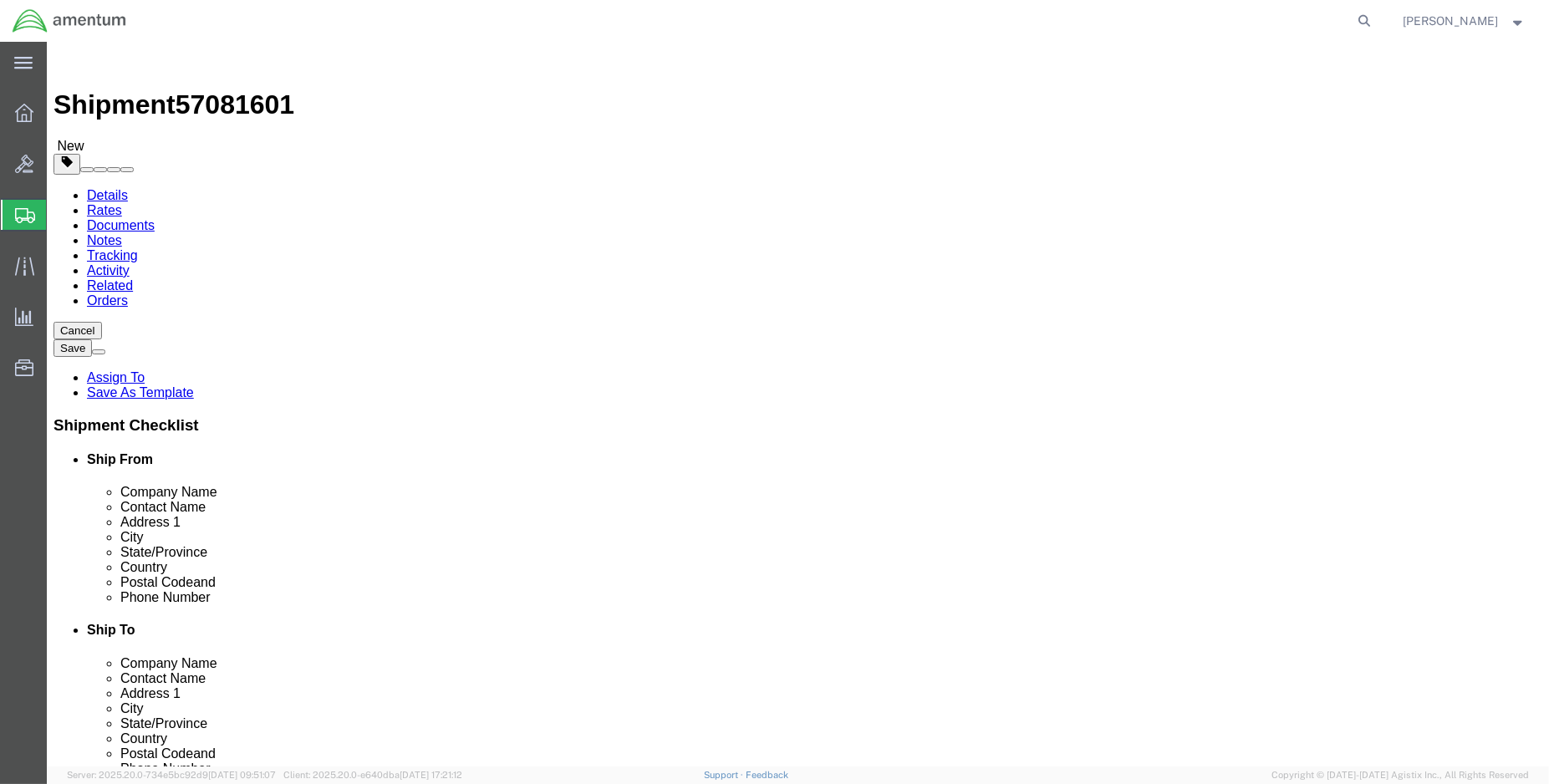
click select "Select BCK Boxes Bale(s) Basket(s) Bolt(s) Bottle(s) Buckets Bulk Bundle(s) Can…"
select select "ENV"
click select "Select BCK Boxes Bale(s) Basket(s) Bolt(s) Bottle(s) Buckets Bulk Bundle(s) Can…"
type input "9.50"
type input "12.50"
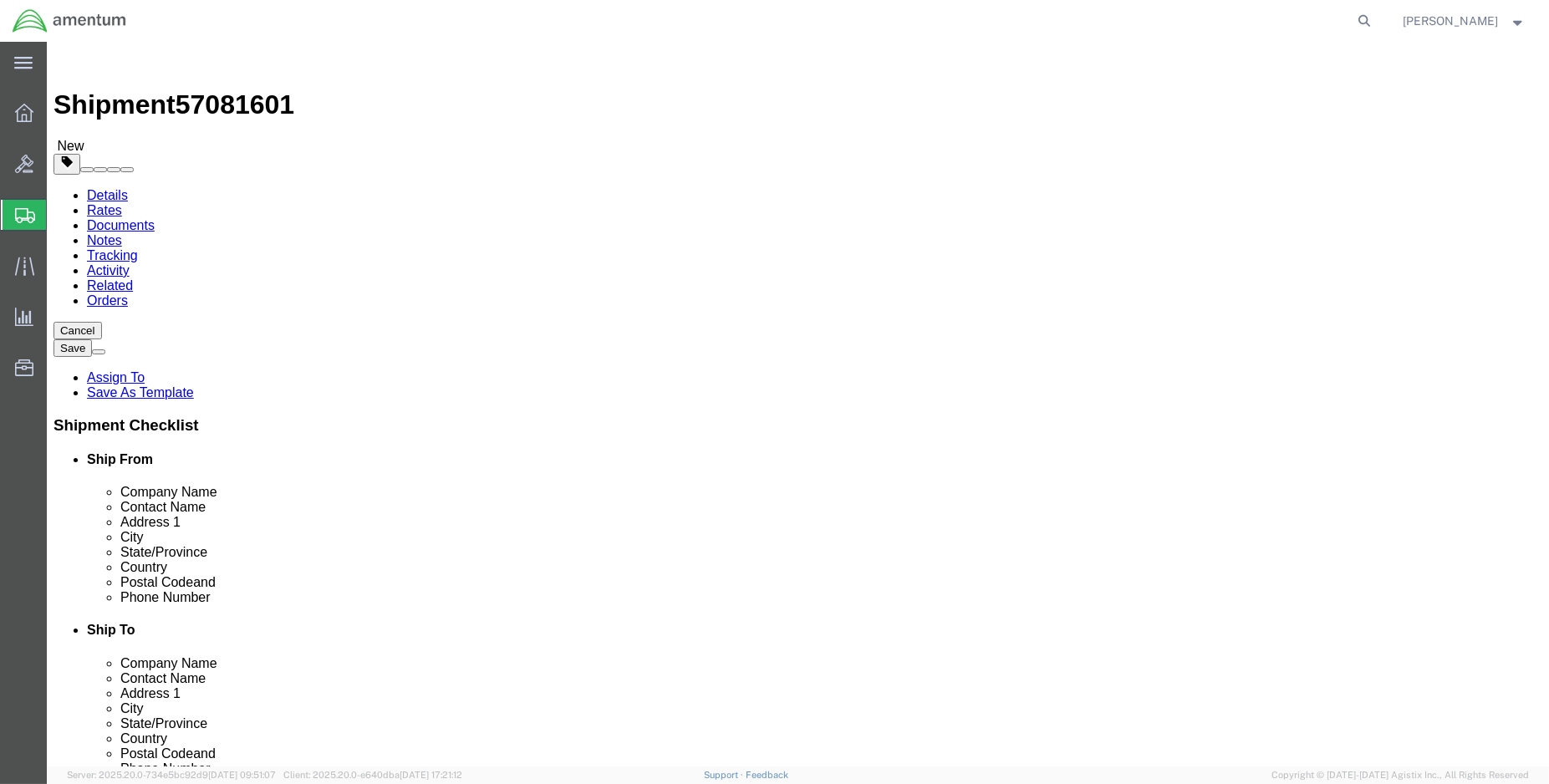
type input "0.25"
type input "1"
click link "Add Content"
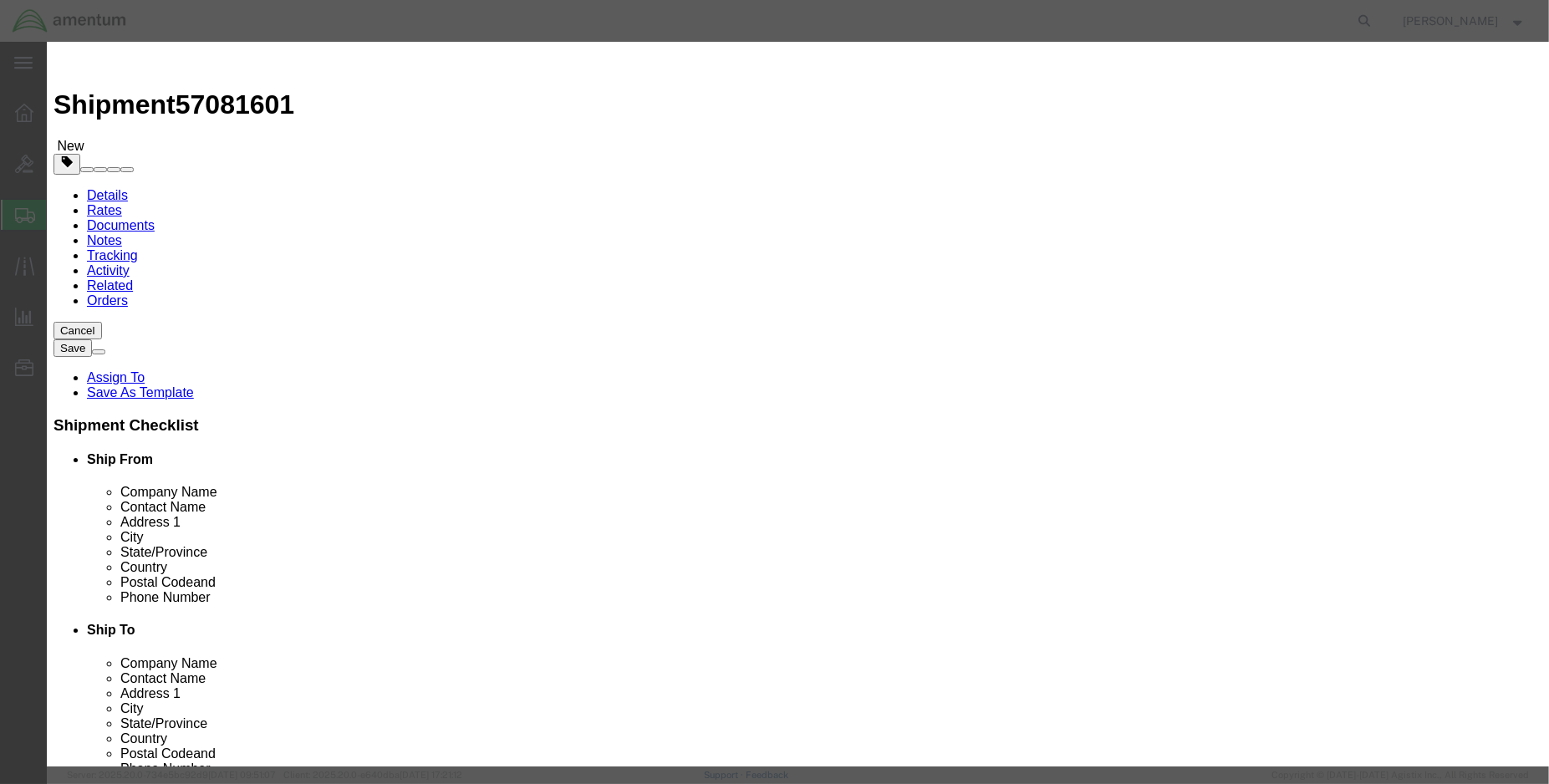
click input "text"
type input "nas76a5-005n"
click td "Name: BUSHING"
select select "USD"
type input "BUSHING"
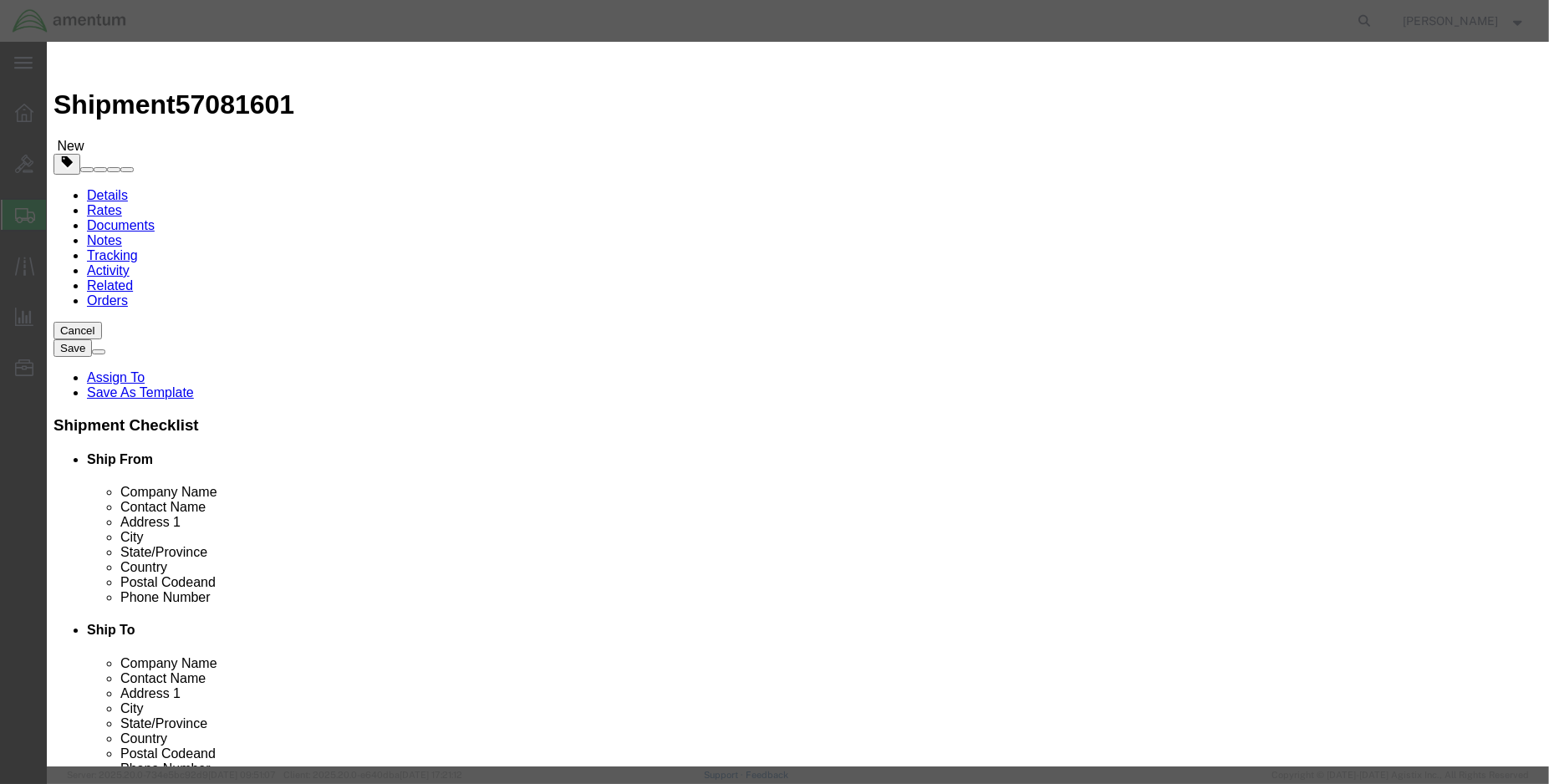
type input "NAS76A5-005N"
type input "BUSHING (PN: NAS76A5-005N)"
type input "3.00"
click input "text"
type input "150.00"
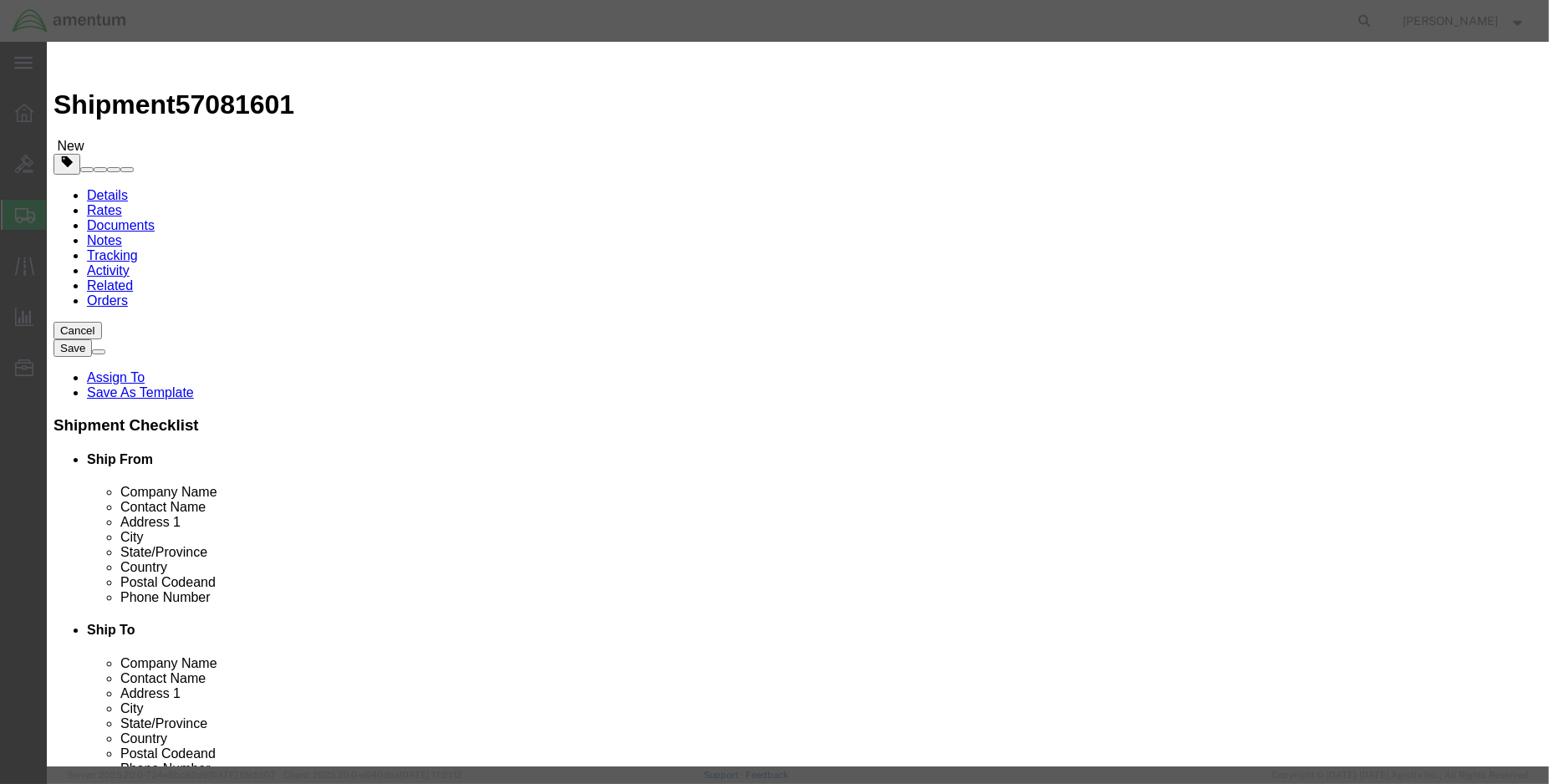
click button "Save & Close"
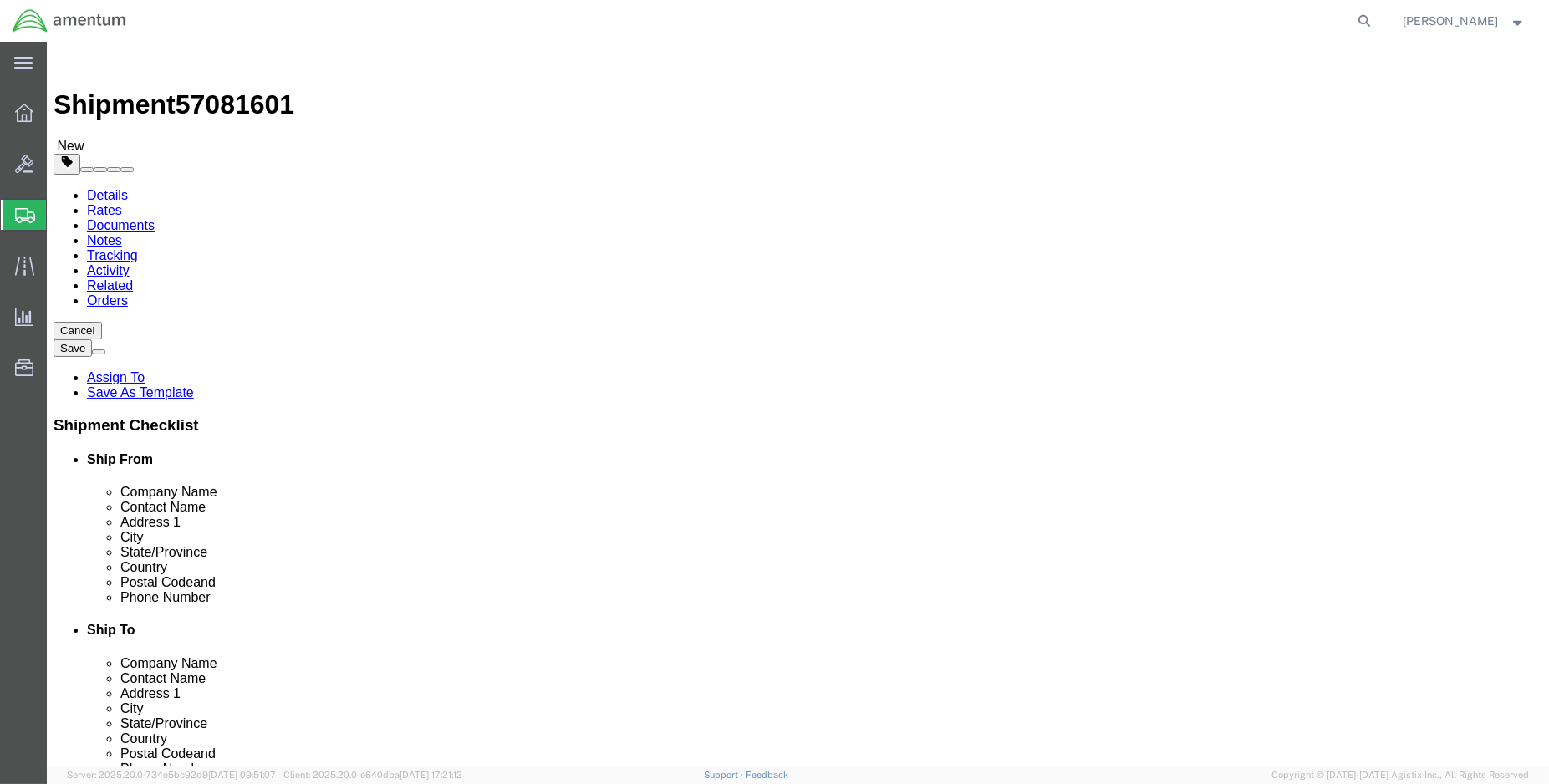
click button "Rate Shipment"
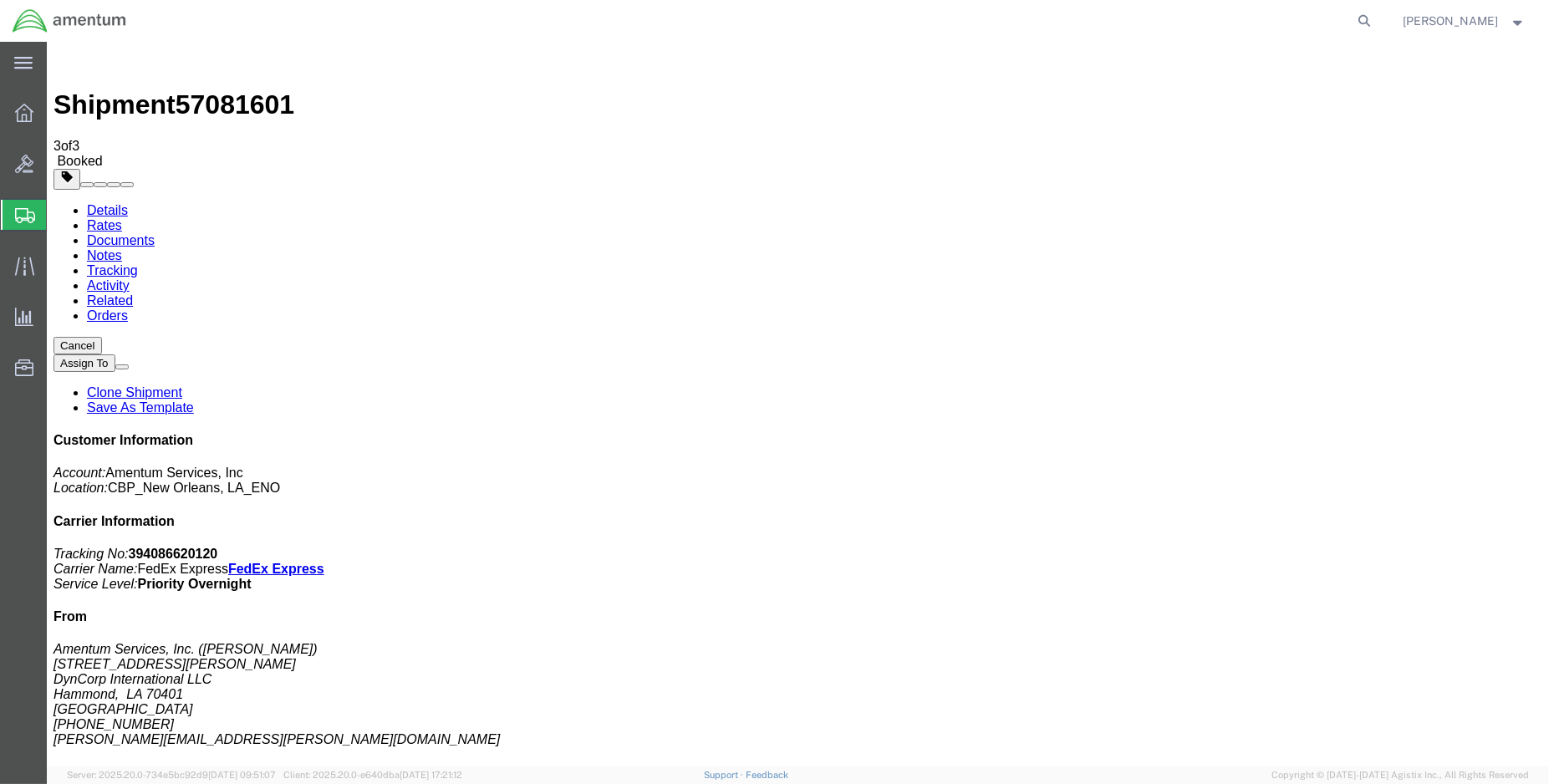
click at [109, 203] on link "Details" at bounding box center [107, 210] width 41 height 14
click link "Schedule pickup request"
